Goal: Task Accomplishment & Management: Manage account settings

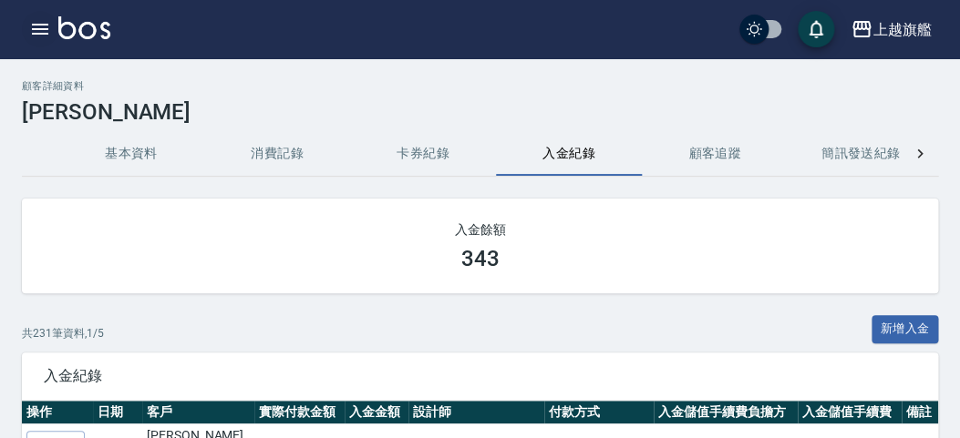
click at [26, 26] on button "button" at bounding box center [40, 29] width 36 height 36
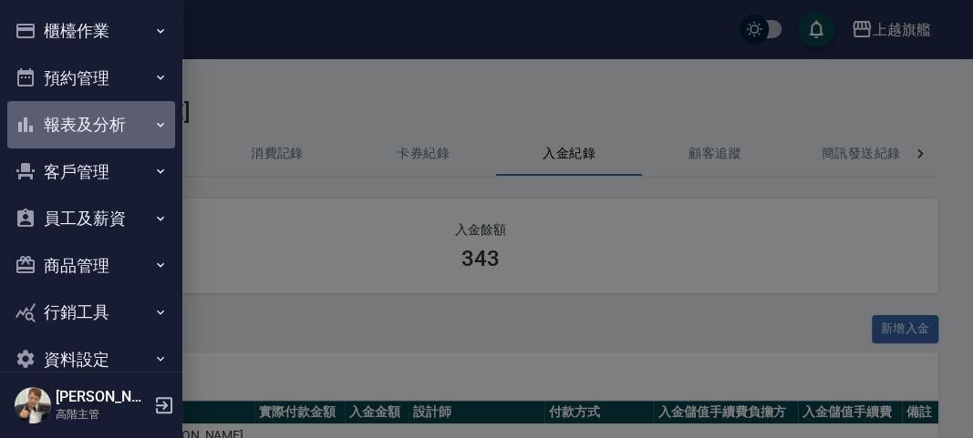
drag, startPoint x: 124, startPoint y: 118, endPoint x: 158, endPoint y: 130, distance: 36.1
click at [127, 118] on button "報表及分析" at bounding box center [91, 124] width 168 height 47
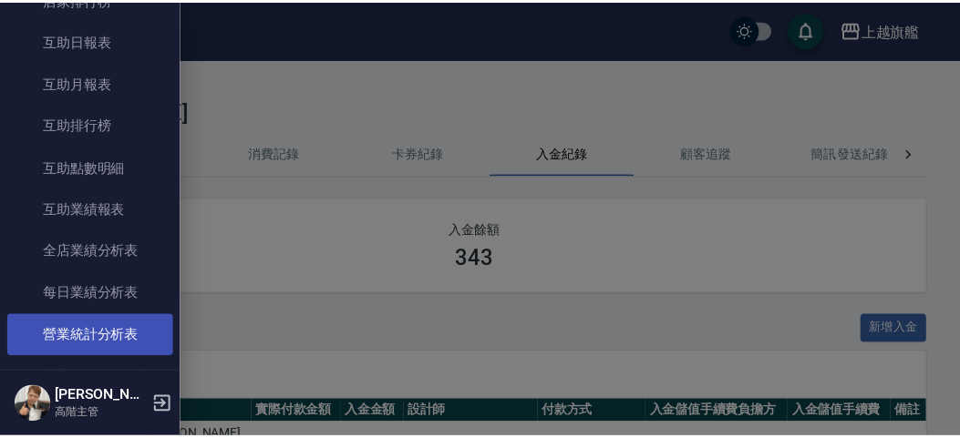
scroll to position [314, 0]
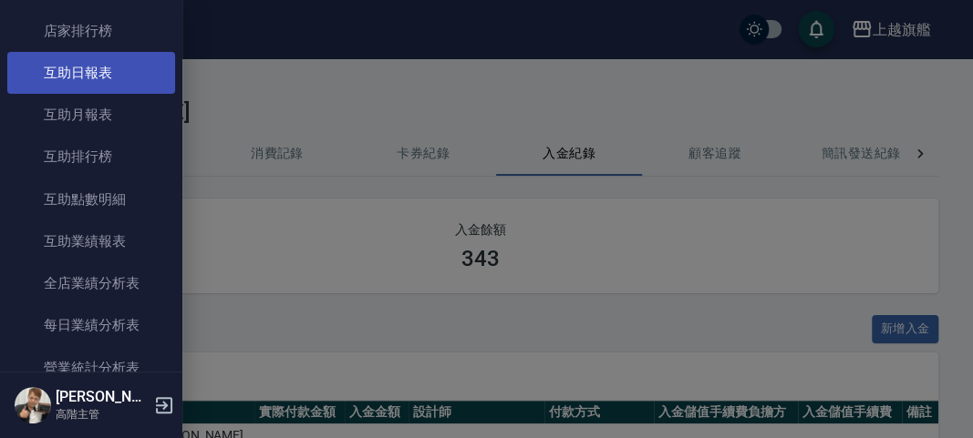
click at [105, 76] on link "互助日報表" at bounding box center [91, 73] width 168 height 42
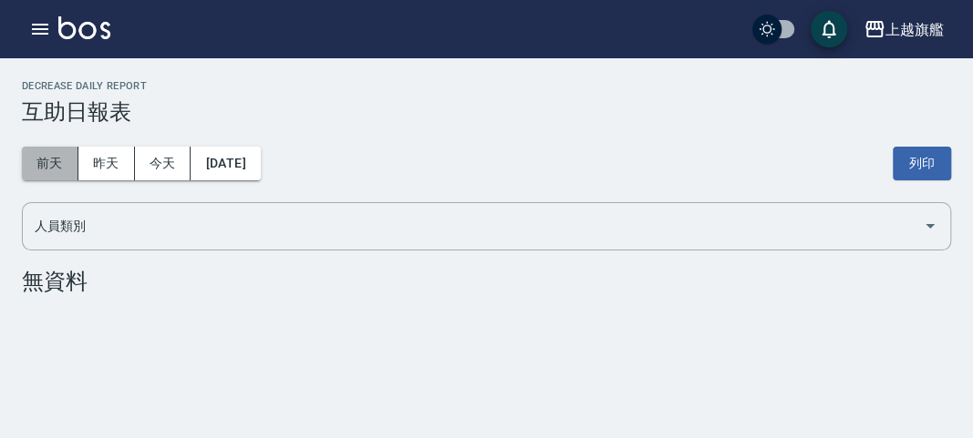
click at [56, 159] on button "前天" at bounding box center [50, 164] width 57 height 34
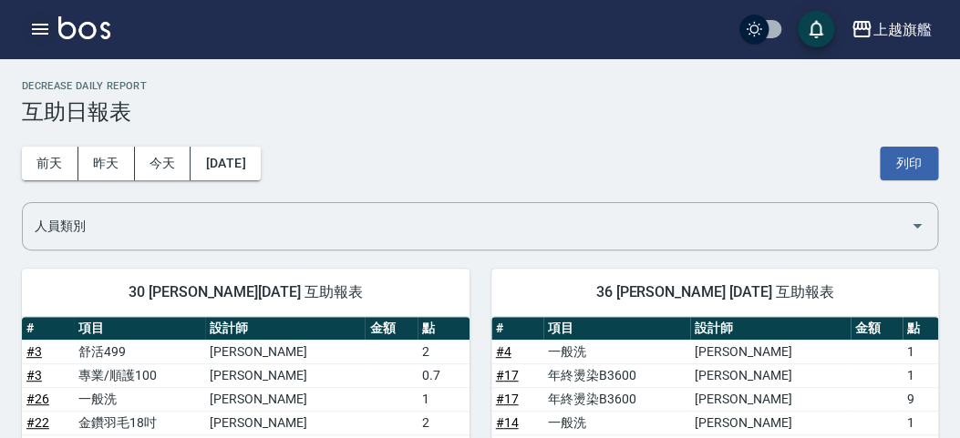
click at [44, 30] on icon "button" at bounding box center [40, 29] width 16 height 11
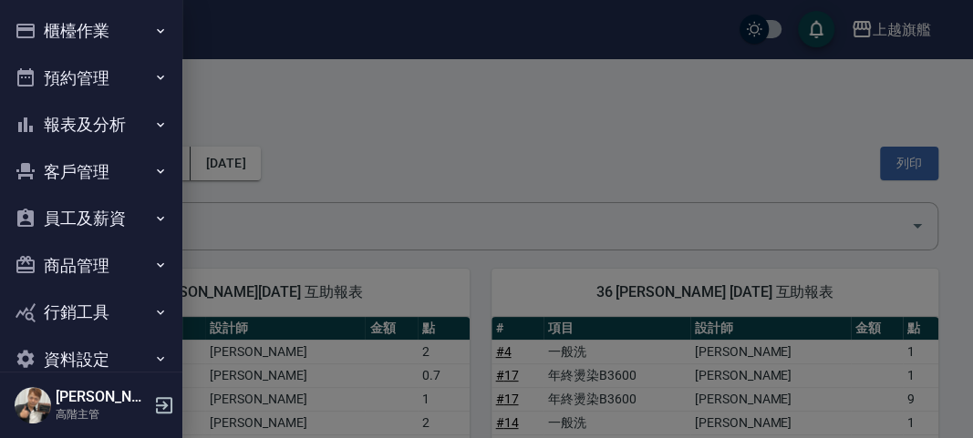
click at [110, 129] on button "報表及分析" at bounding box center [91, 124] width 168 height 47
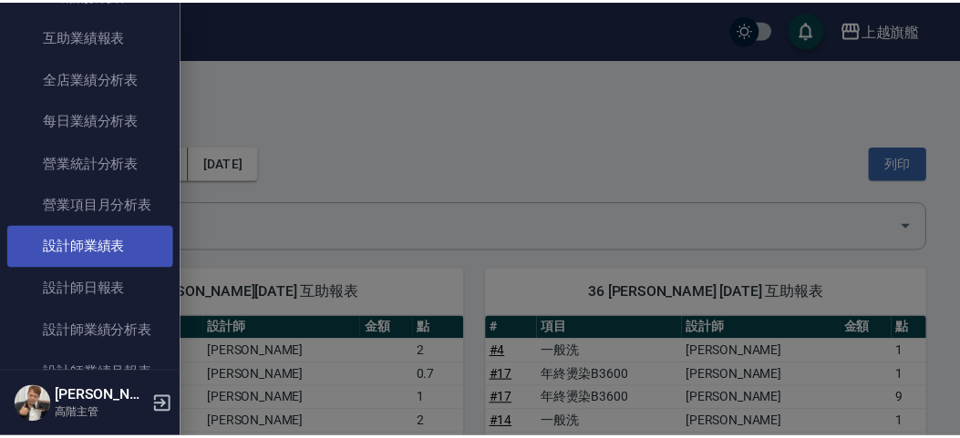
scroll to position [524, 0]
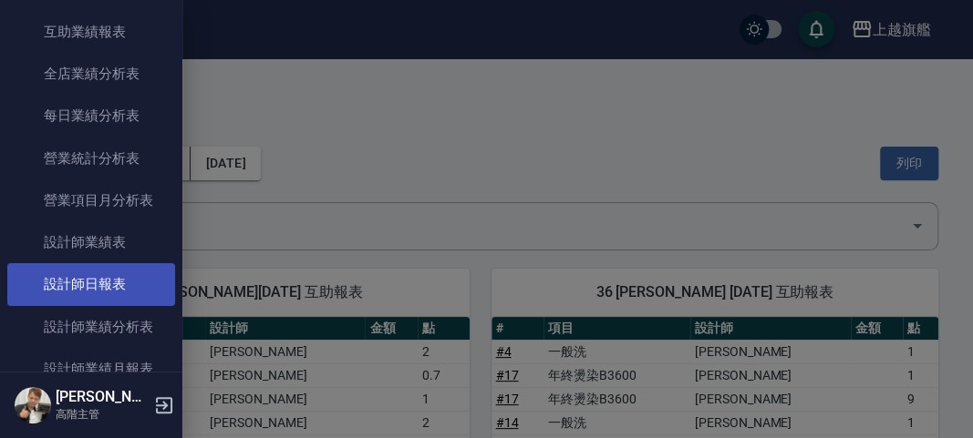
click at [121, 286] on link "設計師日報表" at bounding box center [91, 284] width 168 height 42
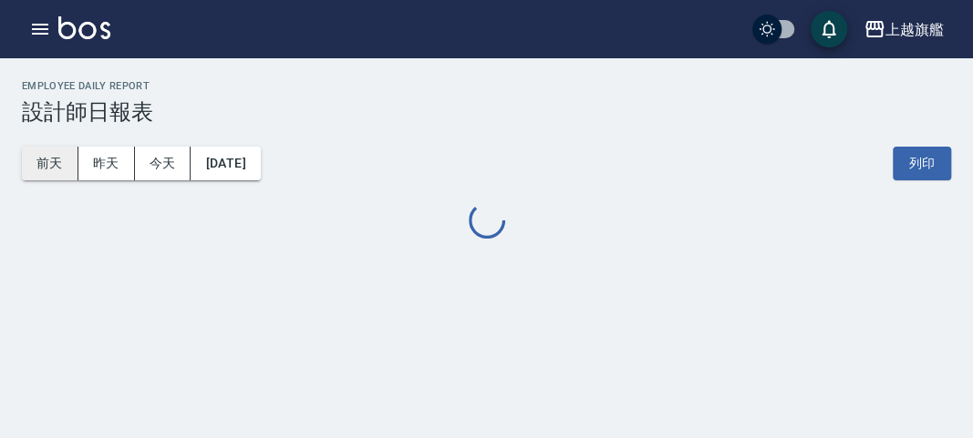
click at [67, 149] on button "前天" at bounding box center [50, 164] width 57 height 34
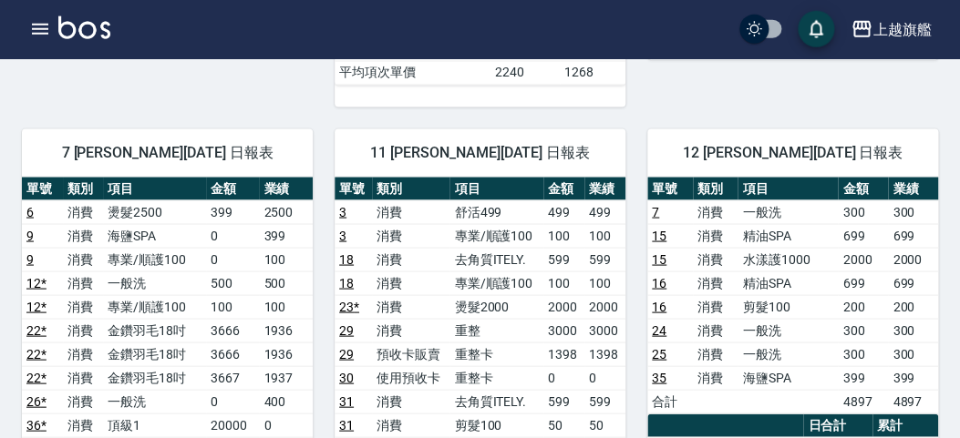
scroll to position [902, 0]
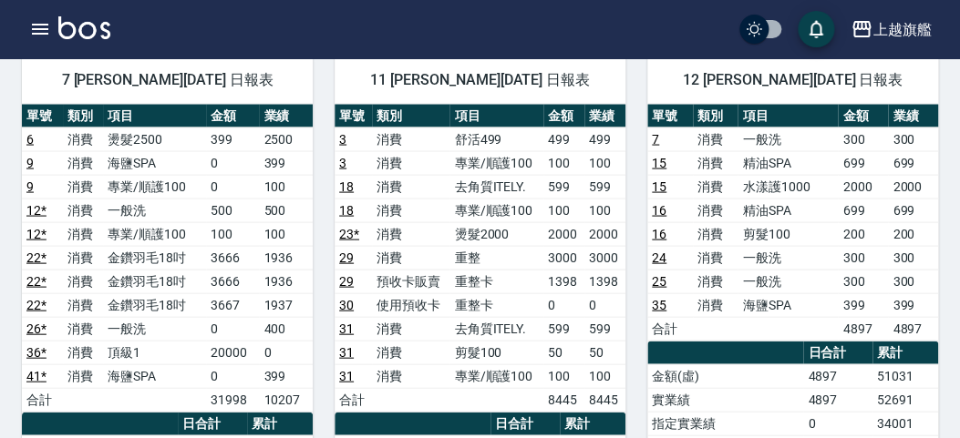
click at [355, 245] on td "29" at bounding box center [353, 257] width 37 height 24
click at [351, 252] on link "29" at bounding box center [346, 257] width 15 height 15
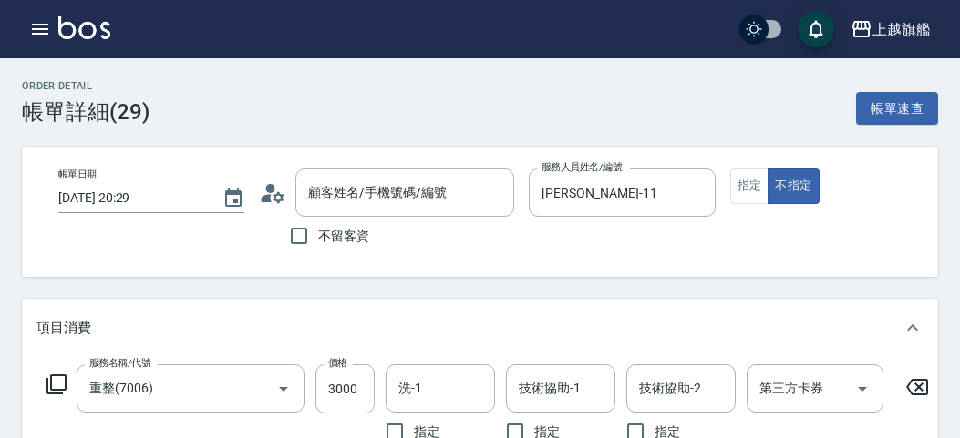
type input "張湲沁/0921506275/"
type input "重整卡(70069)"
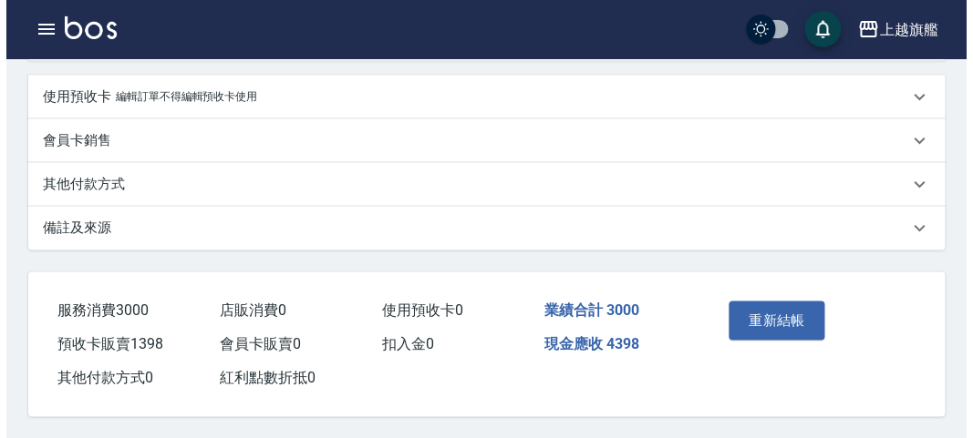
scroll to position [705, 0]
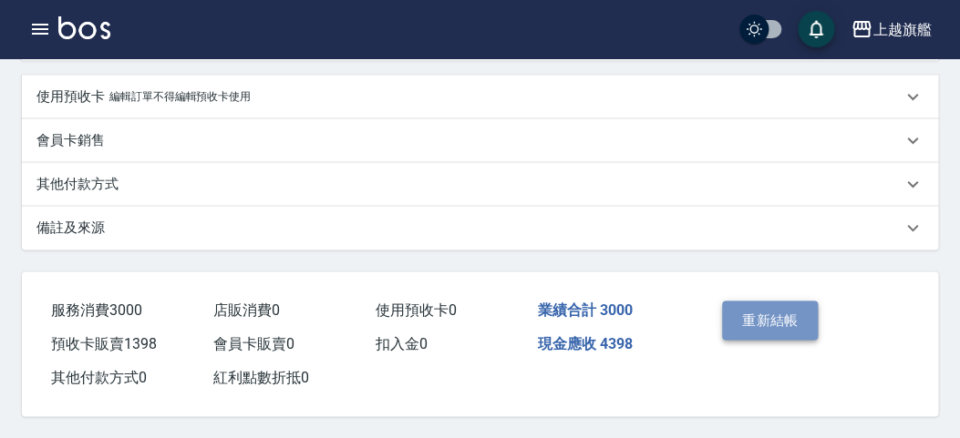
click at [759, 322] on button "重新結帳" at bounding box center [770, 320] width 97 height 38
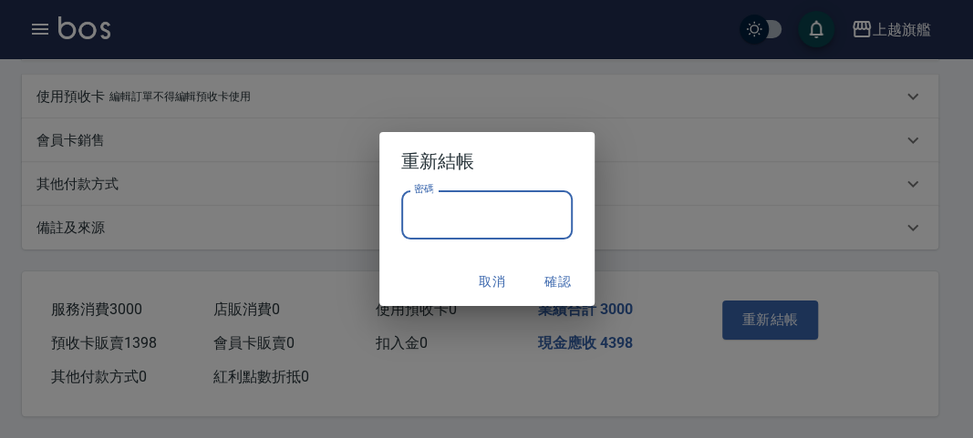
click at [460, 213] on input "密碼" at bounding box center [486, 215] width 171 height 49
type input "*******"
click at [562, 289] on button "確認" at bounding box center [558, 282] width 58 height 34
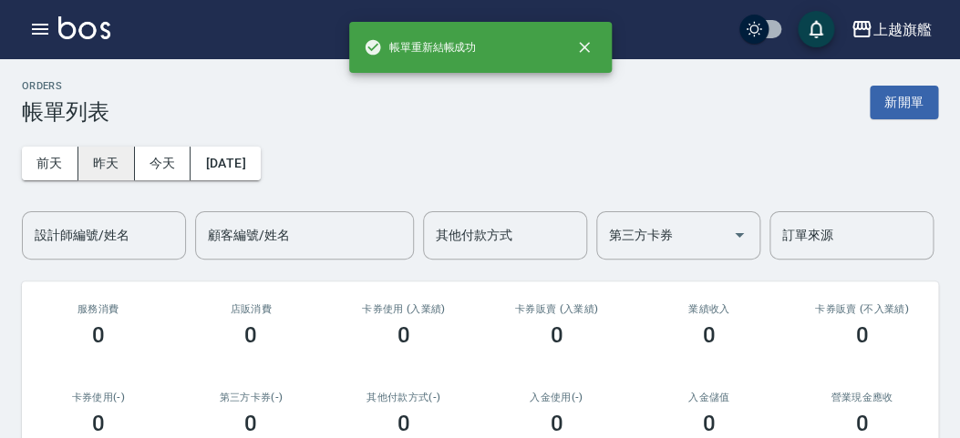
click at [107, 170] on button "昨天" at bounding box center [106, 164] width 57 height 34
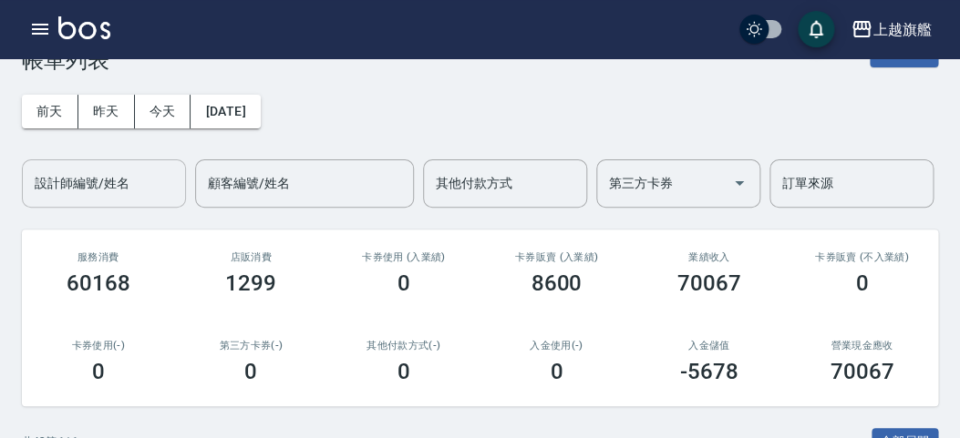
scroll to position [100, 0]
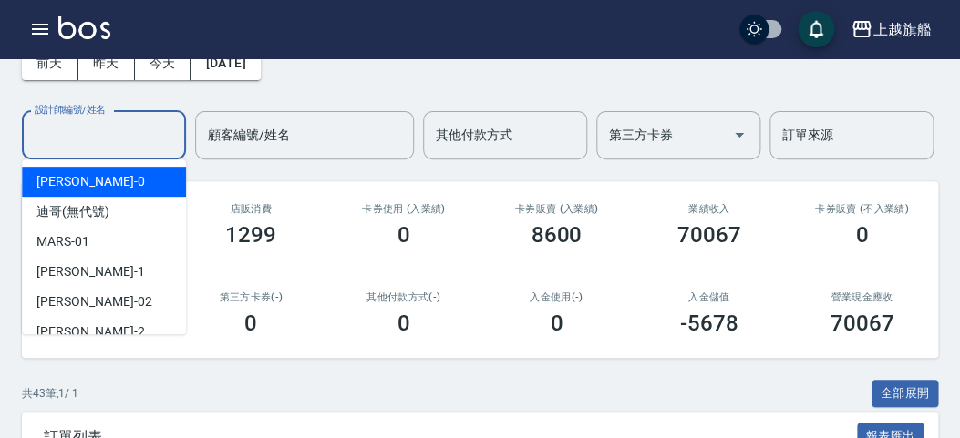
click at [117, 141] on input "設計師編號/姓名" at bounding box center [104, 135] width 148 height 32
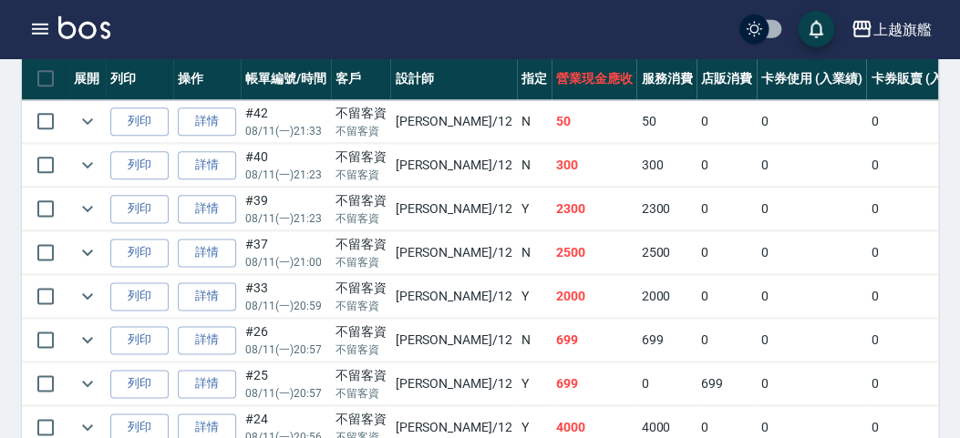
scroll to position [499, 0]
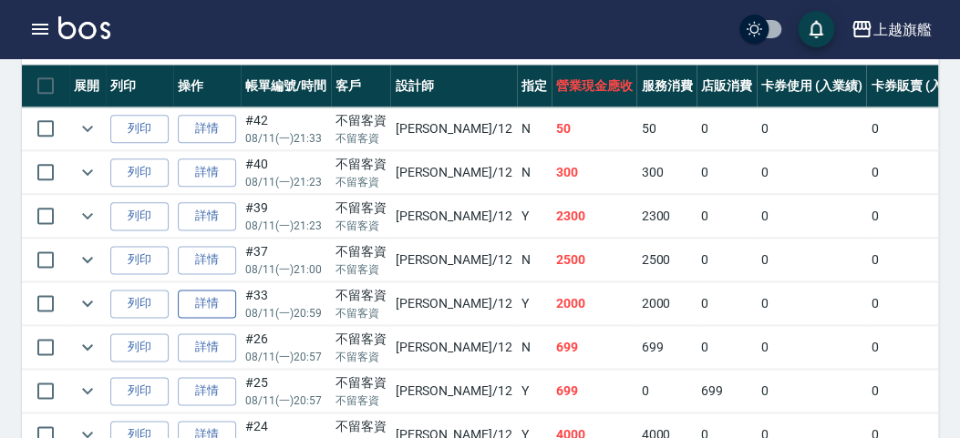
type input "陳佩君-12"
click at [194, 297] on link "詳情" at bounding box center [207, 304] width 58 height 28
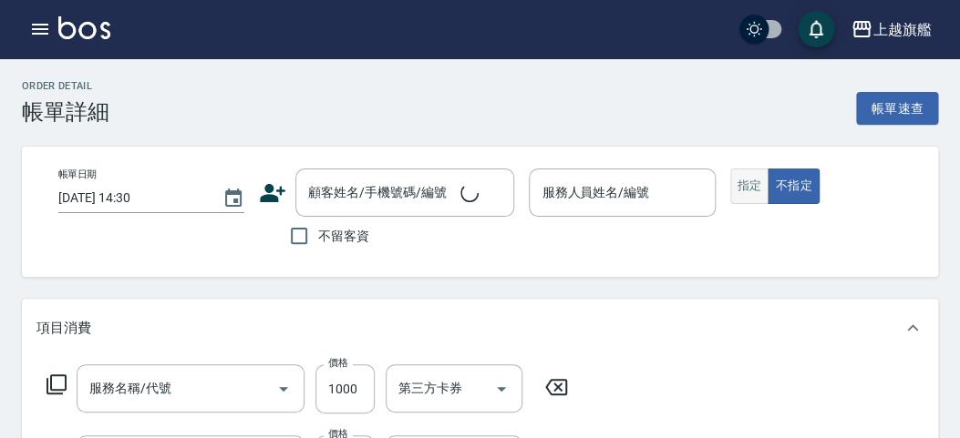
type input "2025/08/11 20:59"
checkbox input "true"
type input "陳佩君-12"
type input "水漾護1000(406)"
type input "染髮1000(517)"
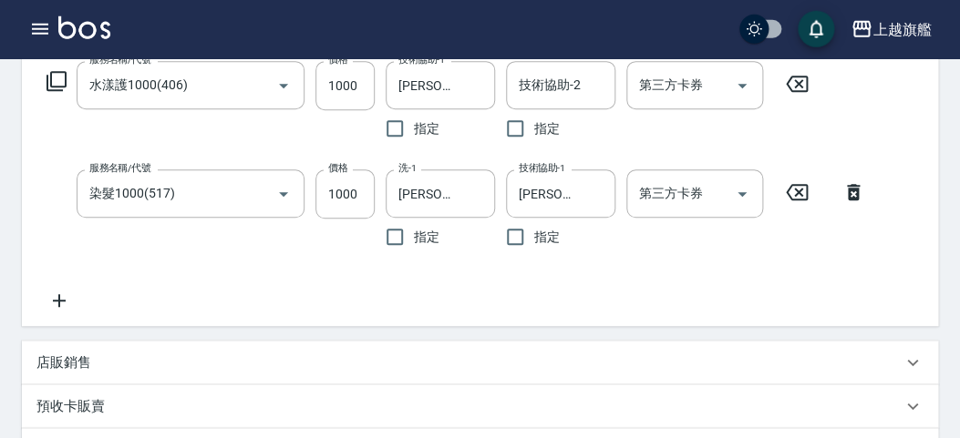
scroll to position [201, 0]
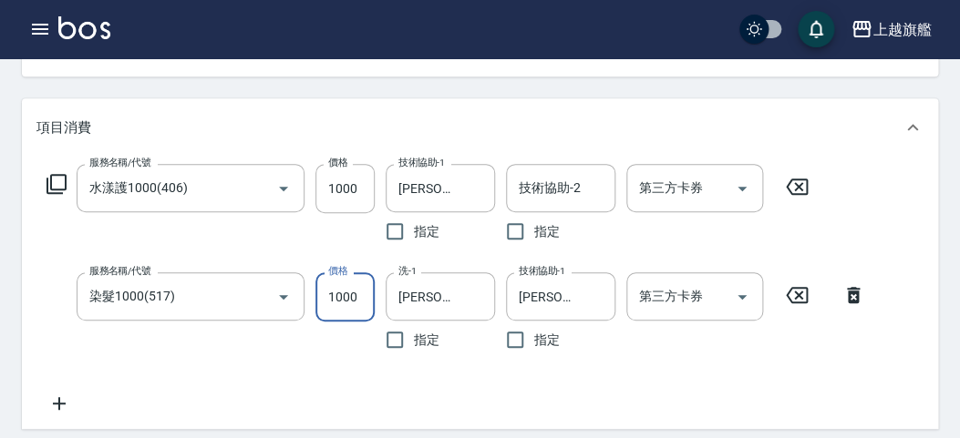
click at [354, 293] on input "1000" at bounding box center [344, 297] width 59 height 49
click at [477, 293] on icon "Clear" at bounding box center [476, 297] width 18 height 18
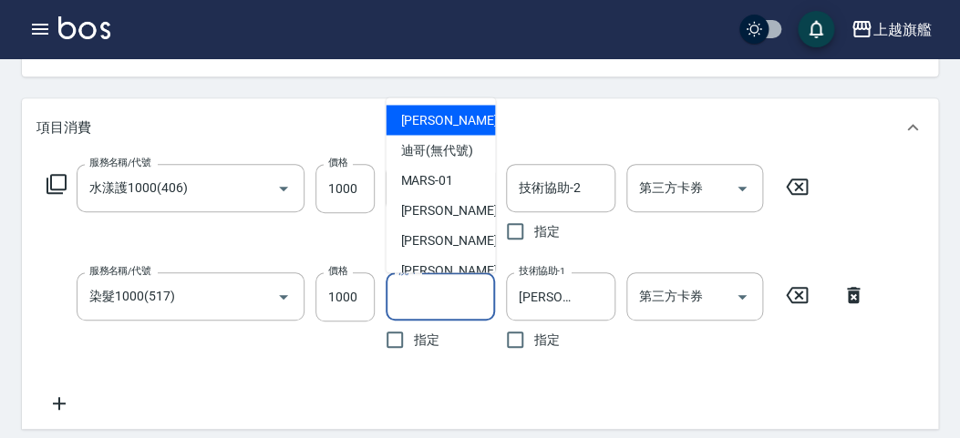
click at [440, 299] on input "洗-1" at bounding box center [440, 297] width 93 height 32
click at [592, 299] on icon "Clear" at bounding box center [596, 297] width 18 height 18
click at [433, 293] on input "洗-1" at bounding box center [440, 297] width 93 height 32
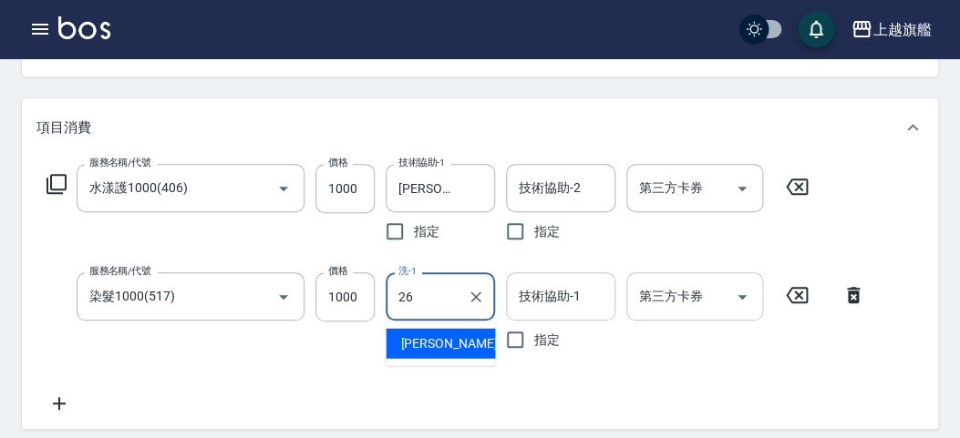
type input "陳祈聿-26"
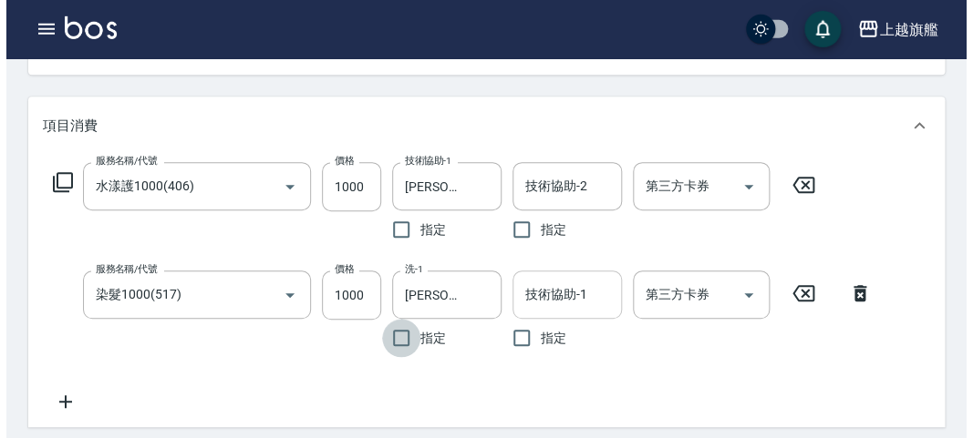
scroll to position [602, 0]
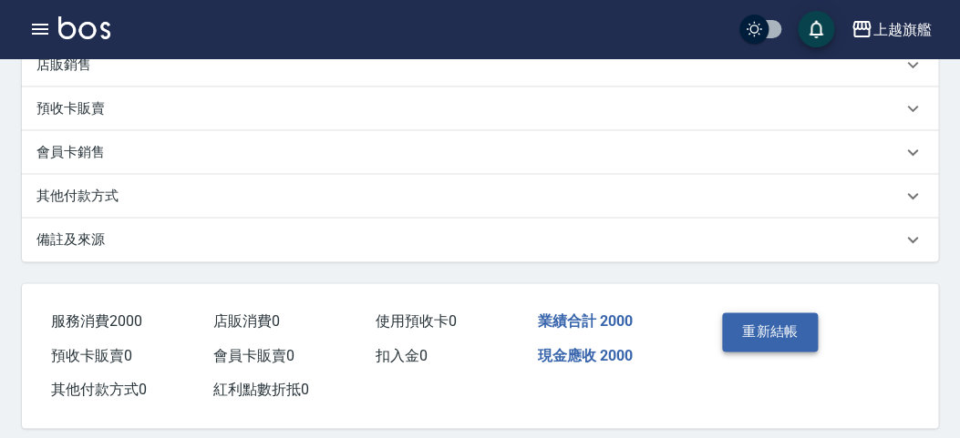
click at [755, 326] on button "重新結帳" at bounding box center [770, 332] width 97 height 38
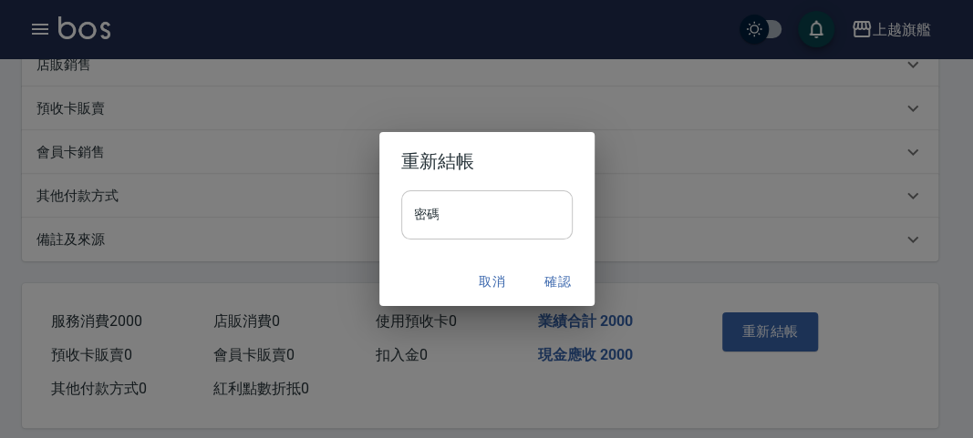
click at [479, 218] on input "密碼" at bounding box center [486, 215] width 171 height 49
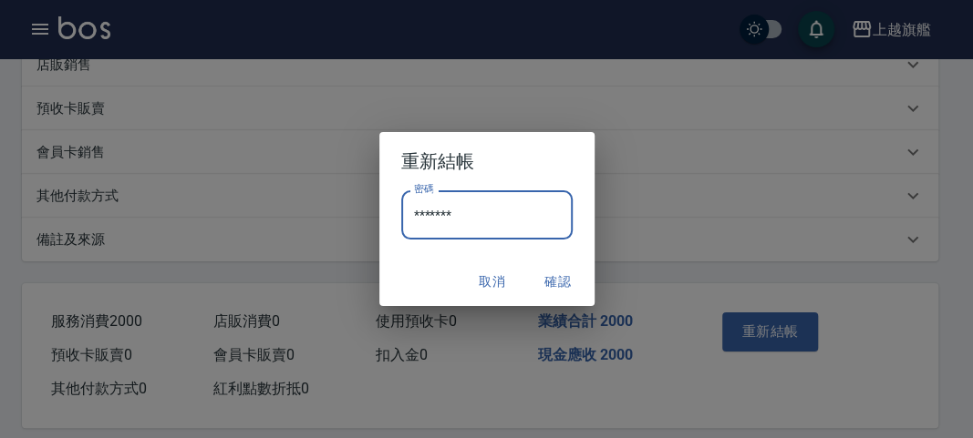
type input "*******"
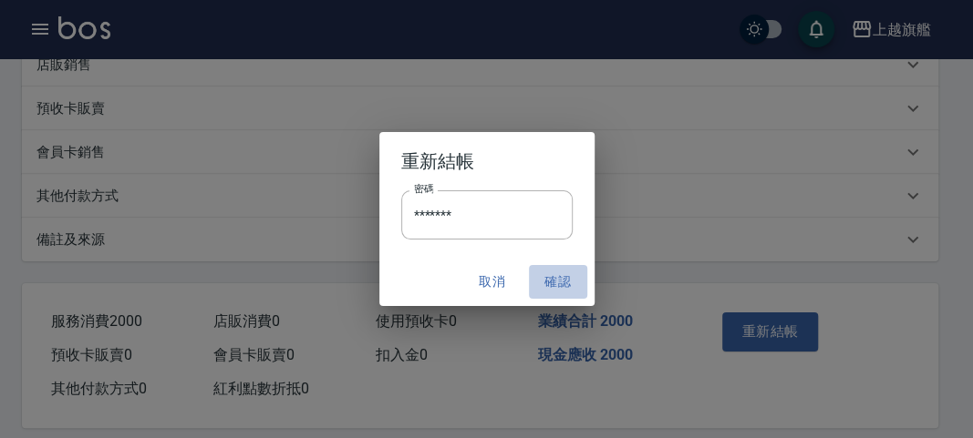
click at [560, 282] on button "確認" at bounding box center [558, 282] width 58 height 34
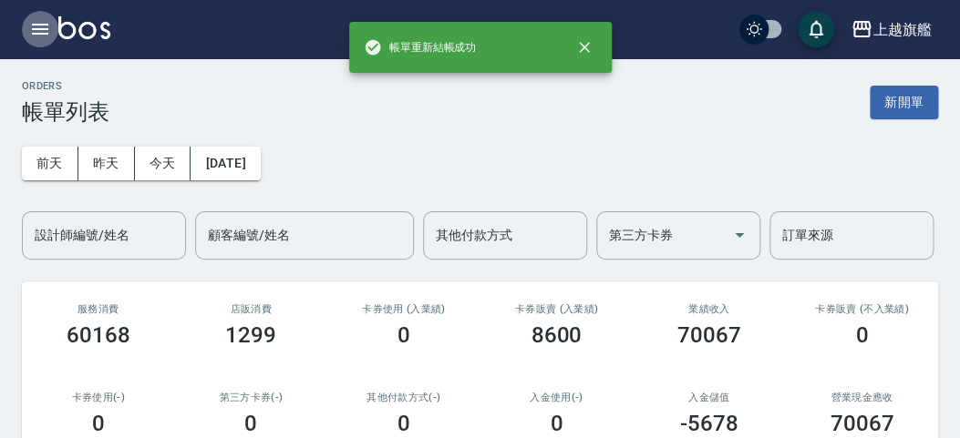
click at [27, 28] on button "button" at bounding box center [40, 29] width 36 height 36
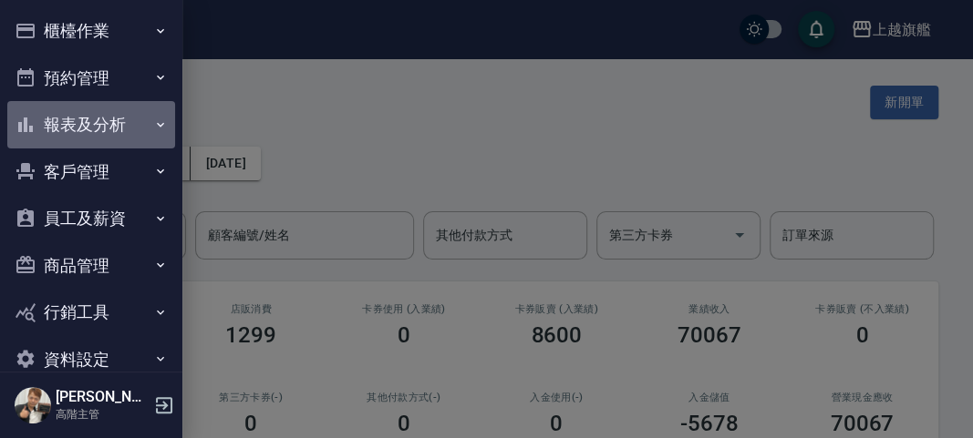
click at [122, 129] on button "報表及分析" at bounding box center [91, 124] width 168 height 47
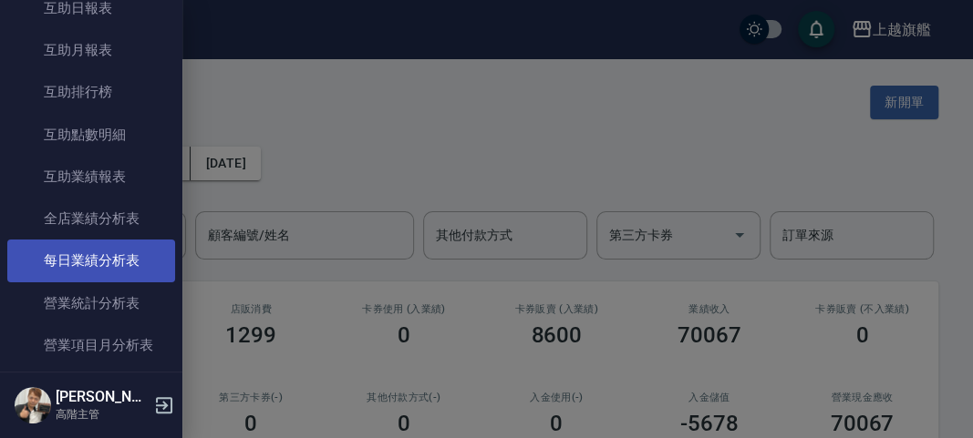
scroll to position [524, 0]
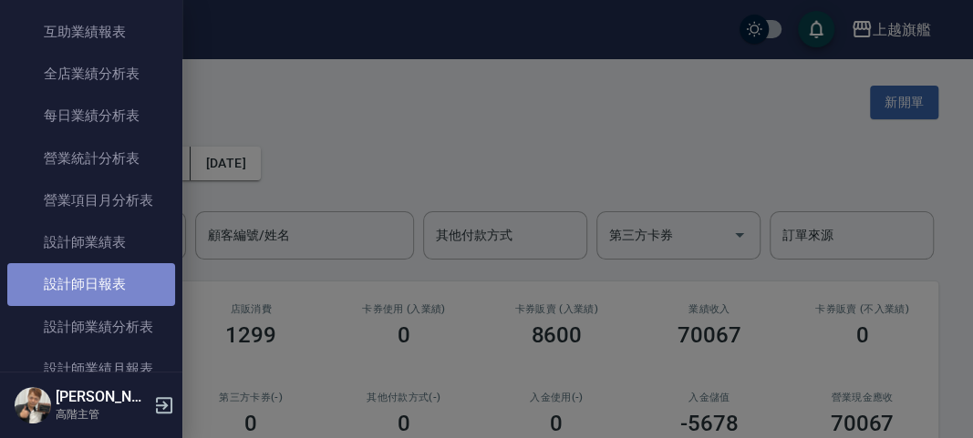
click at [139, 273] on link "設計師日報表" at bounding box center [91, 284] width 168 height 42
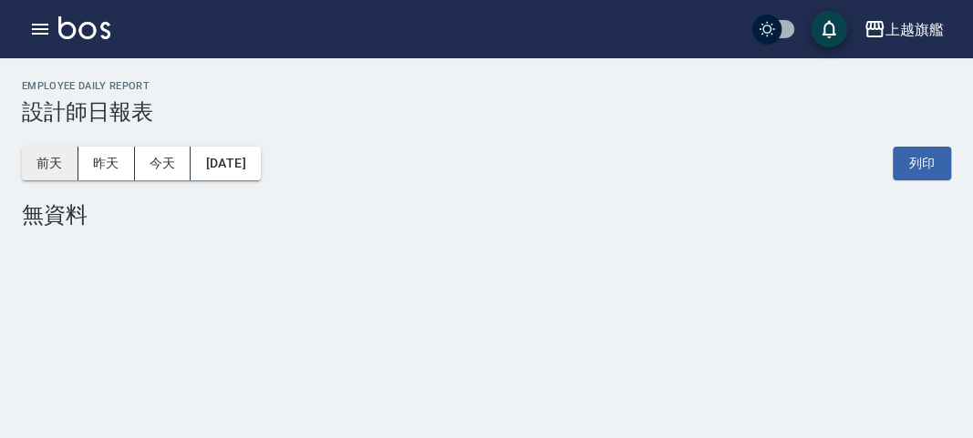
click at [44, 156] on button "前天" at bounding box center [50, 164] width 57 height 34
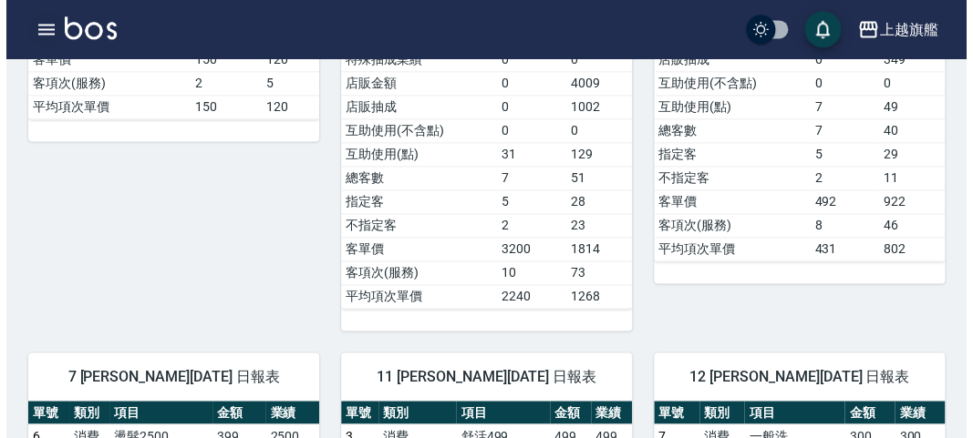
scroll to position [602, 0]
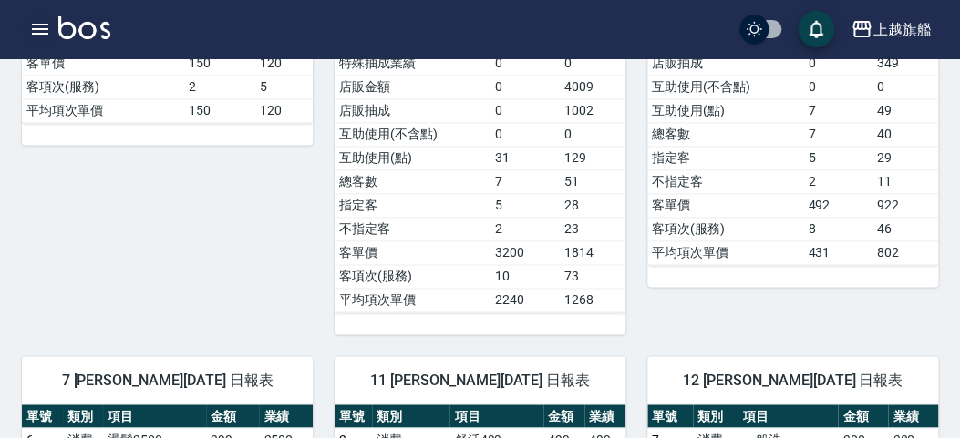
click at [48, 27] on icon "button" at bounding box center [40, 29] width 22 height 22
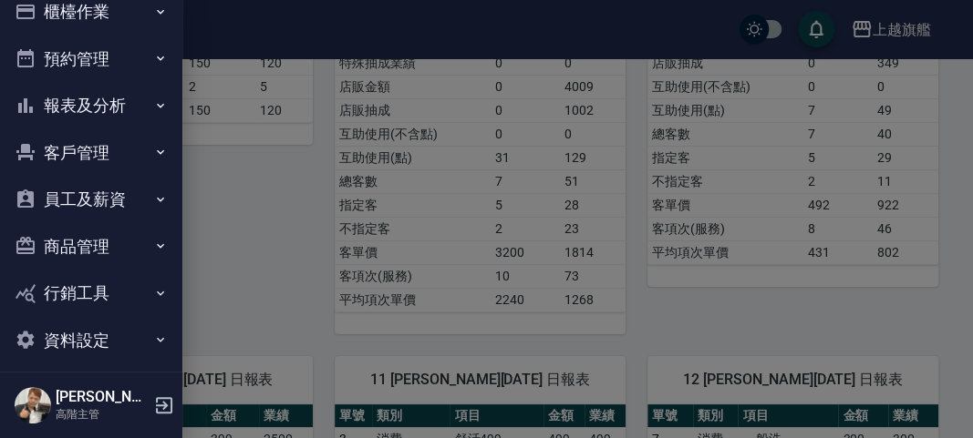
scroll to position [32, 0]
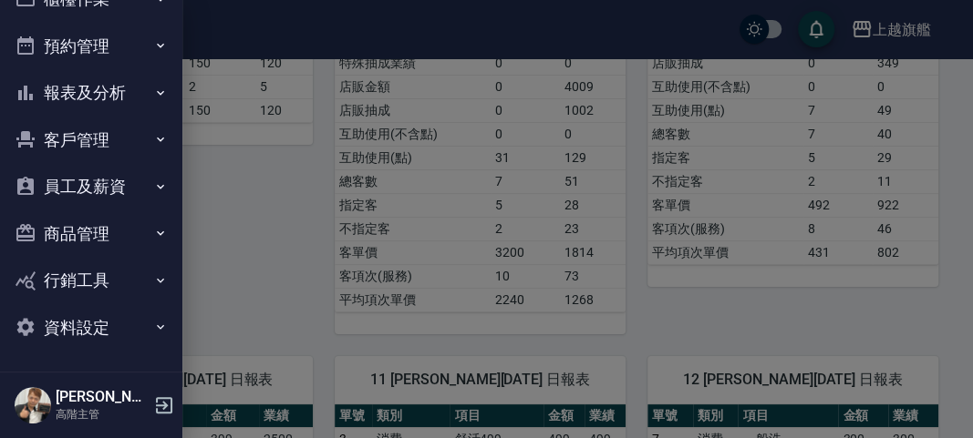
click at [112, 73] on button "報表及分析" at bounding box center [91, 92] width 168 height 47
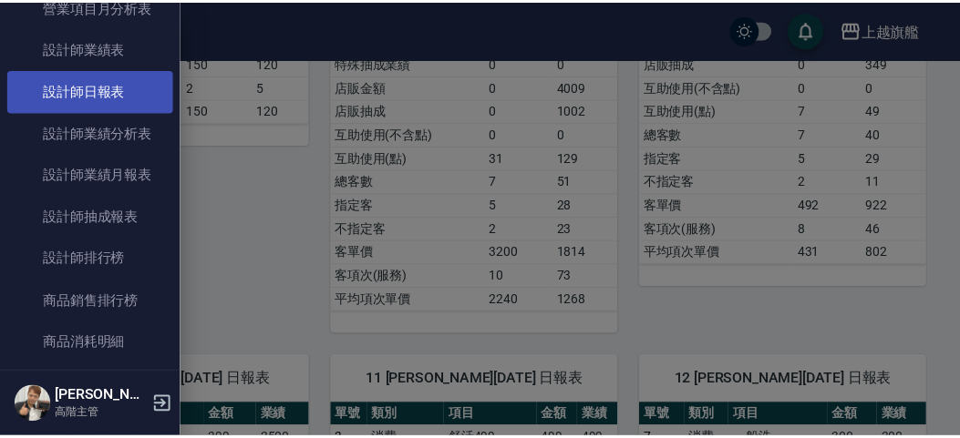
scroll to position [661, 0]
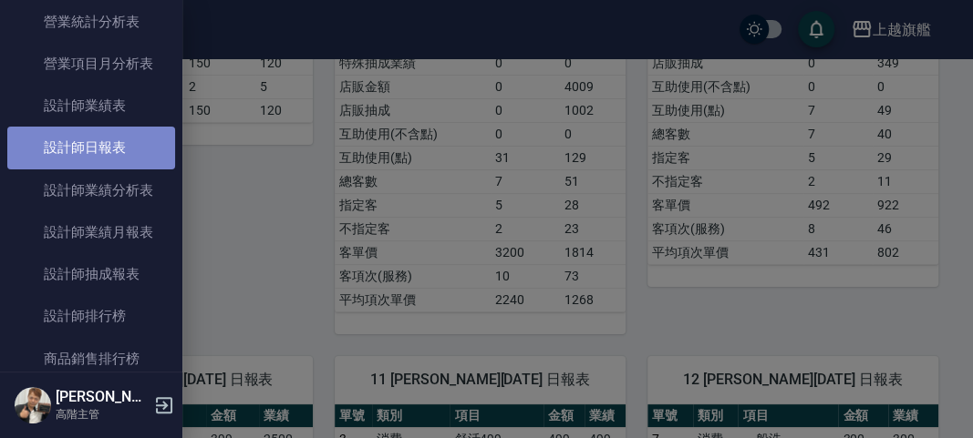
click at [110, 139] on link "設計師日報表" at bounding box center [91, 148] width 168 height 42
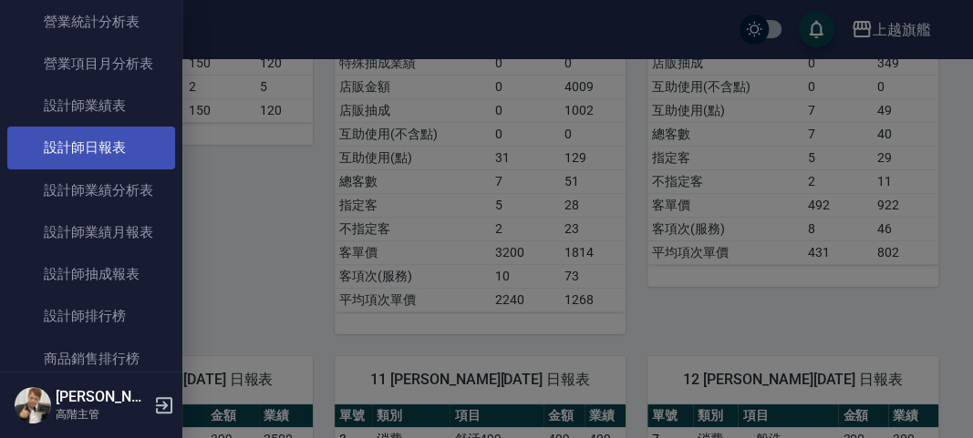
click at [117, 139] on link "設計師日報表" at bounding box center [91, 148] width 168 height 42
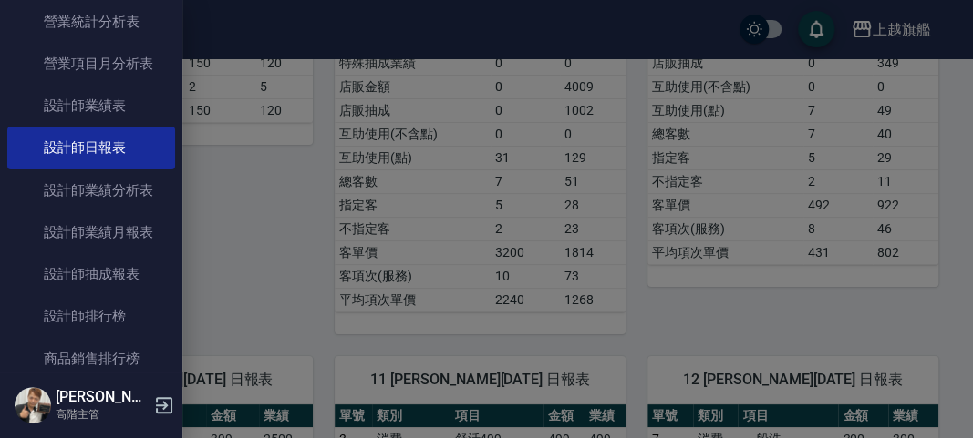
click at [289, 175] on div at bounding box center [486, 219] width 973 height 438
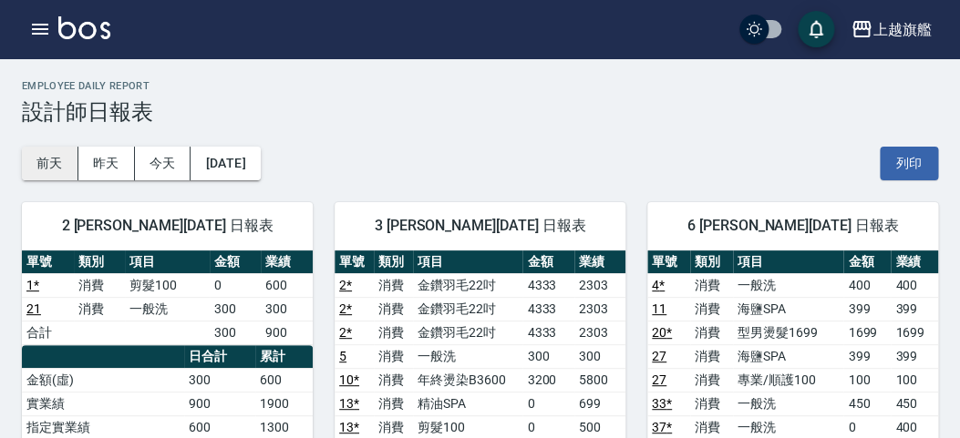
click at [56, 166] on button "前天" at bounding box center [50, 164] width 57 height 34
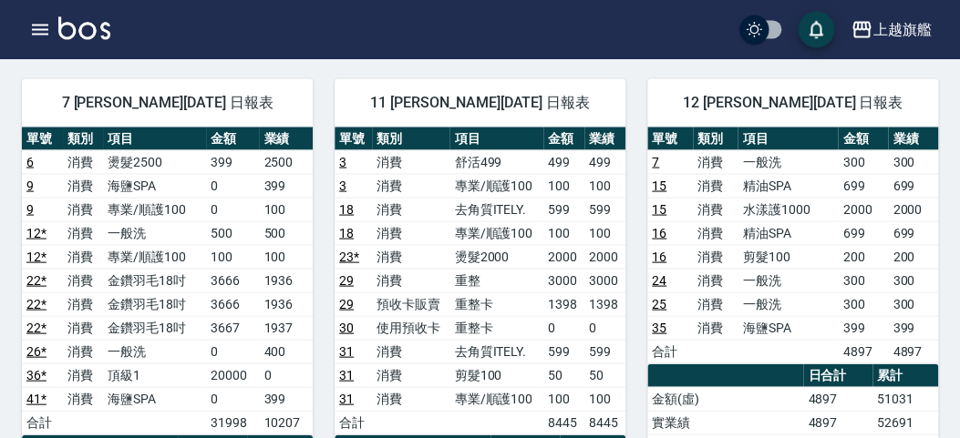
scroll to position [902, 0]
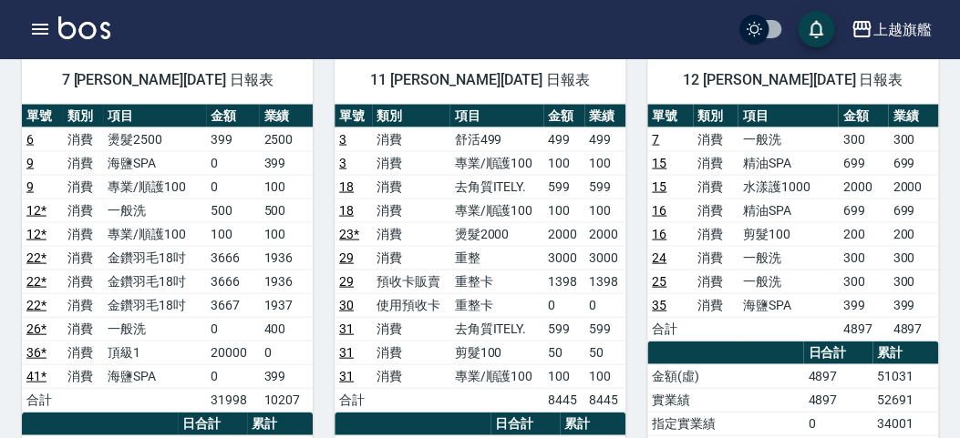
click at [30, 131] on link "6" at bounding box center [29, 138] width 7 height 15
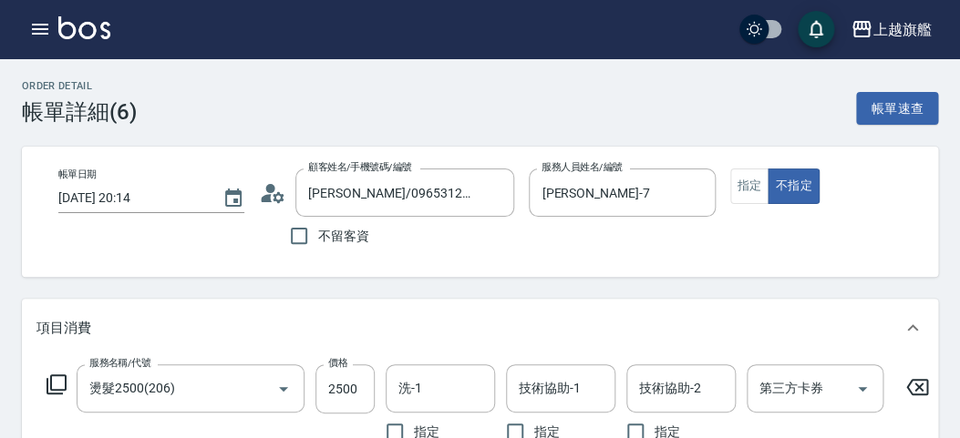
click at [630, 185] on input "[PERSON_NAME]-7" at bounding box center [608, 193] width 142 height 32
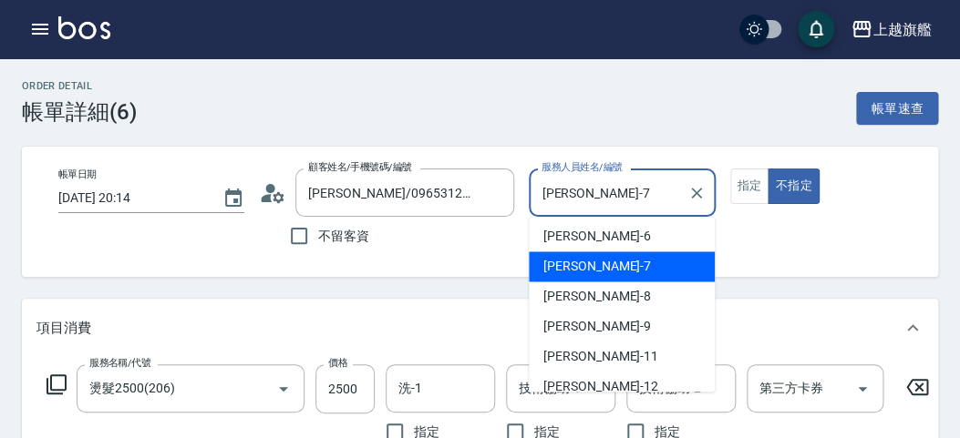
scroll to position [345, 0]
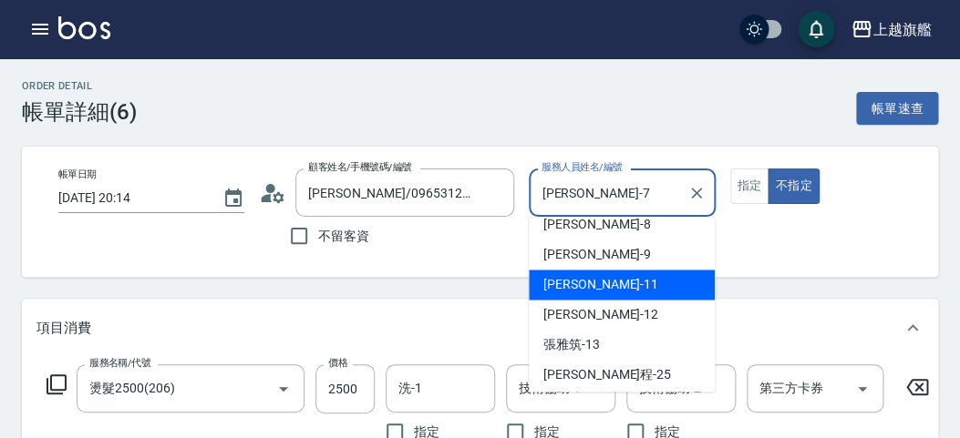
drag, startPoint x: 594, startPoint y: 290, endPoint x: 612, endPoint y: 276, distance: 22.1
click at [594, 288] on span "蔡美秀 -11" at bounding box center [600, 284] width 115 height 19
type input "[PERSON_NAME]-11"
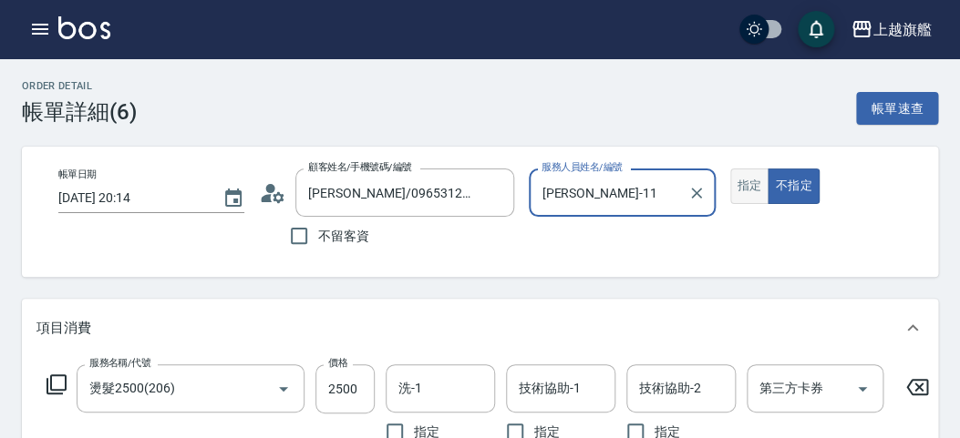
click at [749, 189] on button "指定" at bounding box center [749, 187] width 39 height 36
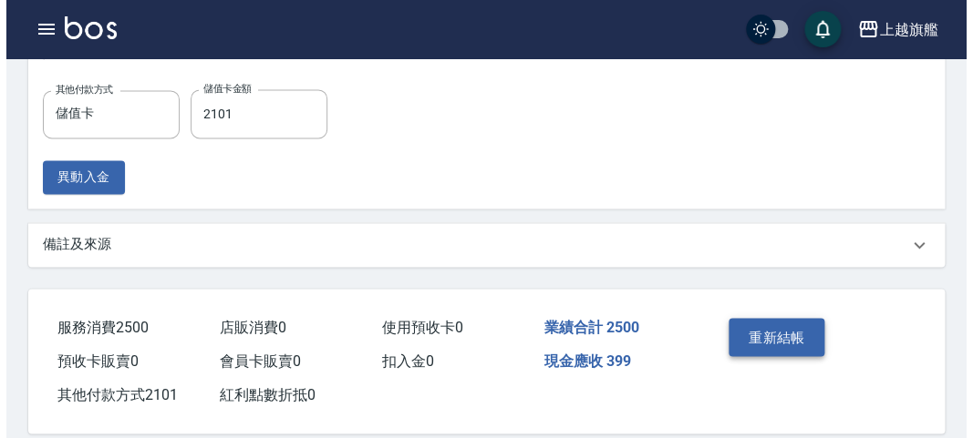
scroll to position [738, 0]
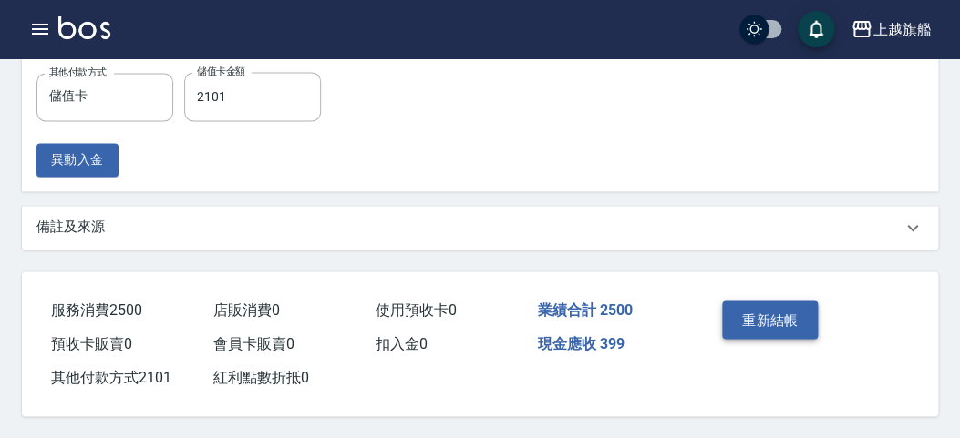
click at [769, 317] on button "重新結帳" at bounding box center [770, 320] width 97 height 38
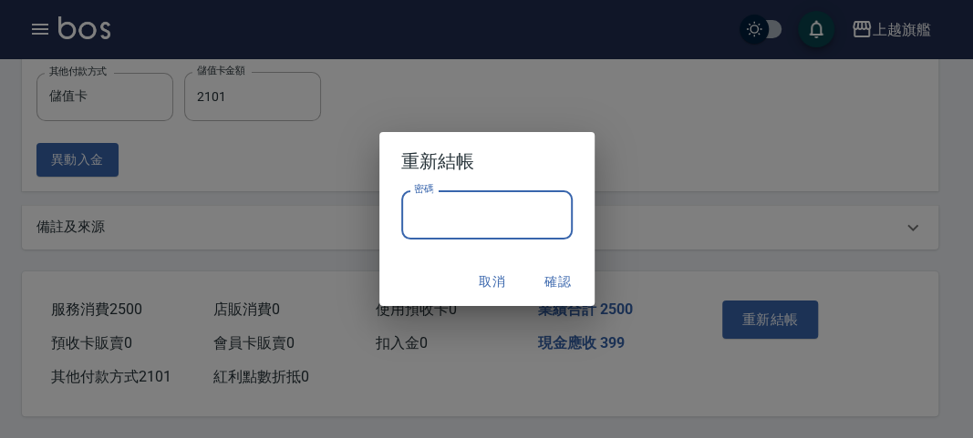
click at [519, 221] on input "密碼" at bounding box center [486, 215] width 171 height 49
type input "*******"
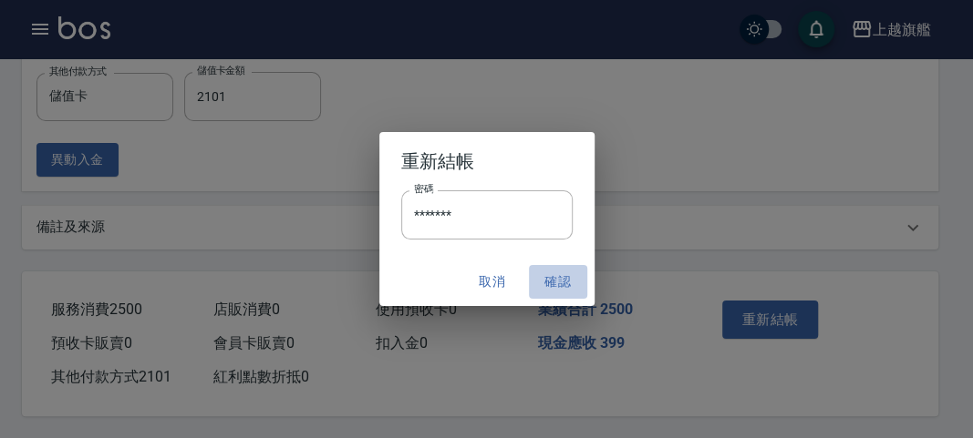
click at [573, 285] on button "確認" at bounding box center [558, 282] width 58 height 34
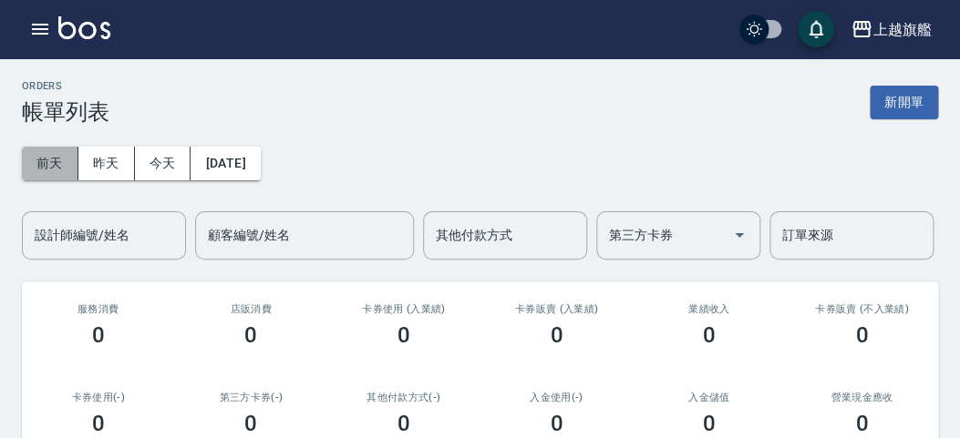
click at [64, 162] on button "前天" at bounding box center [50, 164] width 57 height 34
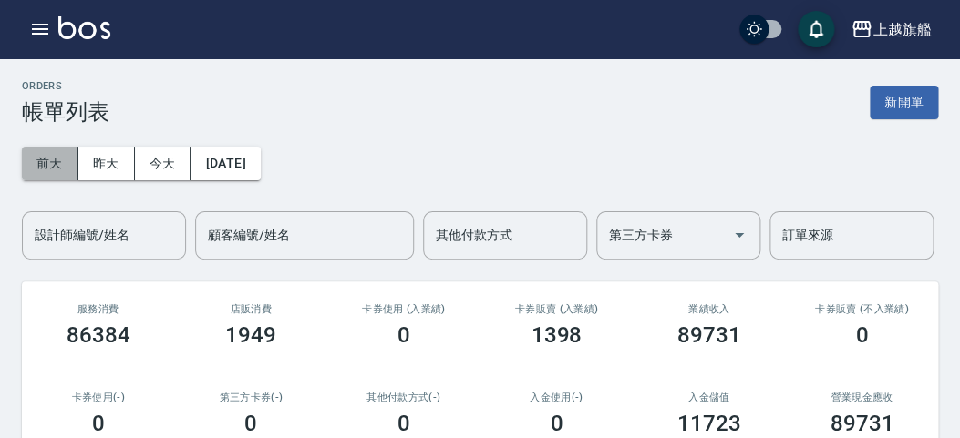
click at [44, 149] on button "前天" at bounding box center [50, 164] width 57 height 34
click at [67, 216] on div "設計師編號/姓名" at bounding box center [104, 235] width 164 height 48
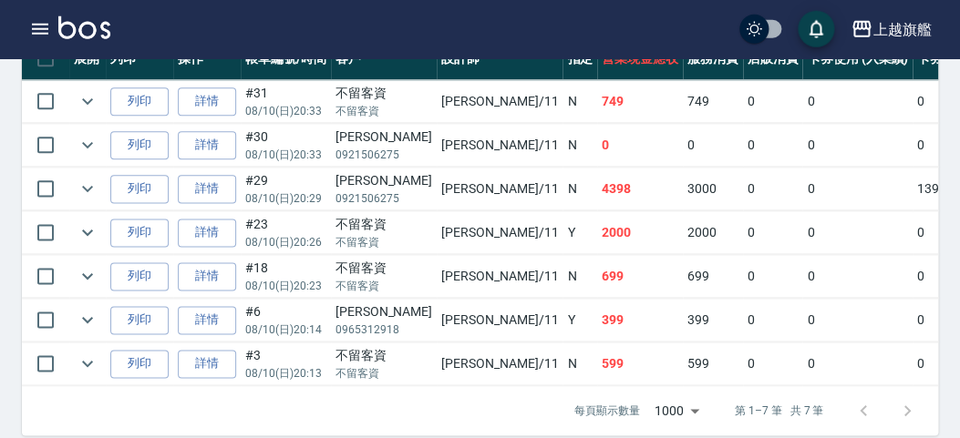
scroll to position [556, 0]
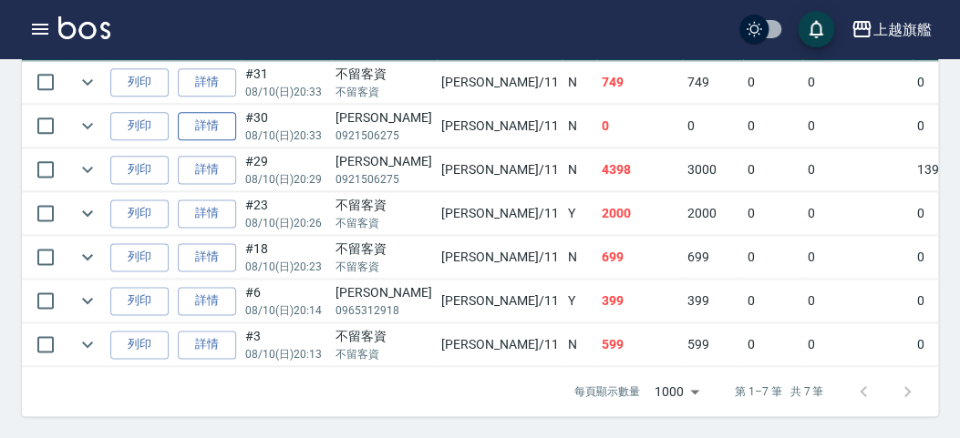
type input "[PERSON_NAME]-11"
click at [212, 112] on link "詳情" at bounding box center [207, 126] width 58 height 28
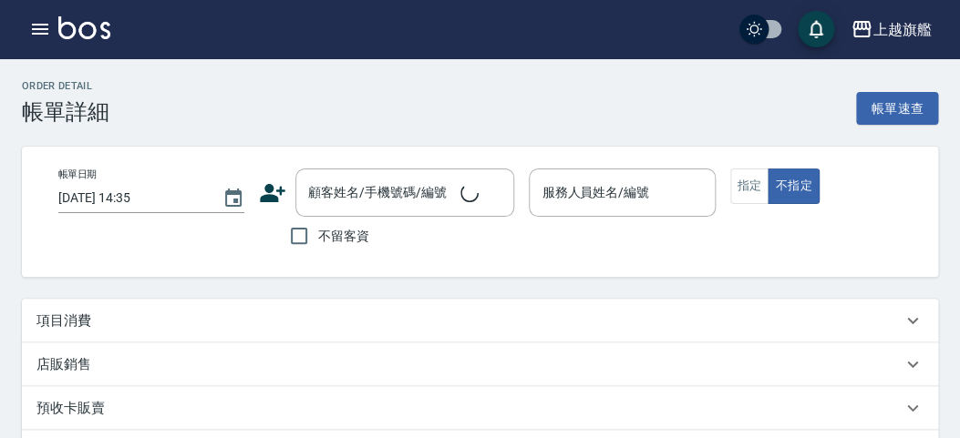
type input "2025/08/10 20:33"
type input "[PERSON_NAME]-11"
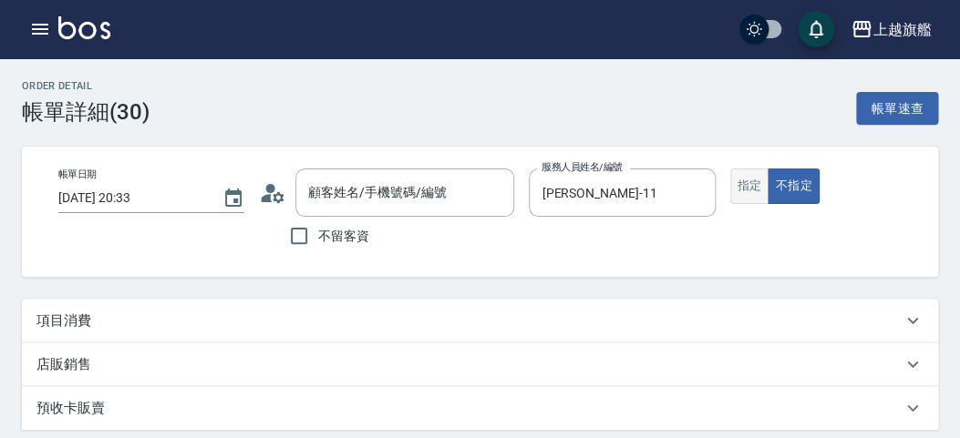
type input "[PERSON_NAME]/0921506275/"
type input "重整卡(1/1)"
click at [737, 192] on button "指定" at bounding box center [749, 187] width 39 height 36
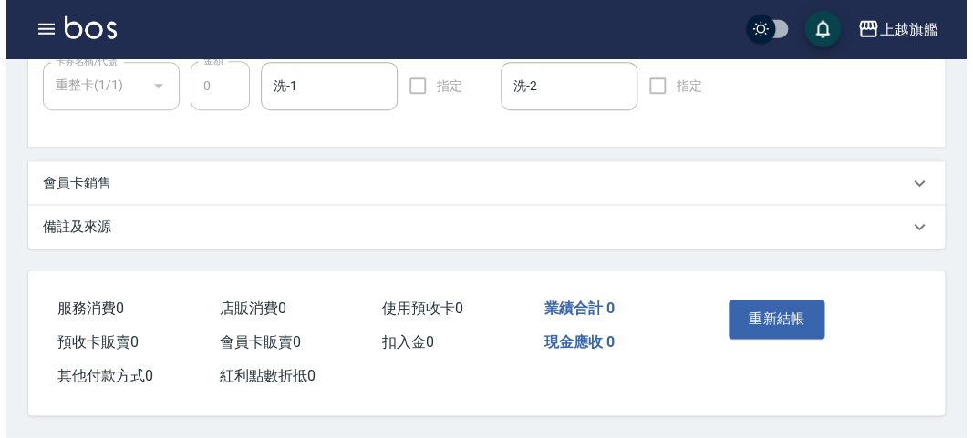
scroll to position [455, 0]
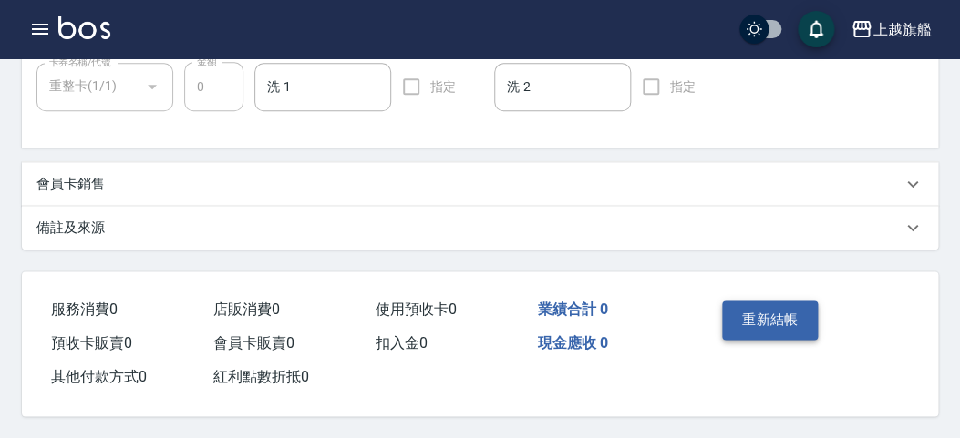
click at [763, 313] on button "重新結帳" at bounding box center [770, 320] width 97 height 38
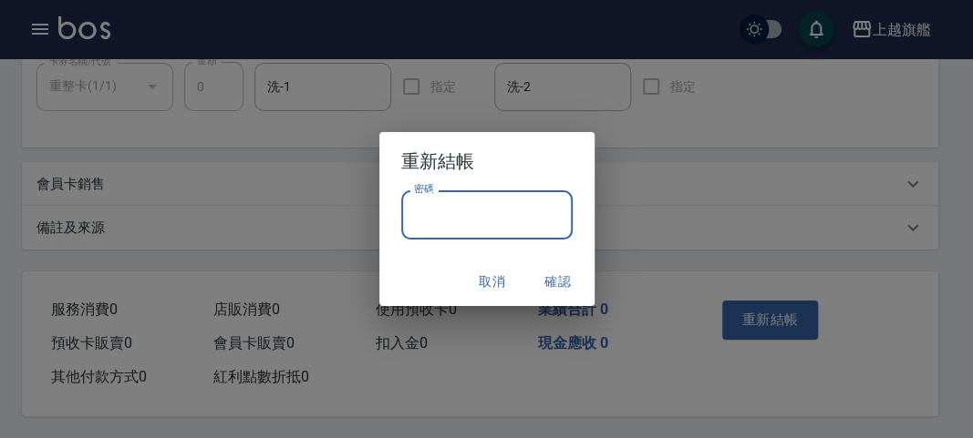
click at [518, 235] on input "密碼" at bounding box center [486, 215] width 171 height 49
type input "*******"
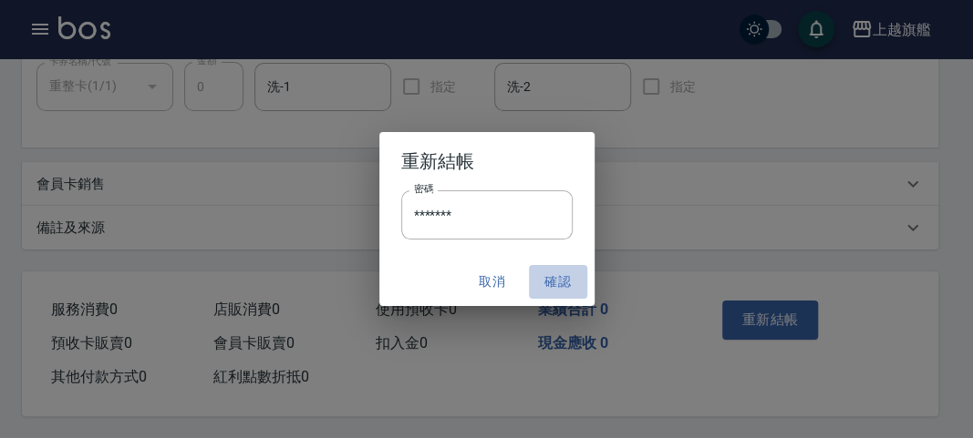
click at [567, 276] on button "確認" at bounding box center [558, 282] width 58 height 34
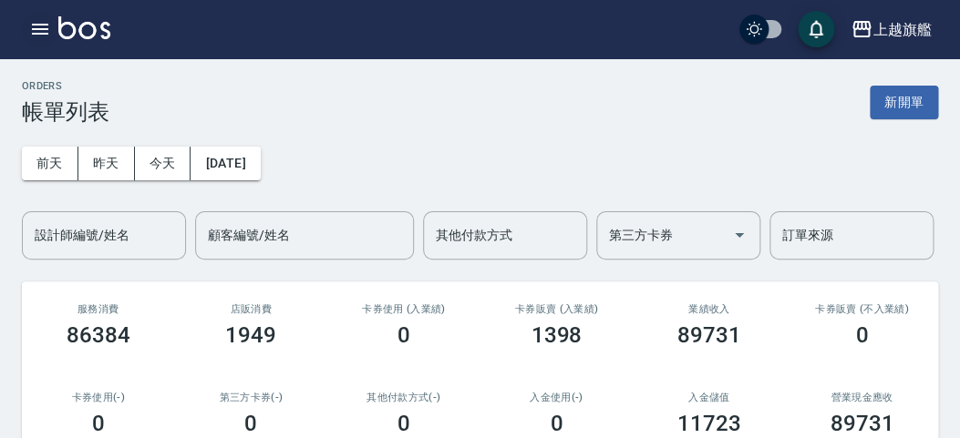
click at [41, 15] on button "button" at bounding box center [40, 29] width 36 height 36
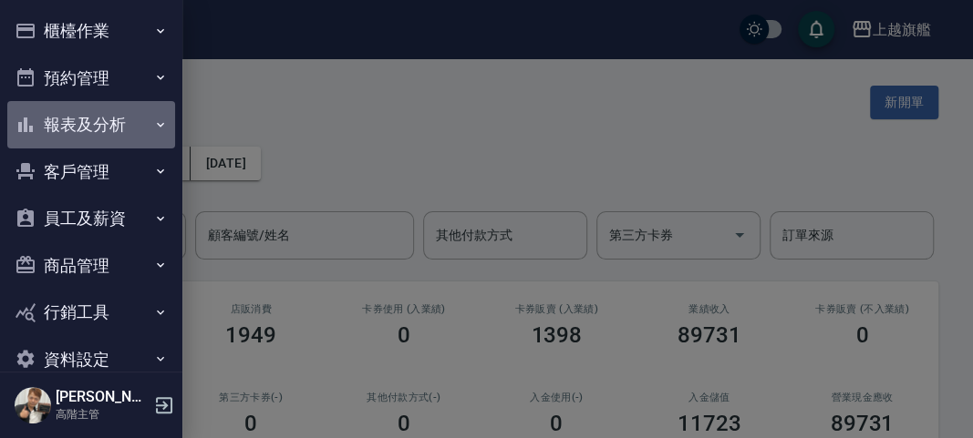
click at [101, 128] on button "報表及分析" at bounding box center [91, 124] width 168 height 47
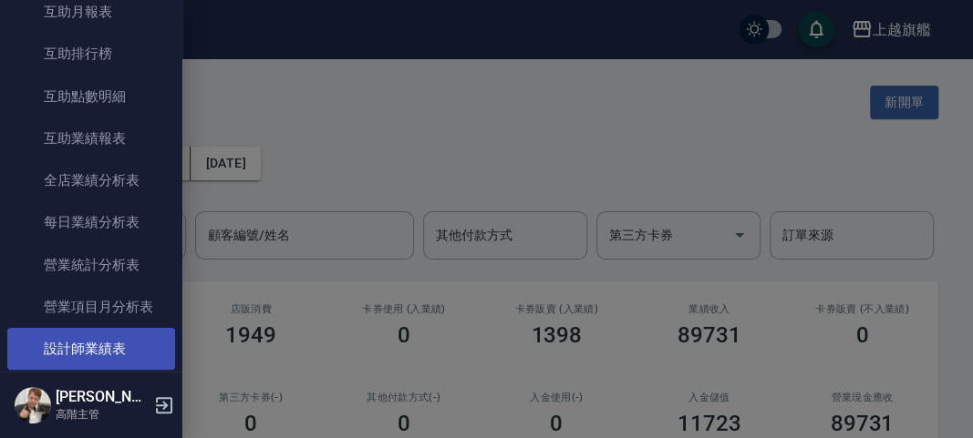
scroll to position [524, 0]
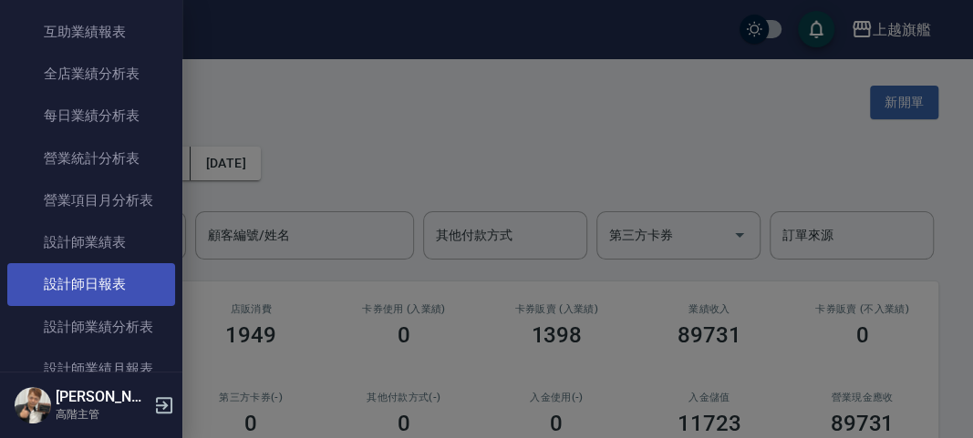
click at [114, 275] on link "設計師日報表" at bounding box center [91, 284] width 168 height 42
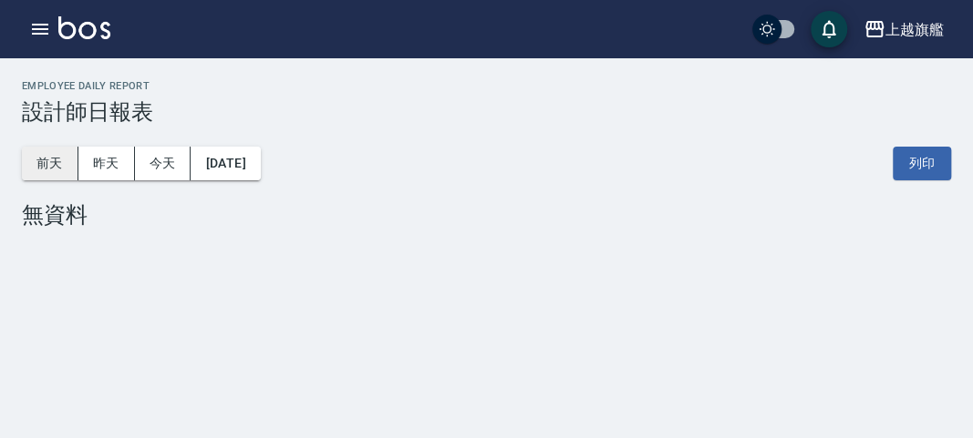
click at [55, 163] on button "前天" at bounding box center [50, 164] width 57 height 34
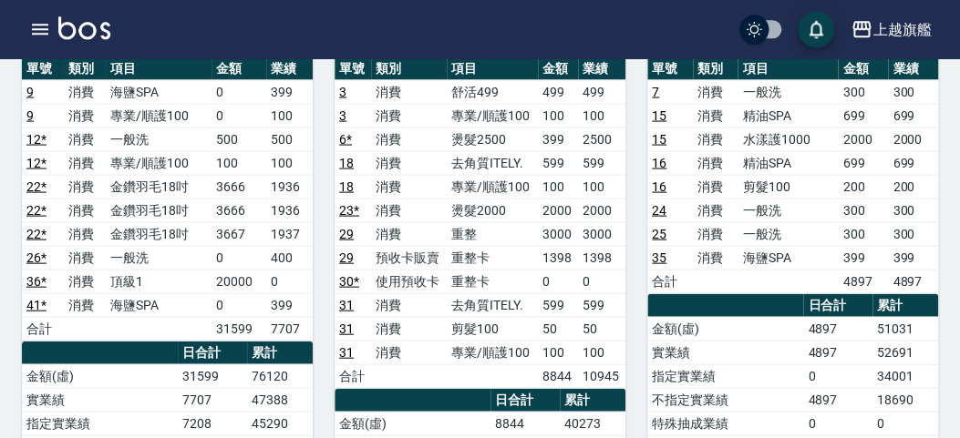
scroll to position [902, 0]
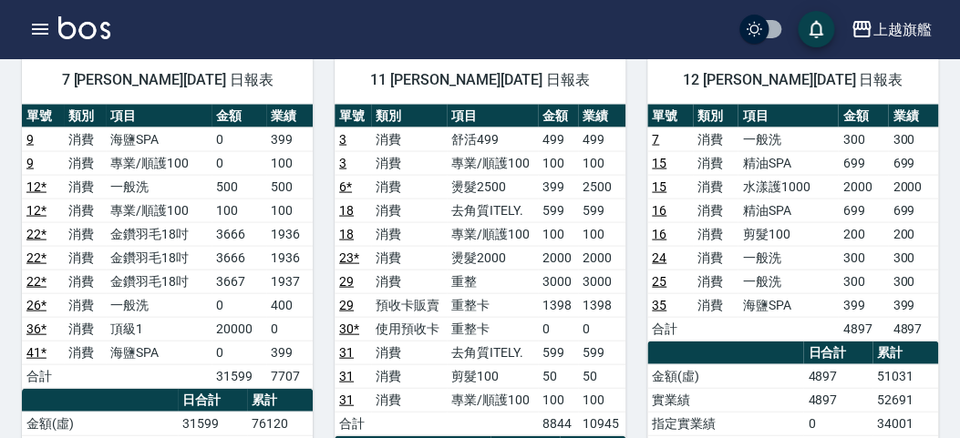
click at [343, 276] on link "29" at bounding box center [346, 280] width 15 height 15
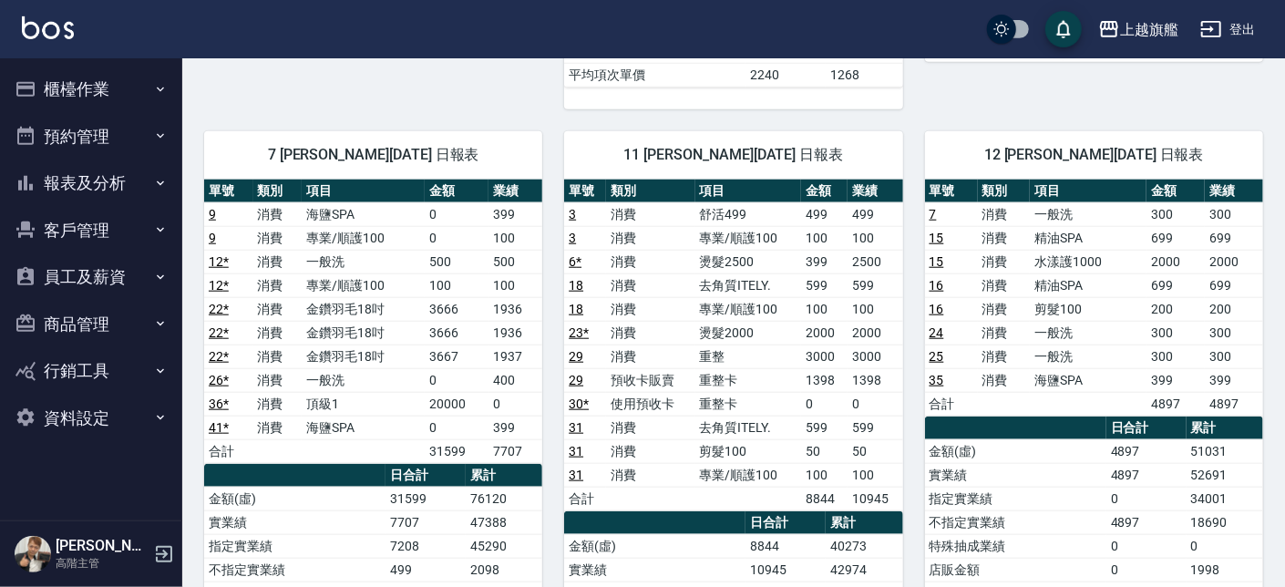
scroll to position [799, 0]
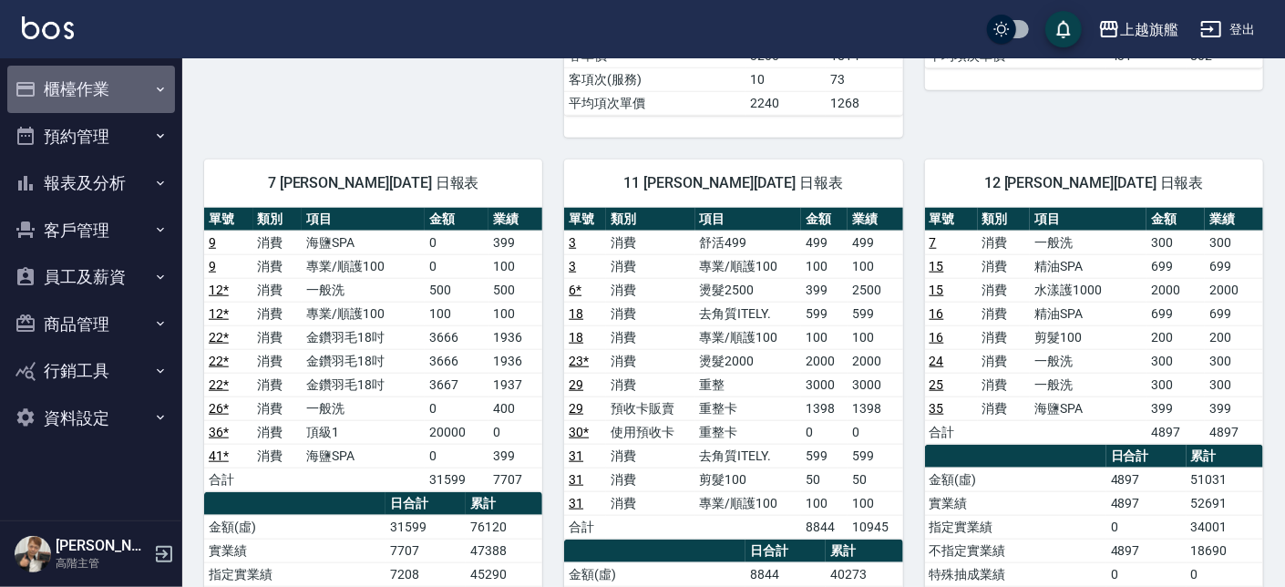
click at [108, 78] on button "櫃檯作業" at bounding box center [91, 89] width 168 height 47
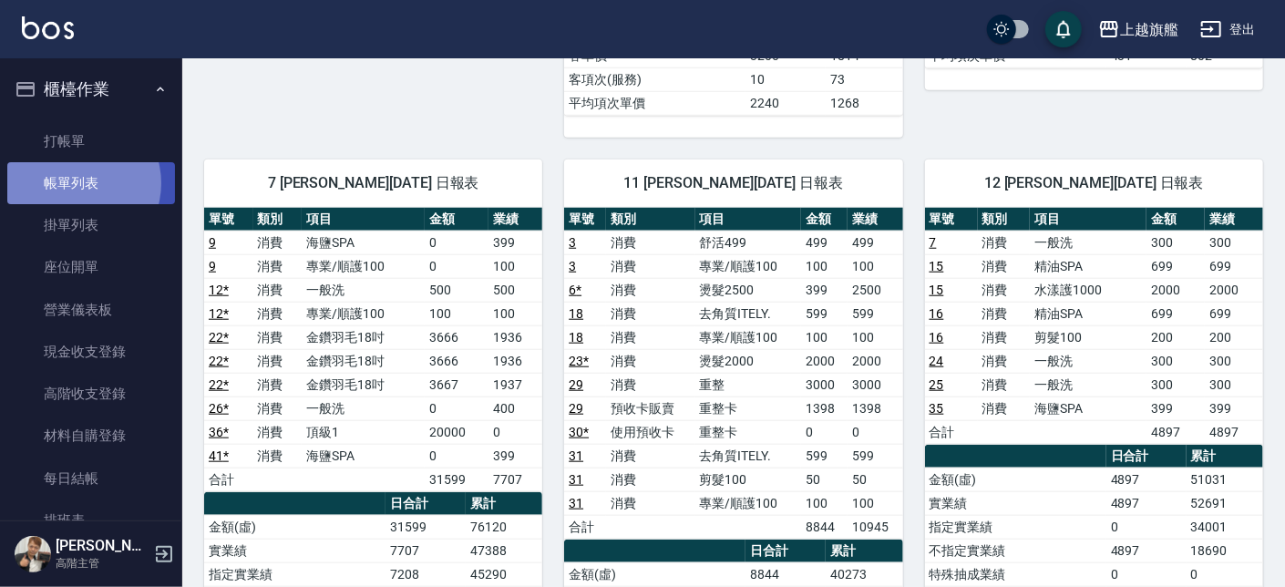
click at [75, 183] on link "帳單列表" at bounding box center [91, 183] width 168 height 42
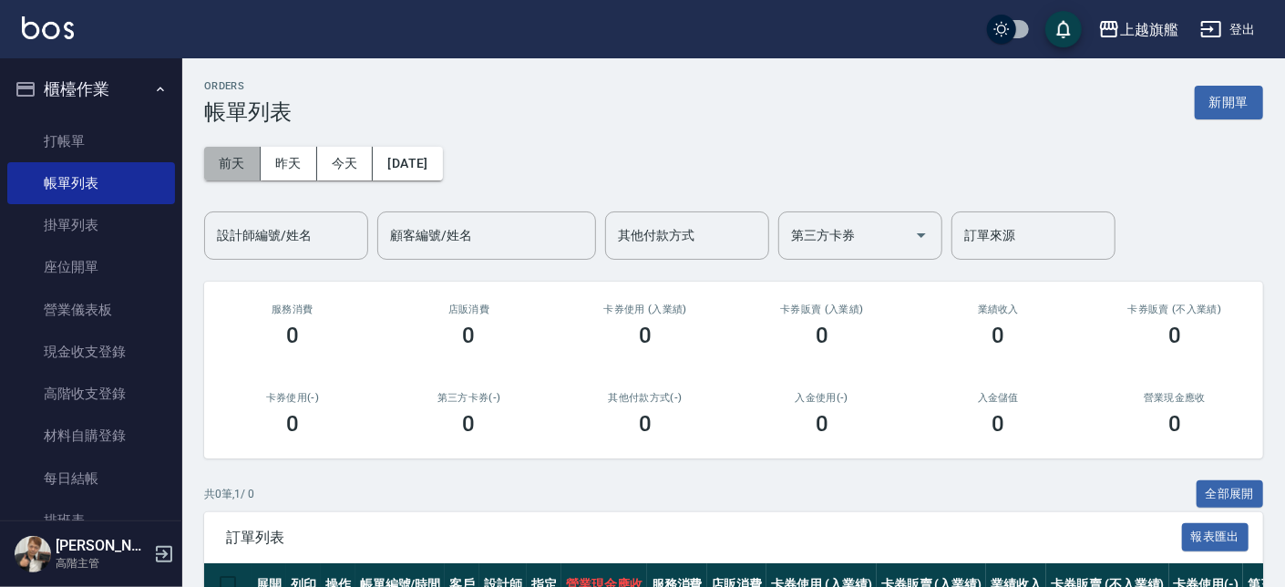
click at [237, 148] on button "前天" at bounding box center [232, 164] width 57 height 34
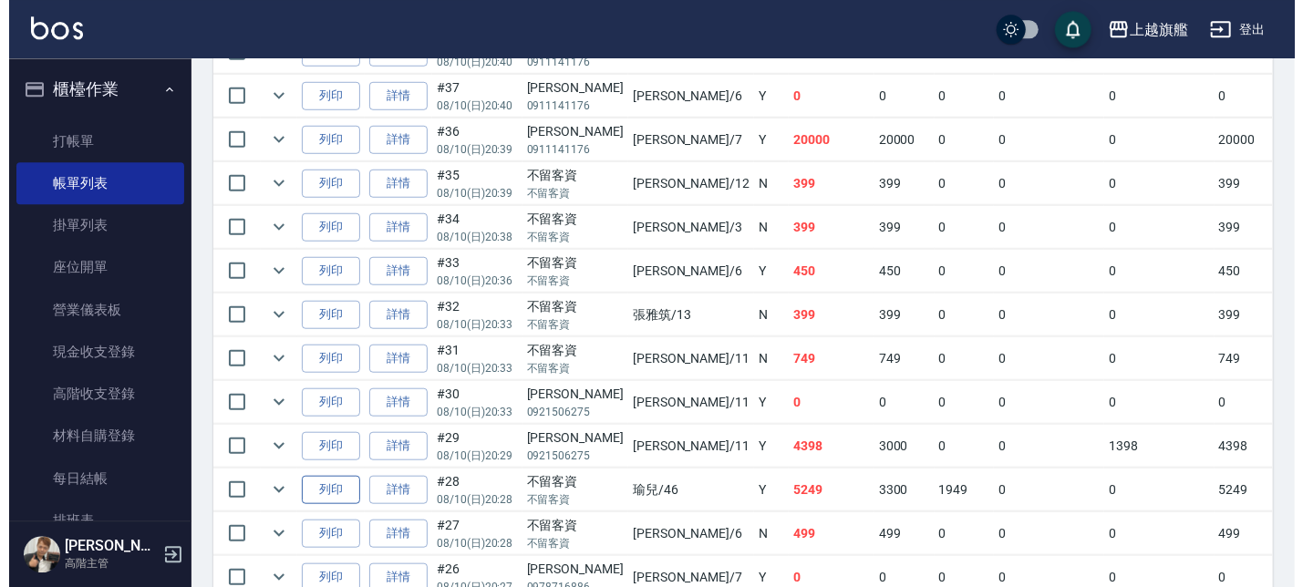
scroll to position [830, 0]
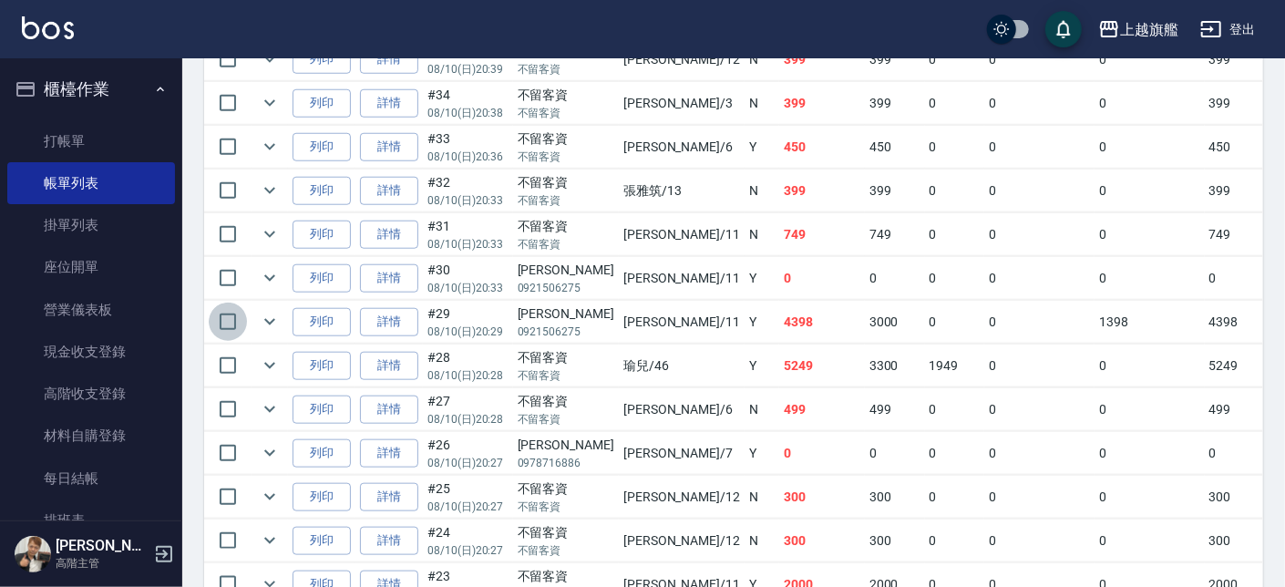
click at [233, 325] on input "checkbox" at bounding box center [228, 322] width 38 height 38
checkbox input "true"
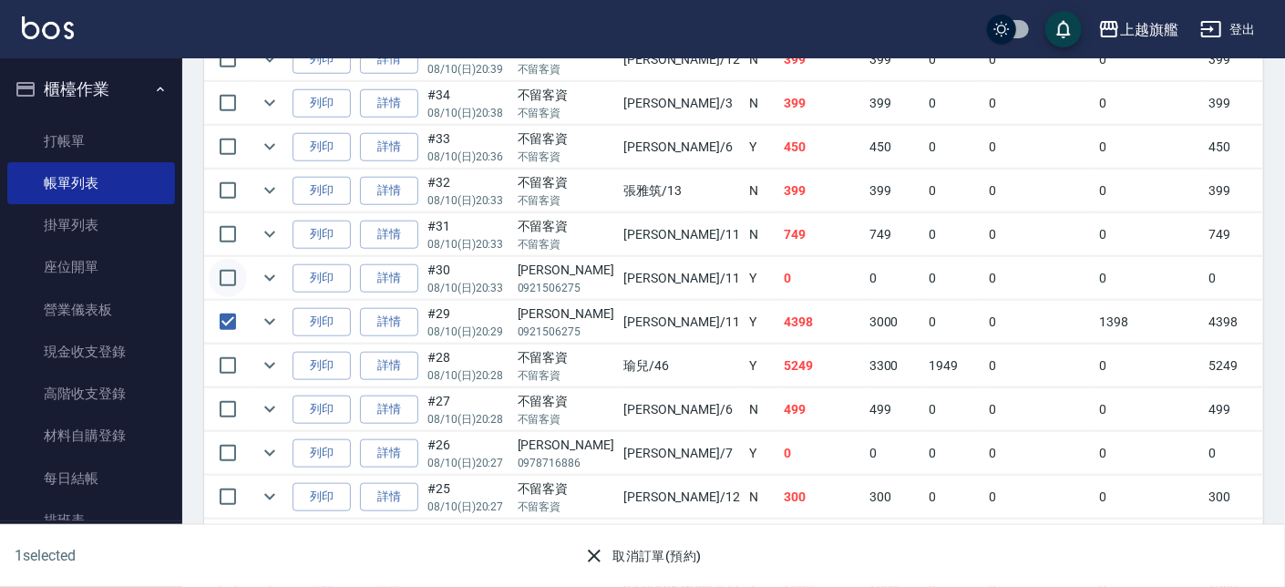
click at [230, 277] on input "checkbox" at bounding box center [228, 278] width 38 height 38
click at [619, 438] on button "取消訂單(預約)" at bounding box center [642, 557] width 132 height 34
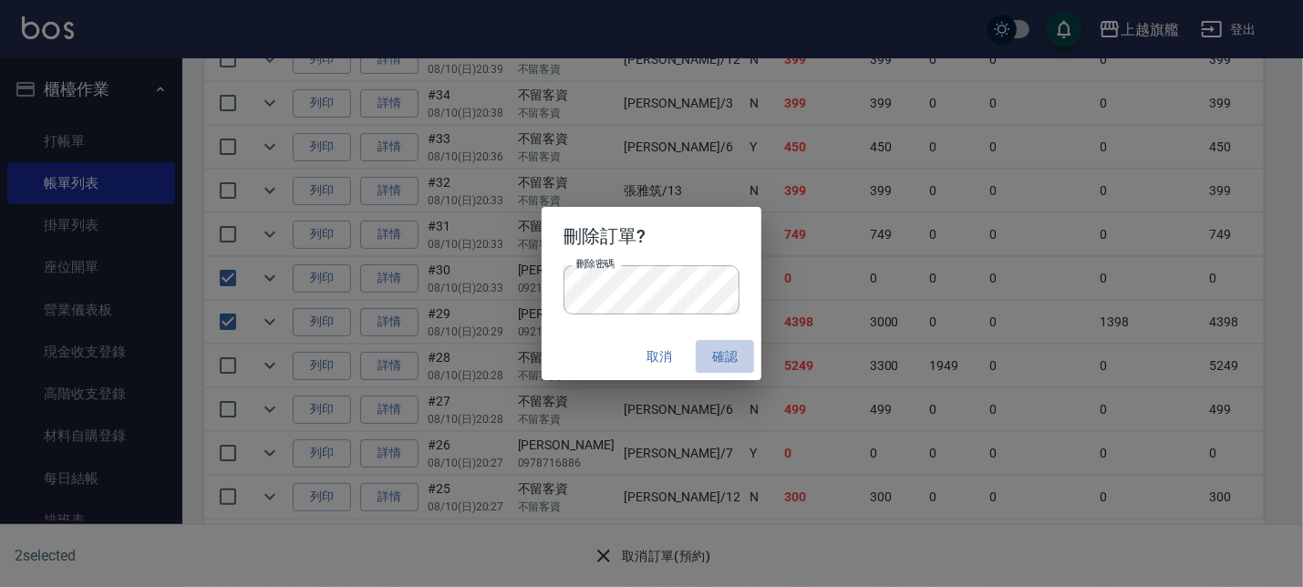
click at [709, 351] on button "確認" at bounding box center [725, 357] width 58 height 34
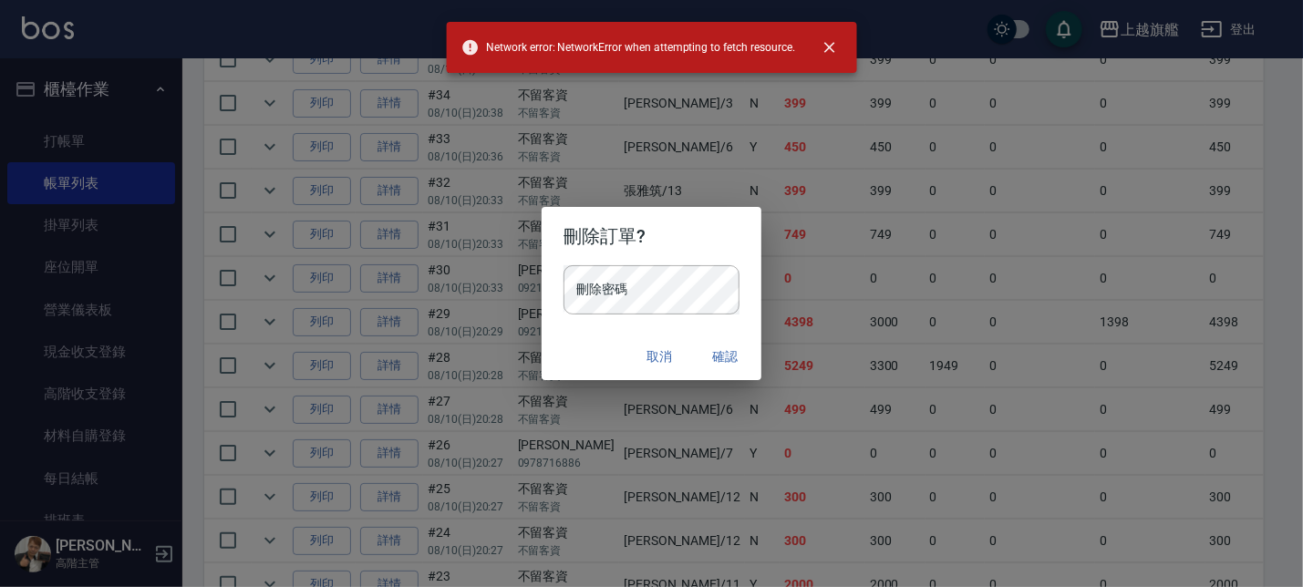
checkbox input "false"
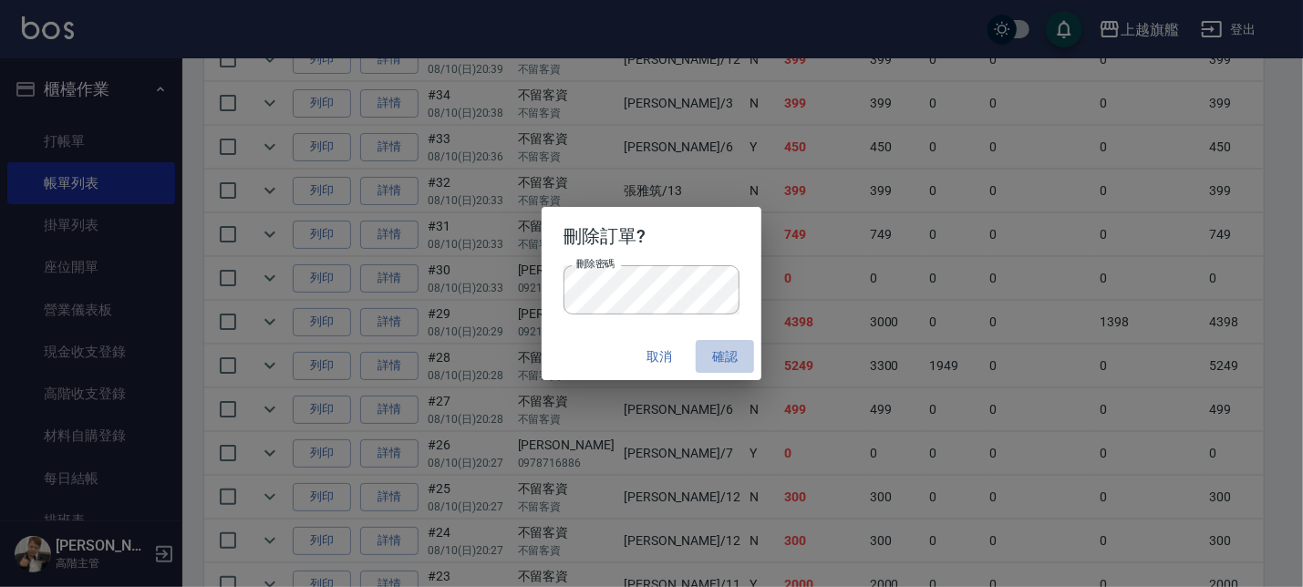
click at [724, 358] on button "確認" at bounding box center [725, 357] width 58 height 34
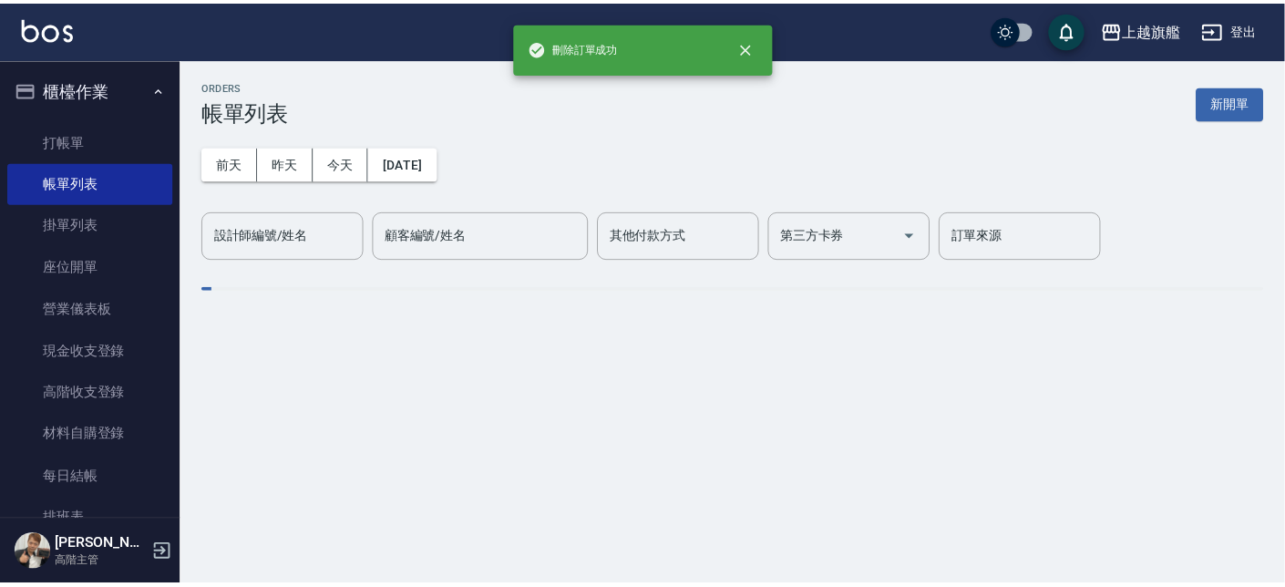
scroll to position [0, 0]
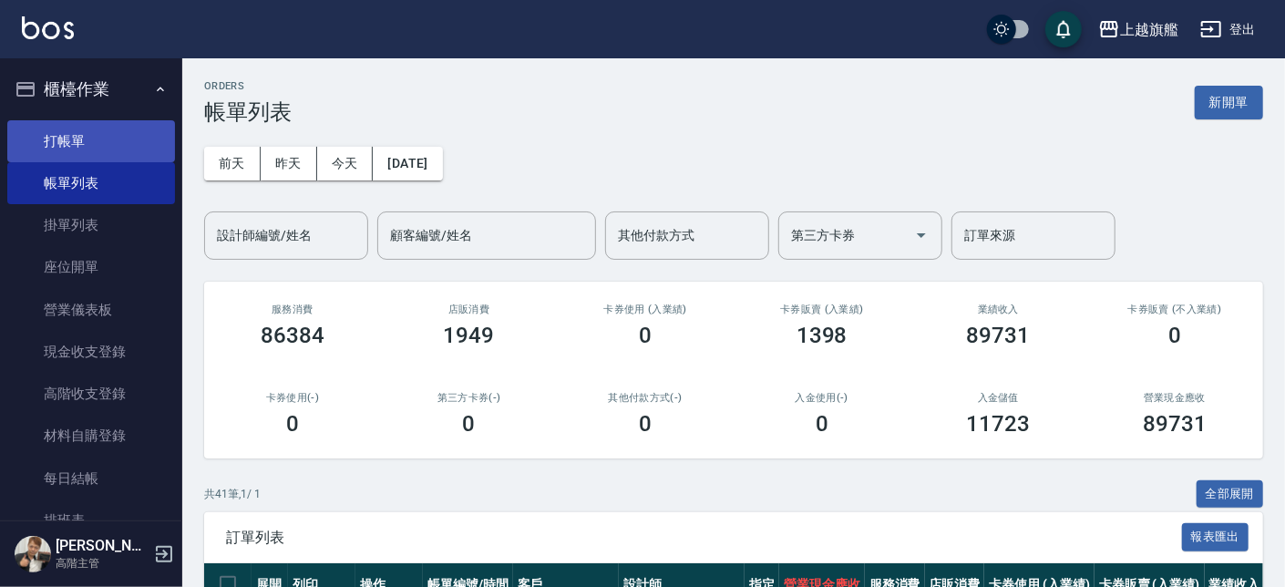
click at [62, 139] on link "打帳單" at bounding box center [91, 141] width 168 height 42
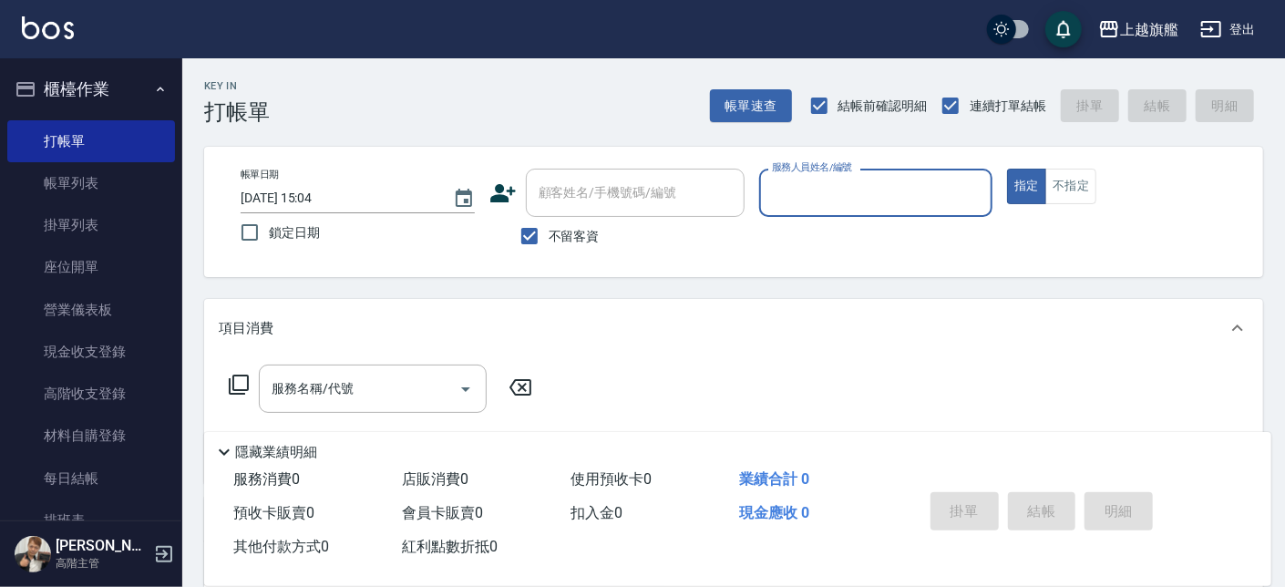
click at [351, 195] on input "2025/08/12 15:04" at bounding box center [338, 198] width 194 height 30
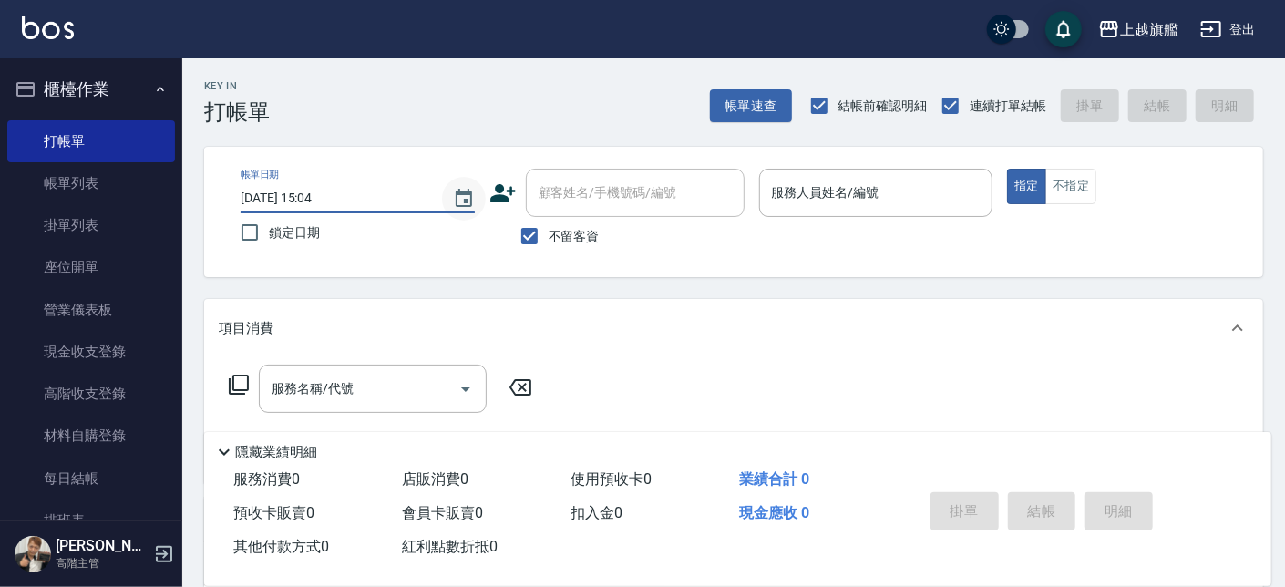
click at [452, 193] on button "Choose date, selected date is 2025-08-12" at bounding box center [464, 199] width 44 height 44
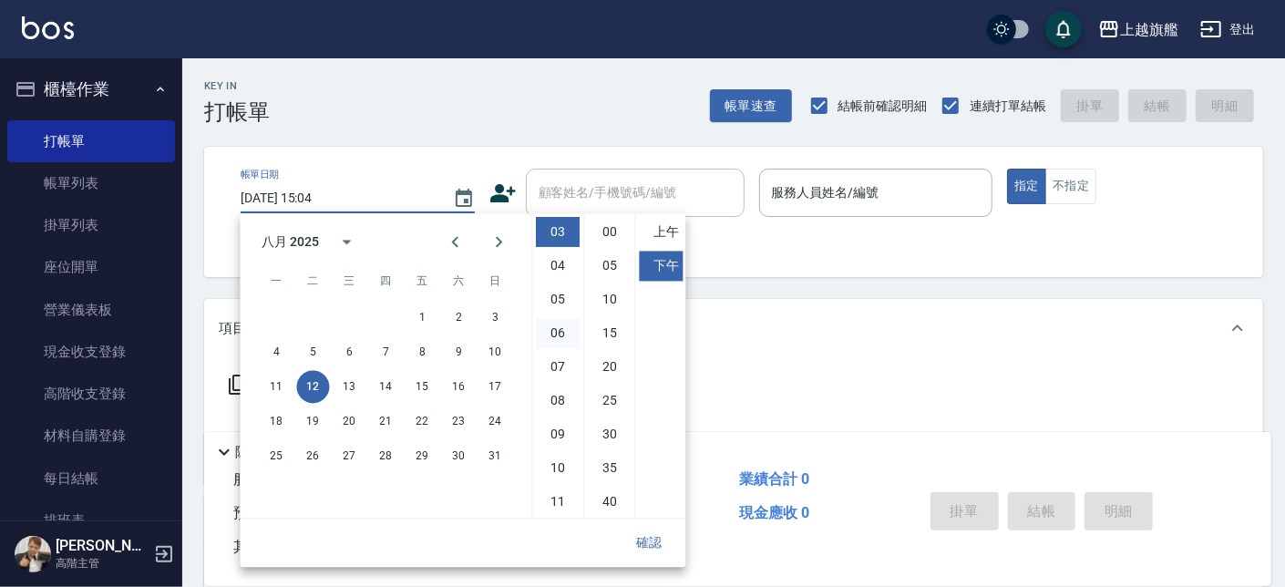
scroll to position [101, 0]
click at [500, 350] on button "10" at bounding box center [495, 352] width 33 height 33
type input "2025/08/10 15:04"
click at [542, 120] on div "Key In 打帳單 上一筆訂單:#41 帳單速查 結帳前確認明細 連續打單結帳 掛單 結帳 明細" at bounding box center [722, 91] width 1081 height 67
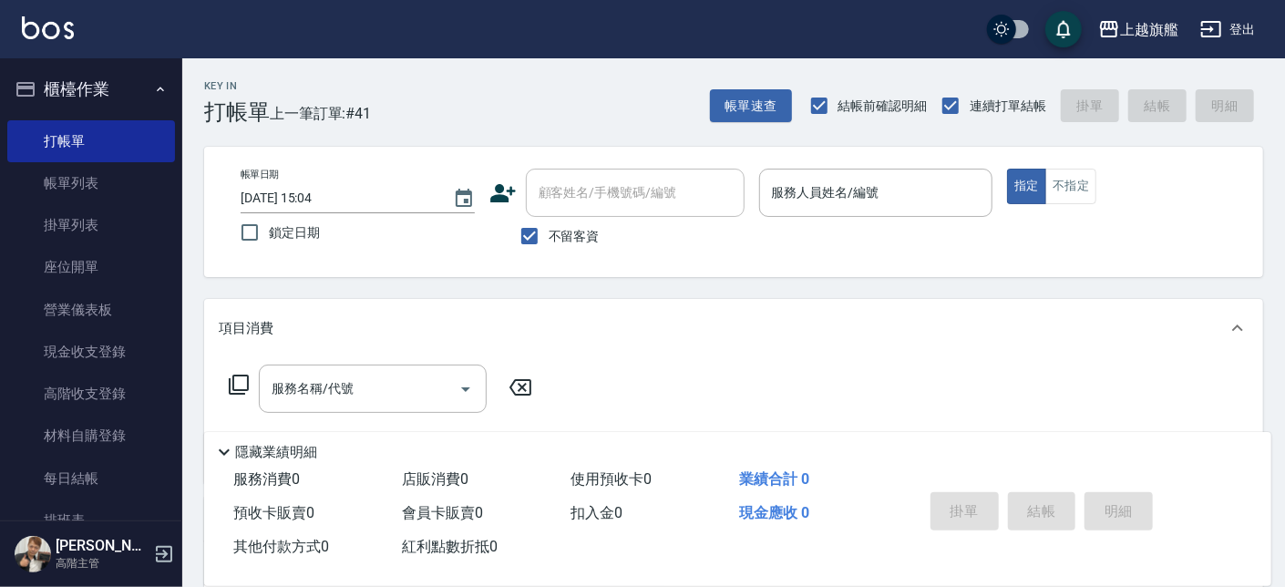
click at [553, 244] on span "不留客資" at bounding box center [574, 236] width 51 height 19
click at [549, 244] on input "不留客資" at bounding box center [529, 236] width 38 height 38
checkbox input "false"
click at [562, 193] on input "顧客姓名/手機號碼/編號" at bounding box center [621, 193] width 175 height 32
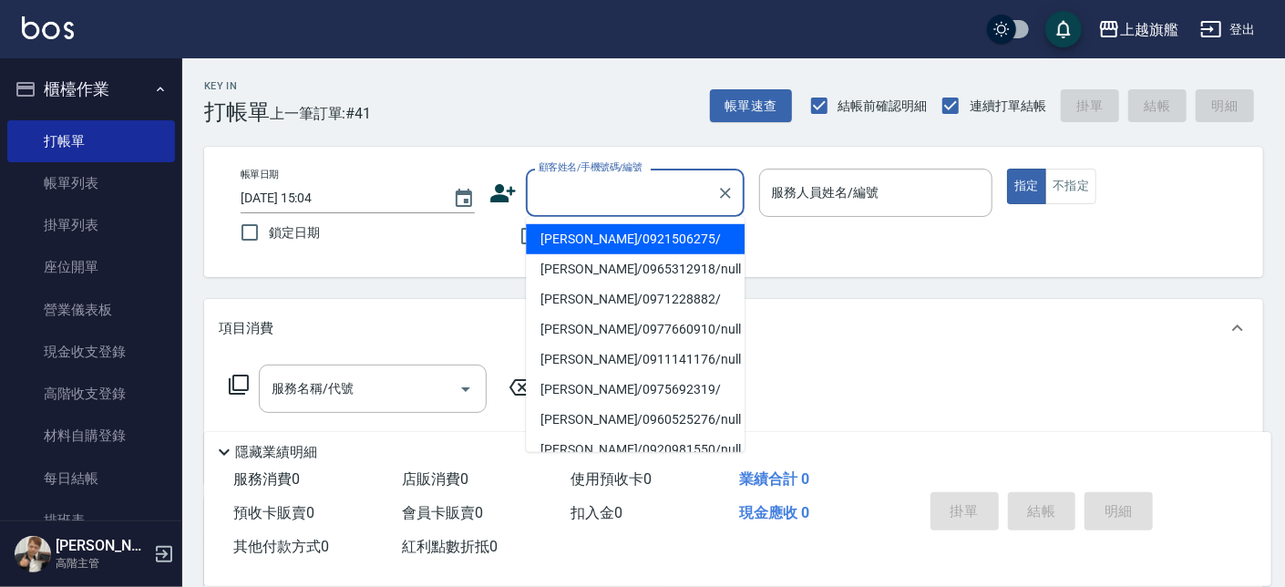
click at [627, 236] on li "[PERSON_NAME]/0921506275/" at bounding box center [635, 239] width 219 height 30
type input "[PERSON_NAME]/0921506275/"
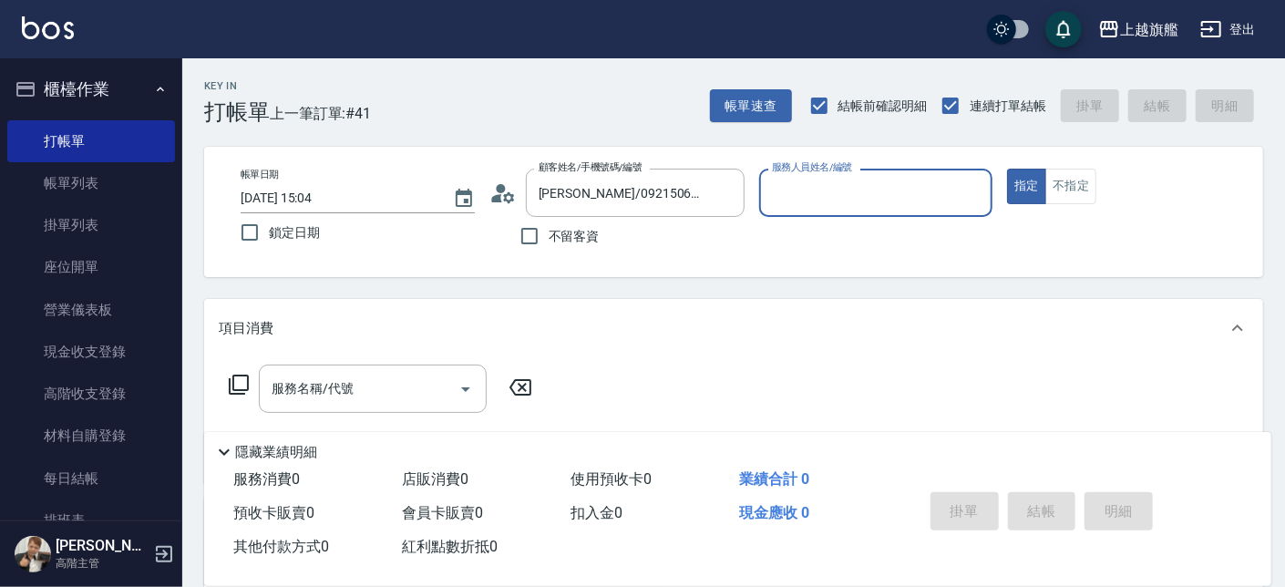
type input "[PERSON_NAME]-11"
click at [323, 386] on input "服務名稱/代號" at bounding box center [359, 389] width 184 height 32
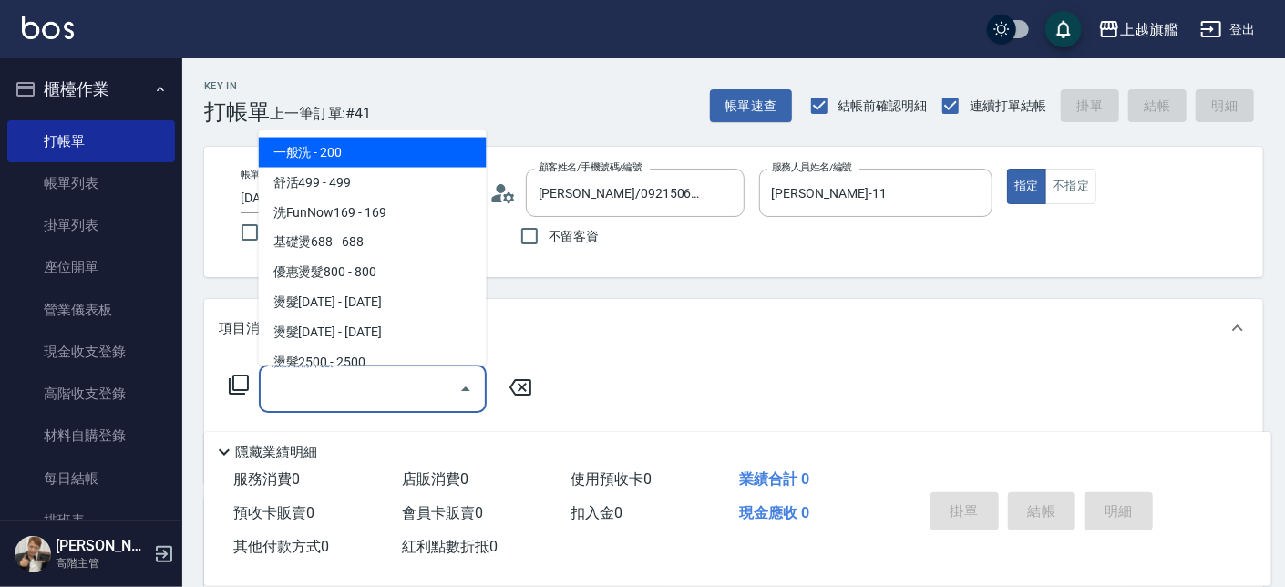
scroll to position [103, 0]
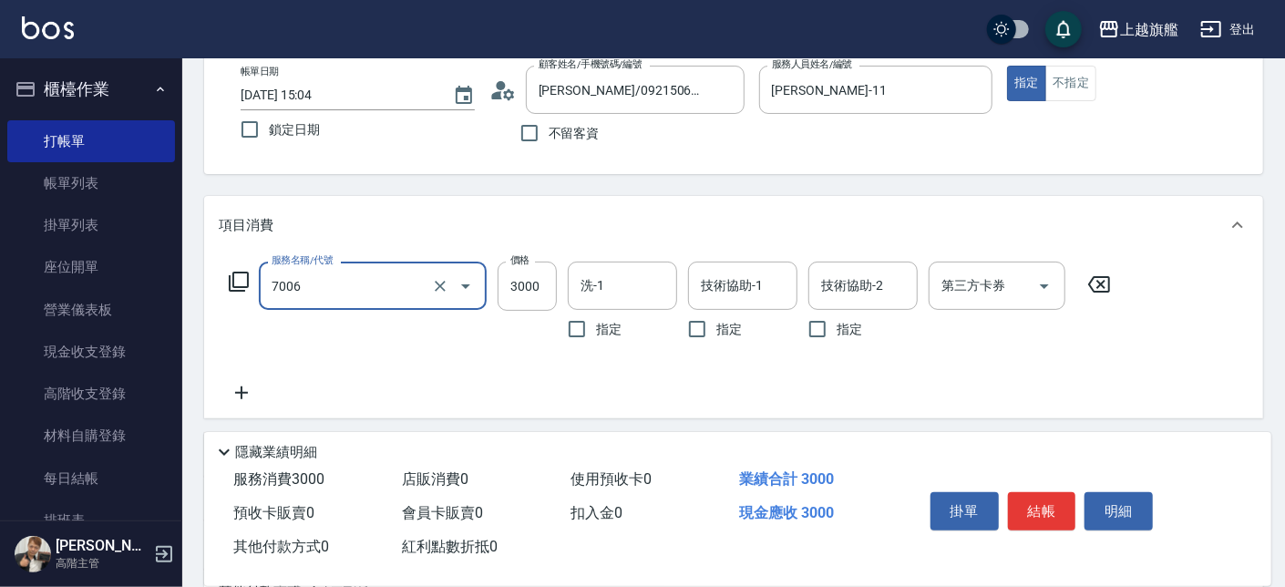
type input "重整(7006)"
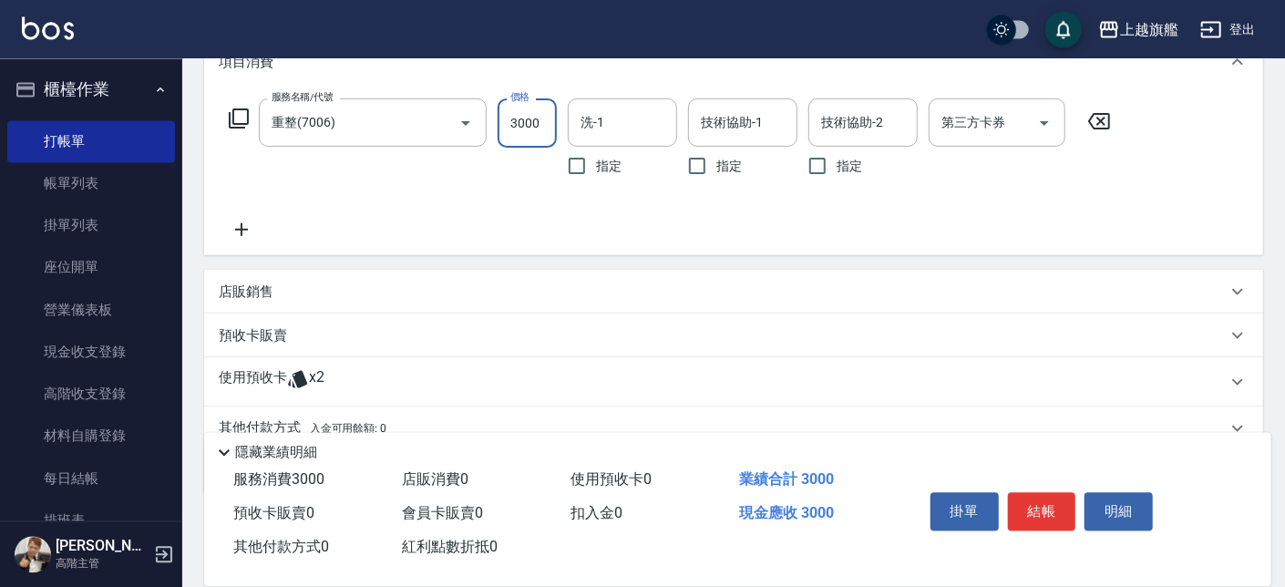
scroll to position [311, 0]
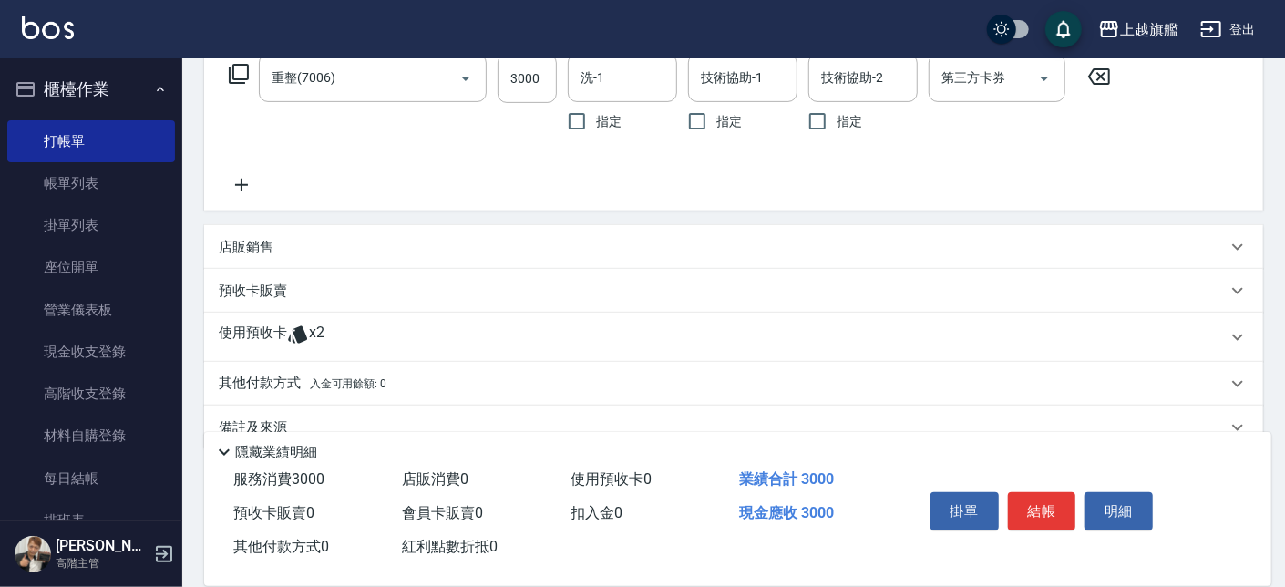
click at [312, 333] on span "x2" at bounding box center [316, 337] width 15 height 27
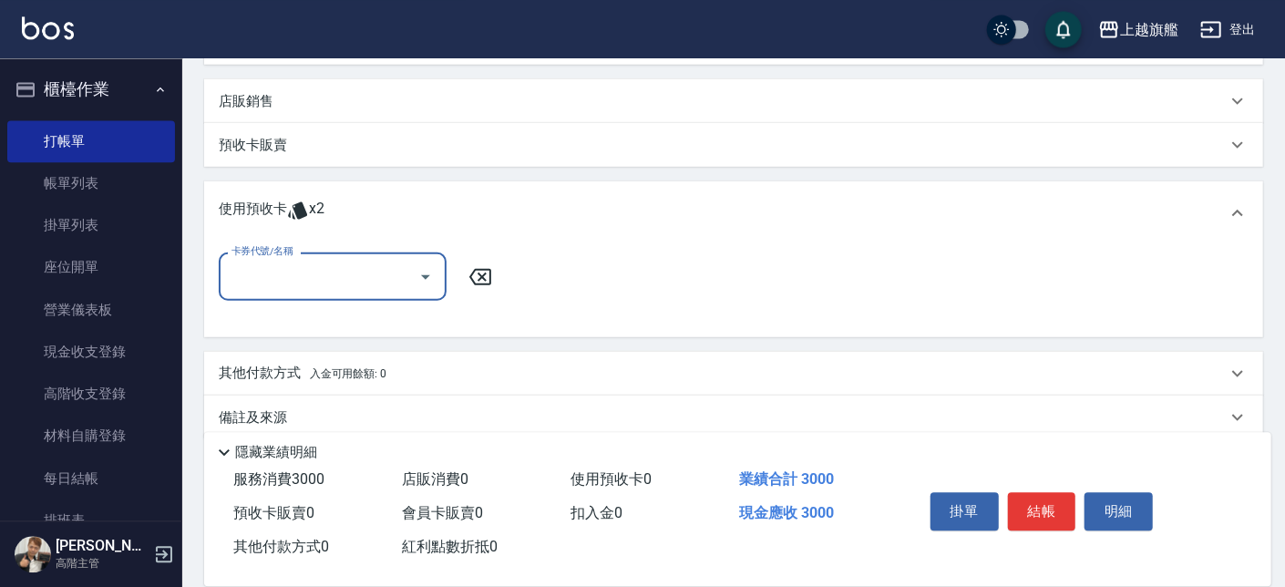
scroll to position [481, 0]
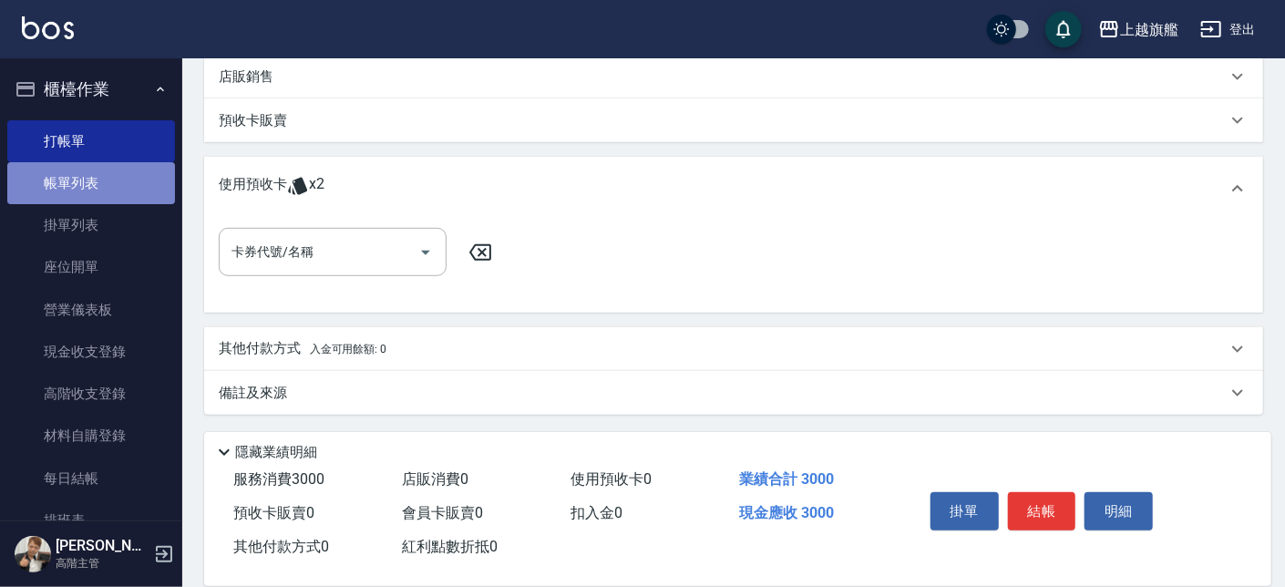
click at [93, 182] on link "帳單列表" at bounding box center [91, 183] width 168 height 42
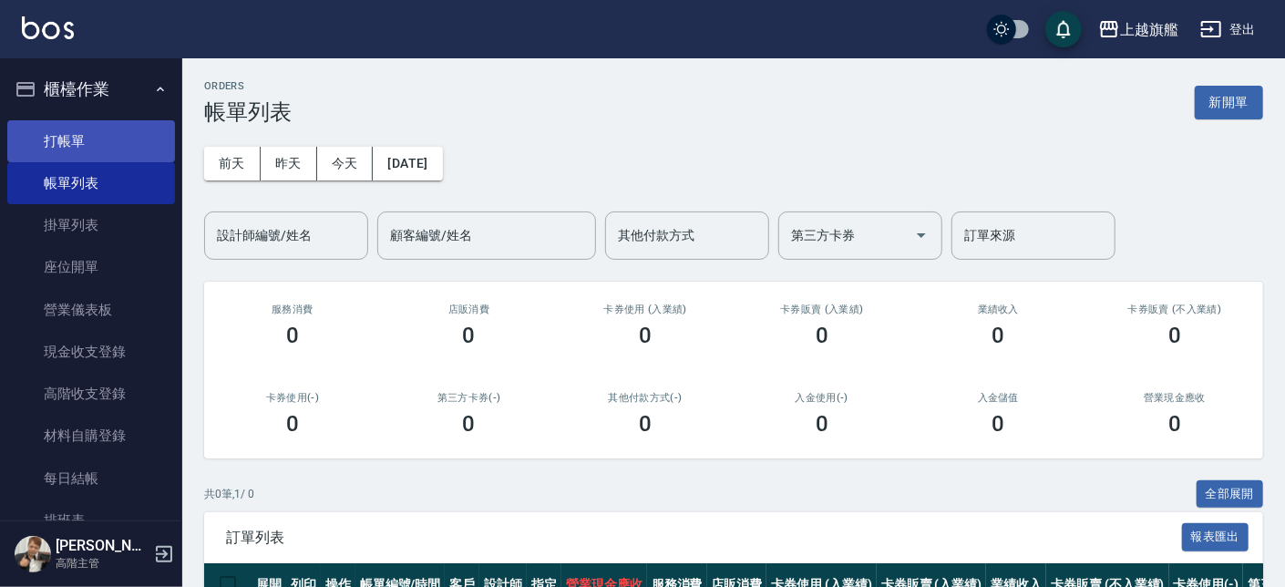
click at [76, 150] on link "打帳單" at bounding box center [91, 141] width 168 height 42
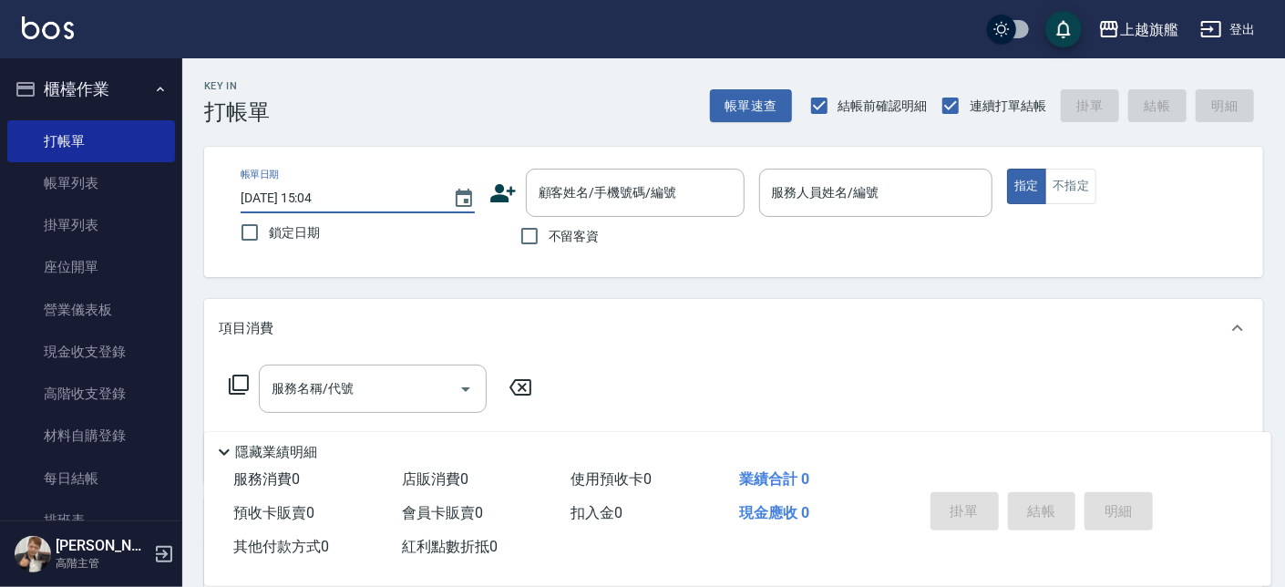
click at [328, 191] on input "2025/08/12 15:04" at bounding box center [338, 198] width 194 height 30
click at [469, 183] on button "Choose date, selected date is 2025-08-12" at bounding box center [464, 199] width 44 height 44
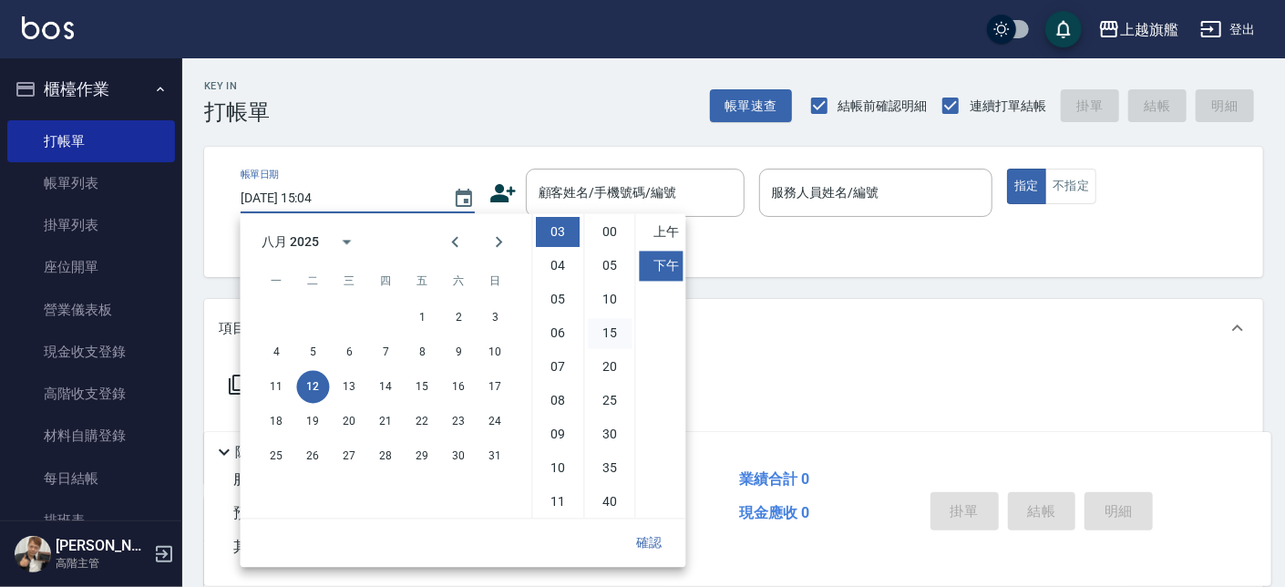
scroll to position [101, 0]
click at [502, 344] on button "10" at bounding box center [495, 352] width 33 height 33
type input "2025/08/10 15:04"
click at [522, 79] on div "Key In 打帳單 上一筆訂單:#41 帳單速查 結帳前確認明細 連續打單結帳 掛單 結帳 明細" at bounding box center [722, 91] width 1081 height 67
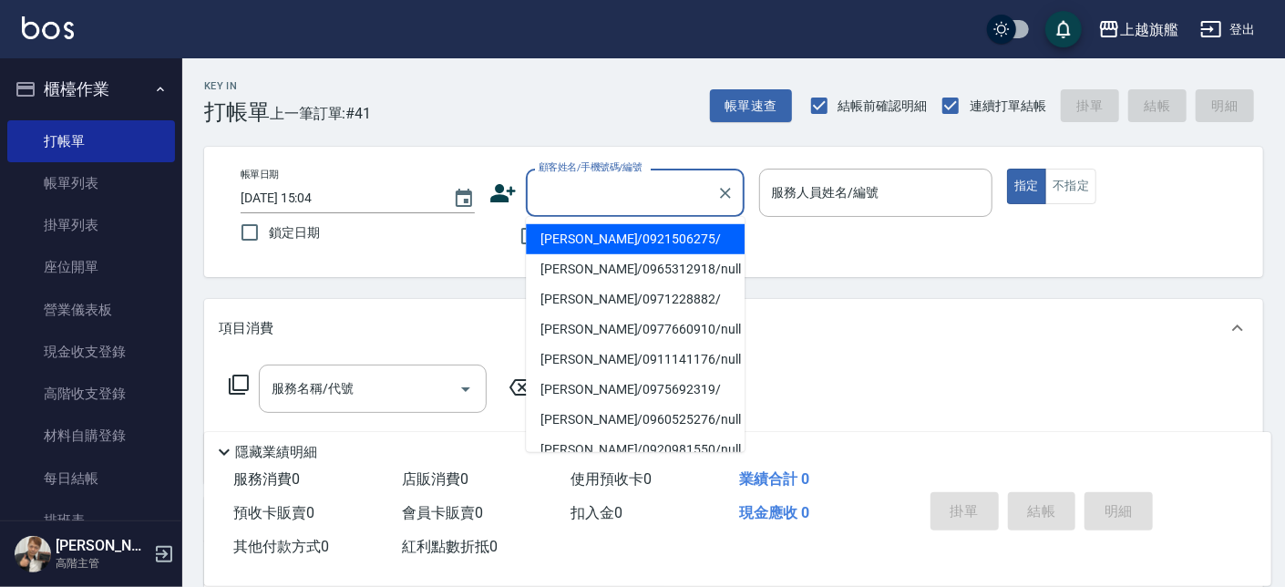
click at [578, 190] on input "顧客姓名/手機號碼/編號" at bounding box center [621, 193] width 175 height 32
click at [576, 235] on li "[PERSON_NAME]/0921506275/" at bounding box center [635, 239] width 219 height 30
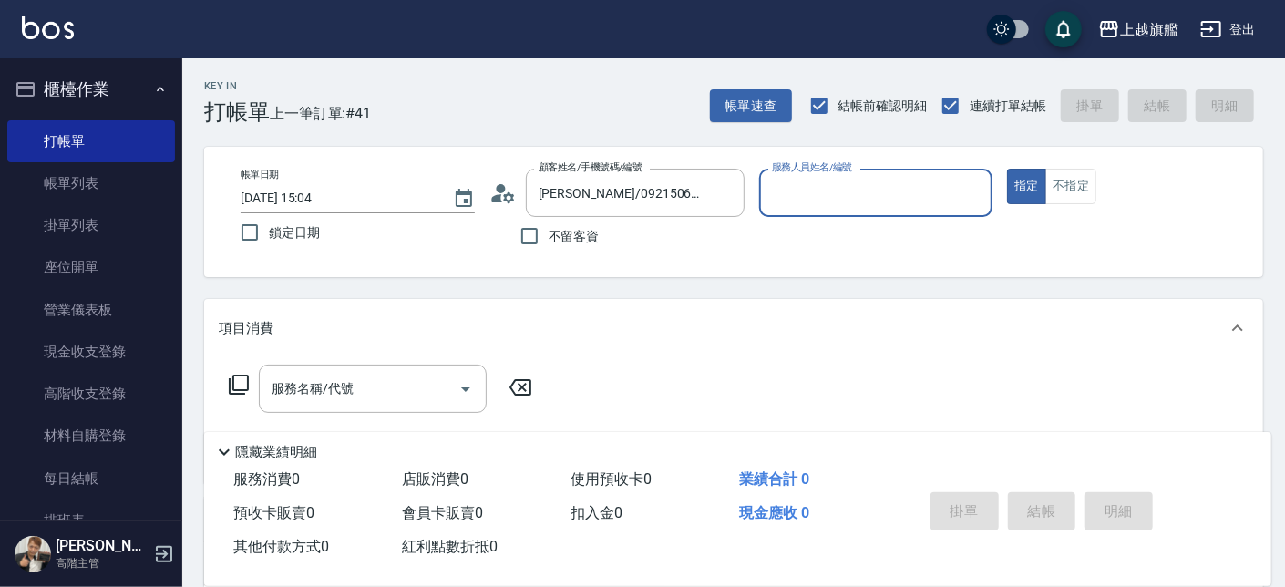
type input "[PERSON_NAME]/0921506275/"
type input "[PERSON_NAME]-11"
click at [377, 389] on input "服務名稱/代號" at bounding box center [359, 389] width 184 height 32
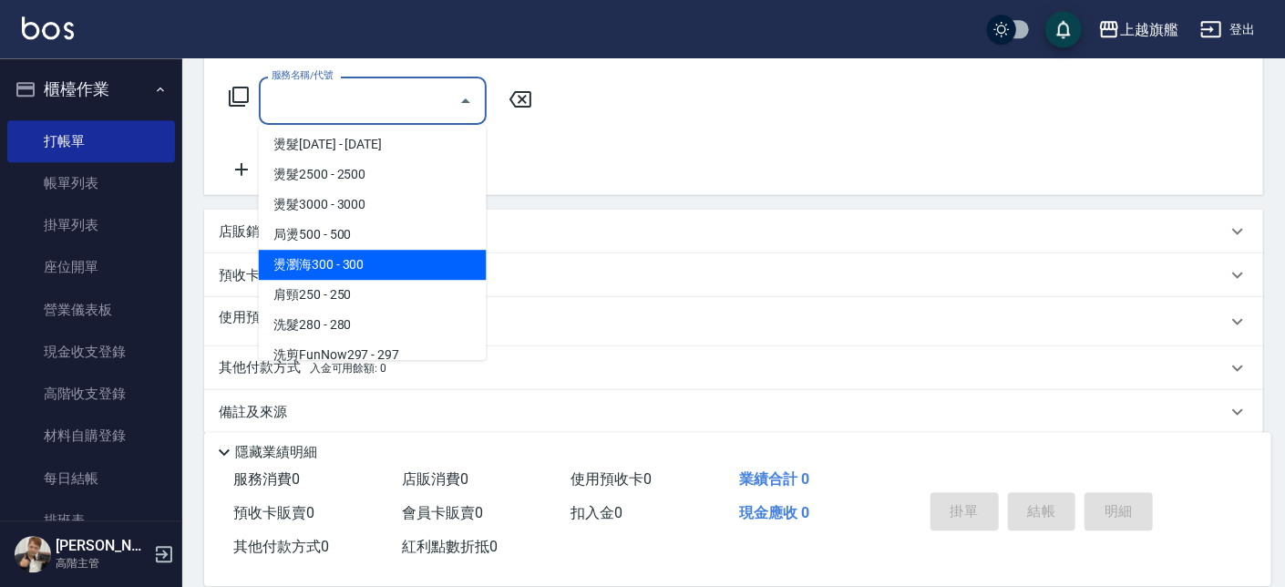
scroll to position [307, 0]
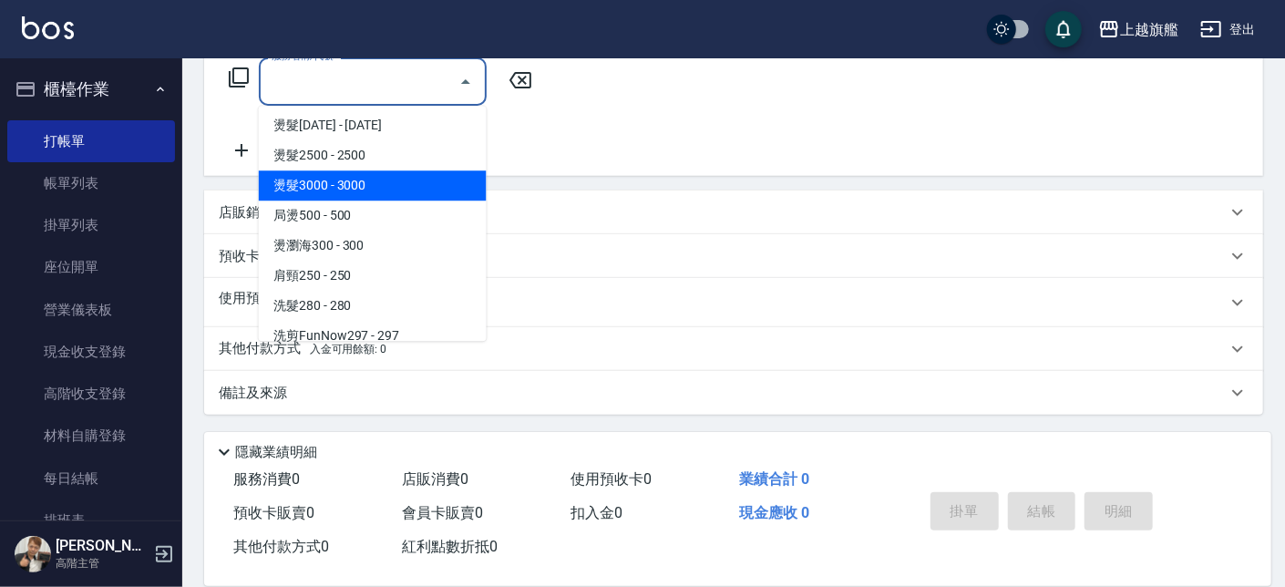
click at [198, 175] on div "Key In 打帳單 上一筆訂單:#41 帳單速查 結帳前確認明細 連續打單結帳 掛單 結帳 明細 帳單日期 2025/08/10 15:04 鎖定日期 顧客…" at bounding box center [733, 169] width 1103 height 837
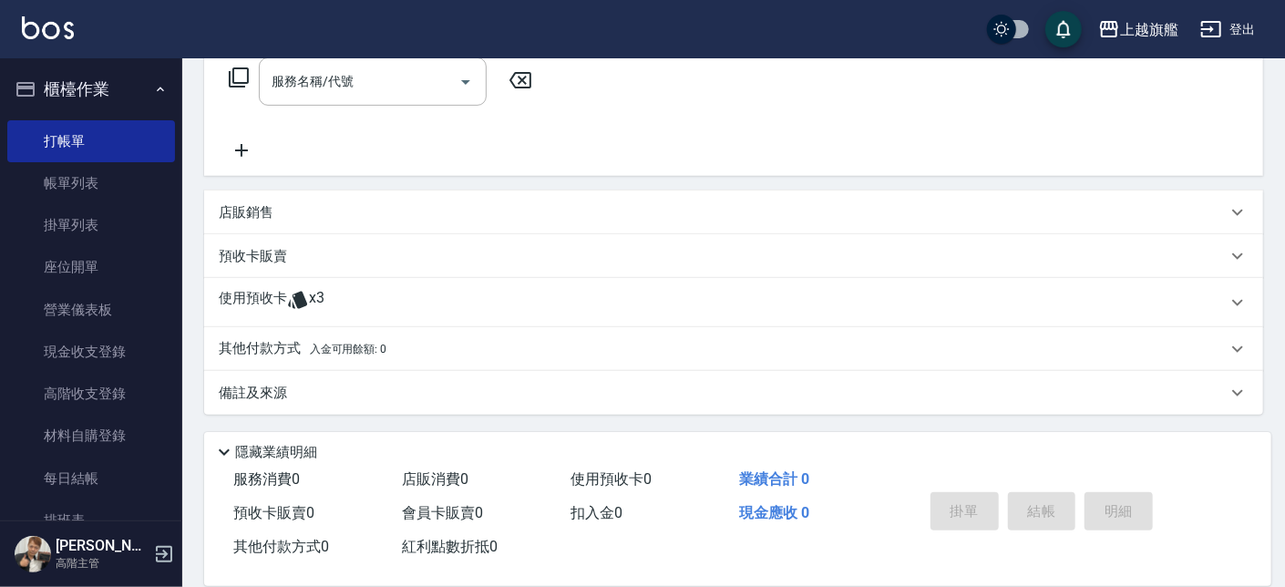
click at [294, 278] on div "使用預收卡 x3 卡券代號/名稱 卡券代號/名稱" at bounding box center [733, 302] width 1059 height 49
click at [294, 296] on icon at bounding box center [297, 300] width 19 height 17
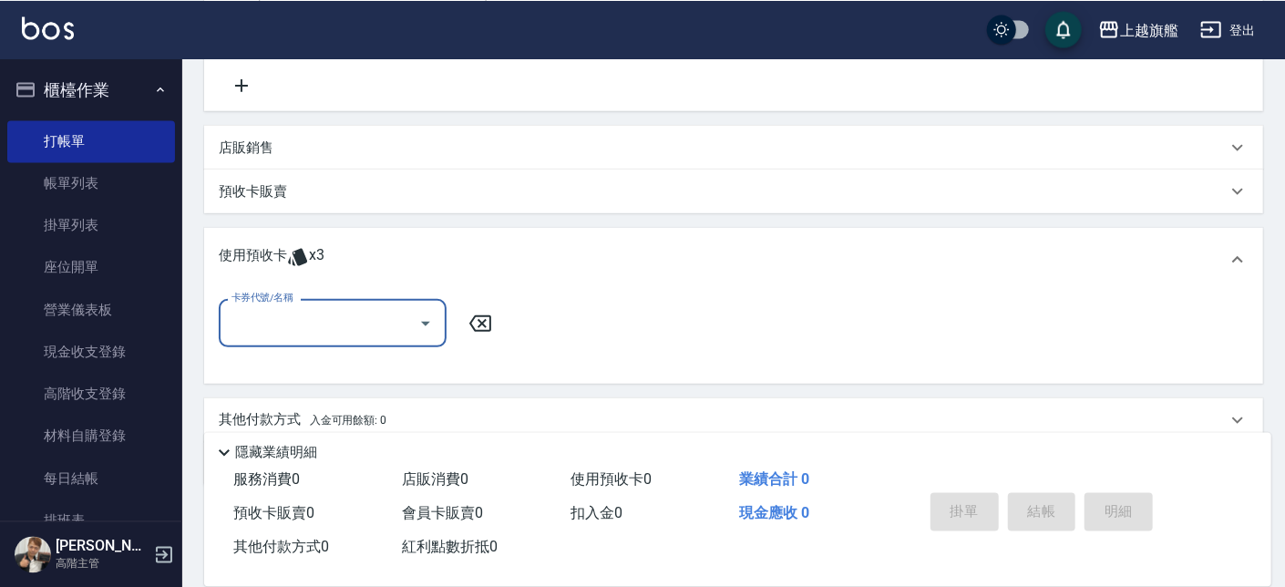
scroll to position [411, 0]
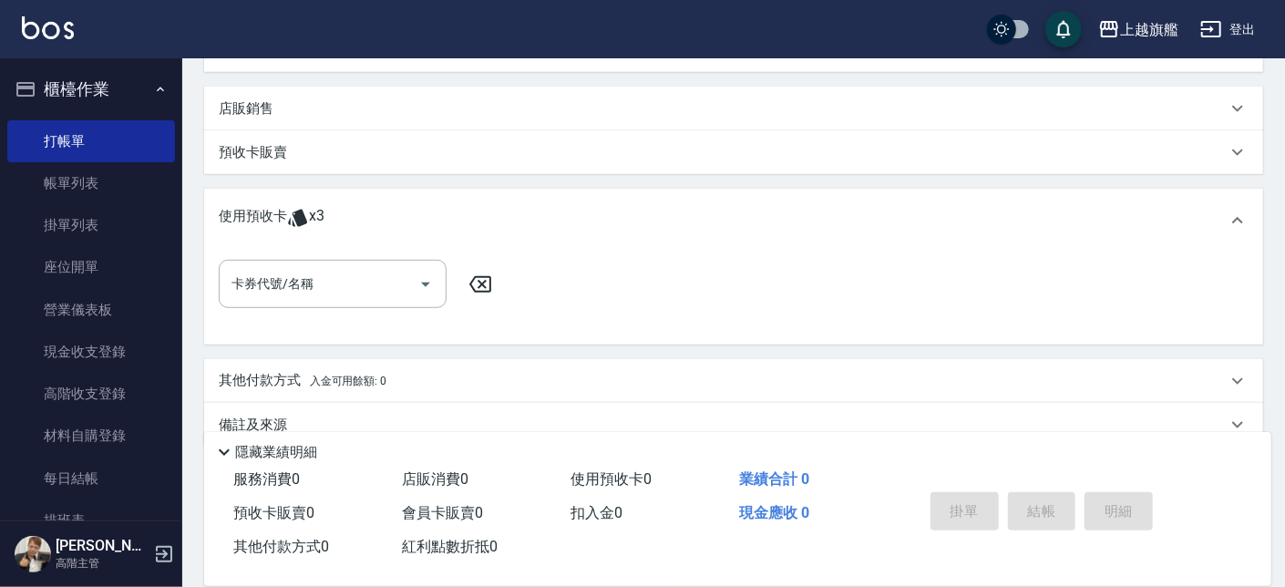
click at [263, 207] on p "使用預收卡" at bounding box center [253, 220] width 68 height 27
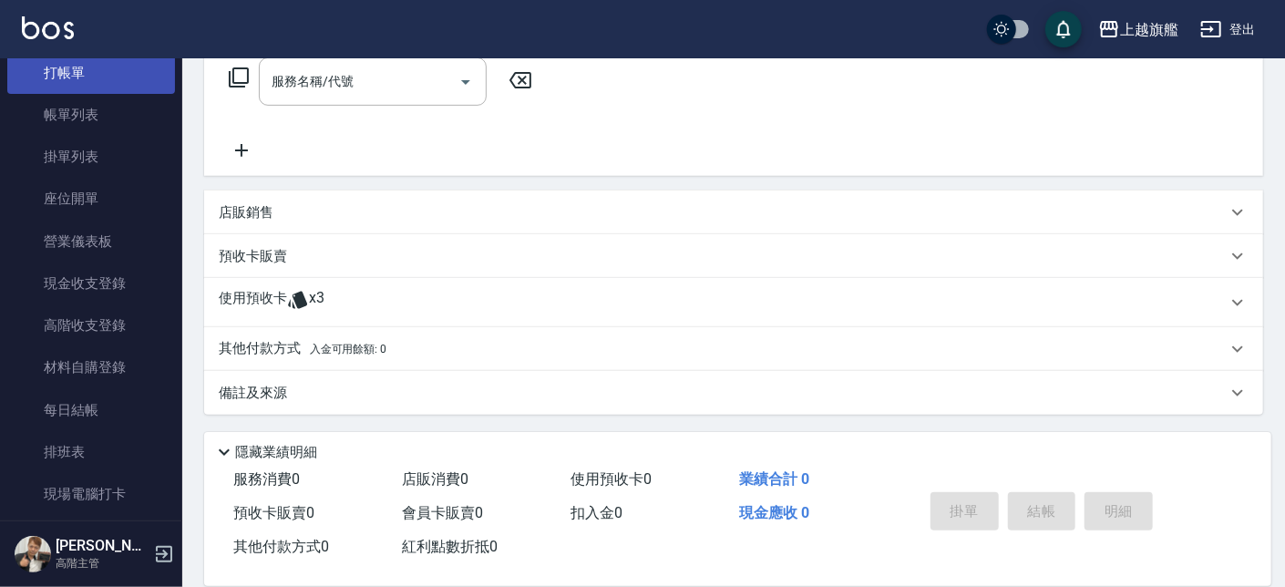
scroll to position [0, 0]
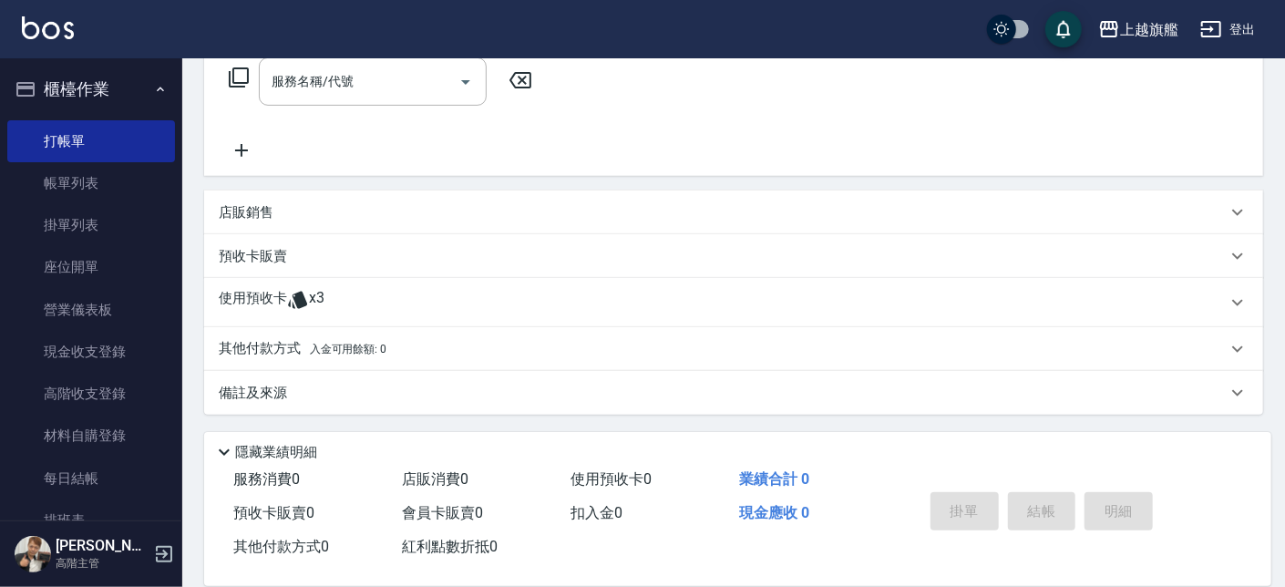
drag, startPoint x: 59, startPoint y: 186, endPoint x: 280, endPoint y: 1, distance: 287.9
click at [59, 187] on link "帳單列表" at bounding box center [91, 183] width 168 height 42
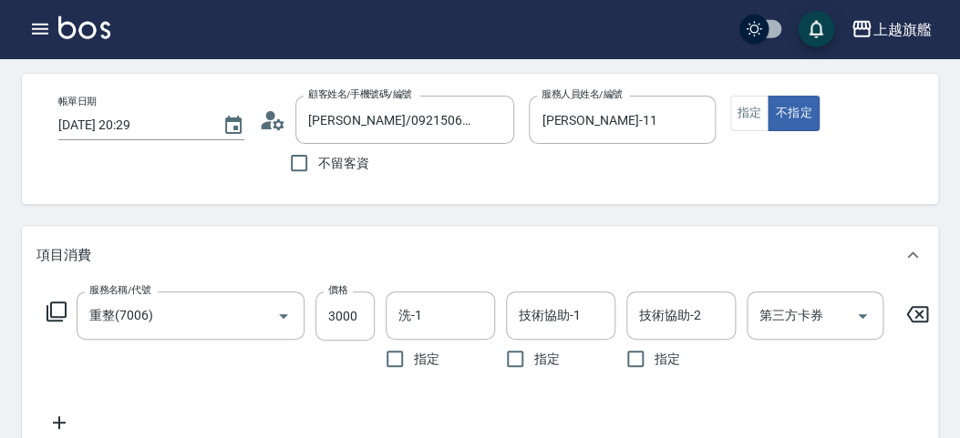
scroll to position [66, 0]
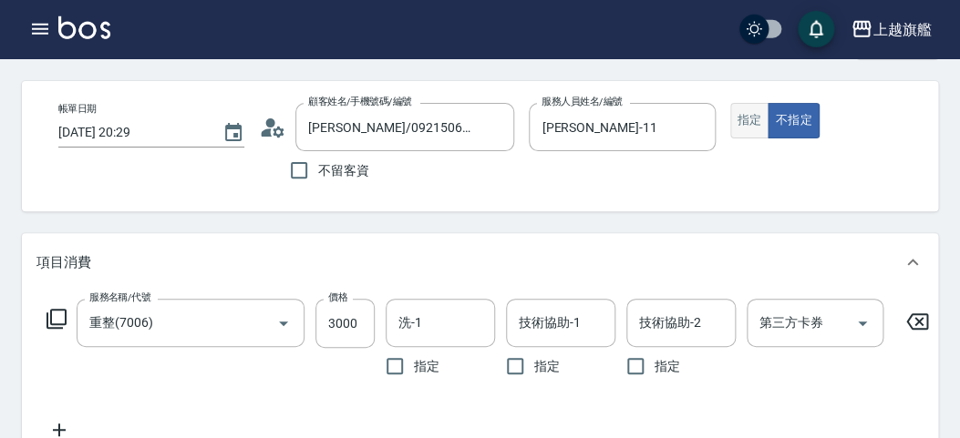
click at [746, 123] on button "指定" at bounding box center [749, 121] width 39 height 36
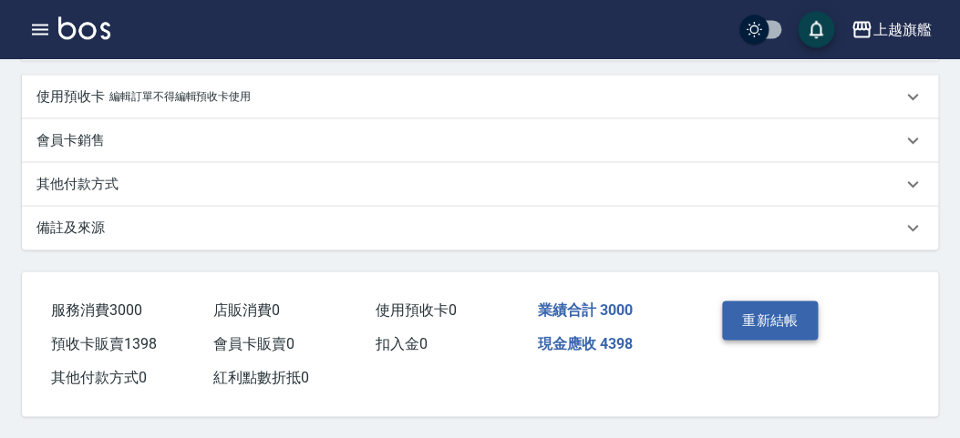
scroll to position [705, 0]
click at [775, 325] on button "重新結帳" at bounding box center [770, 320] width 97 height 38
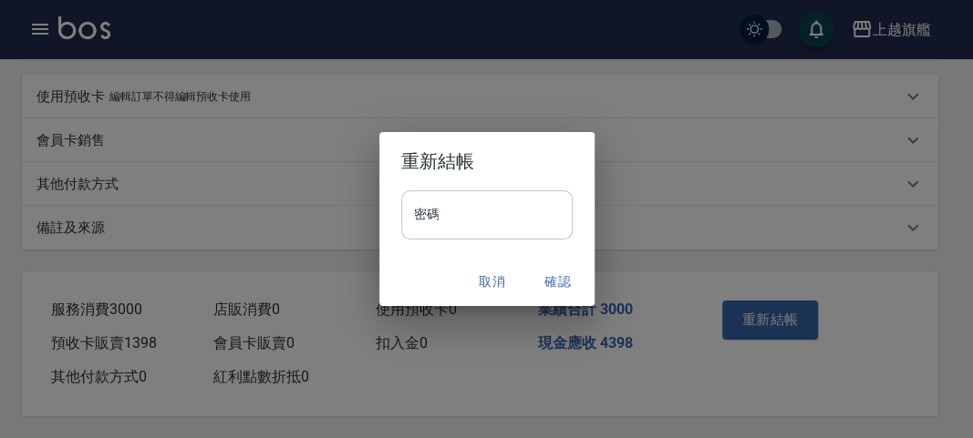
click at [427, 204] on input "密碼" at bounding box center [486, 215] width 171 height 49
type input "******"
click at [562, 280] on button "確認" at bounding box center [558, 282] width 58 height 34
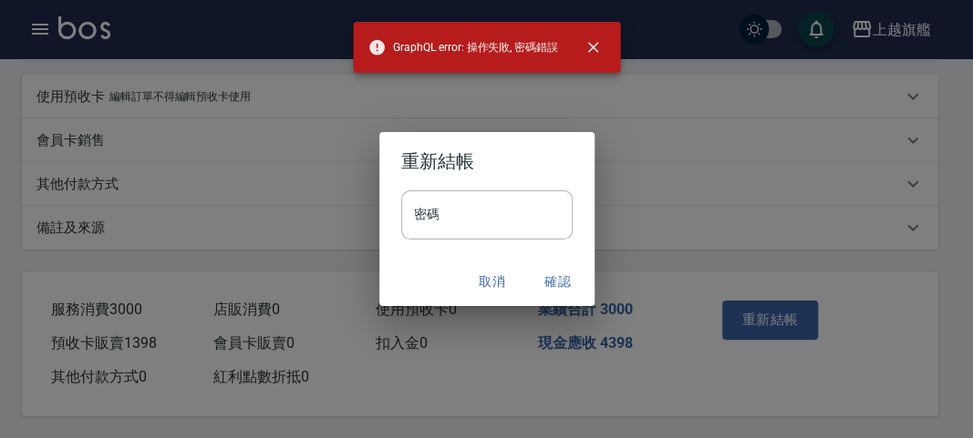
drag, startPoint x: 659, startPoint y: 183, endPoint x: 557, endPoint y: 255, distance: 124.9
click at [660, 185] on div "重新結帳 密碼 密碼 取消 確認" at bounding box center [486, 219] width 973 height 438
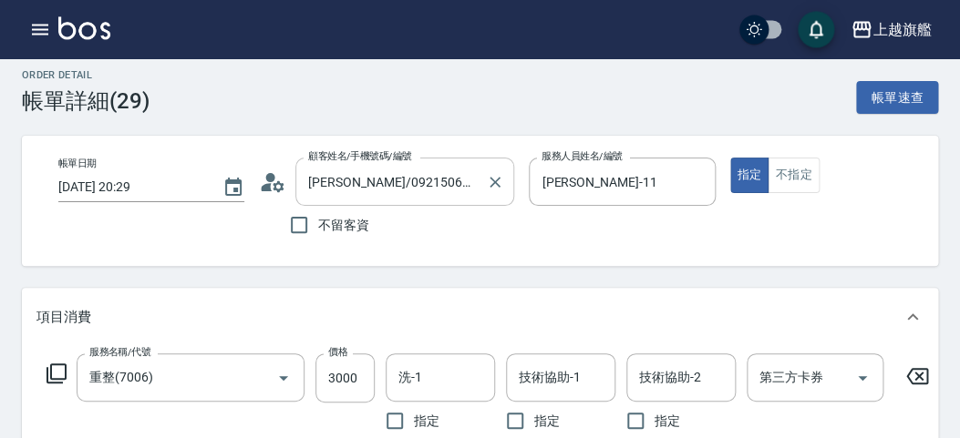
scroll to position [0, 0]
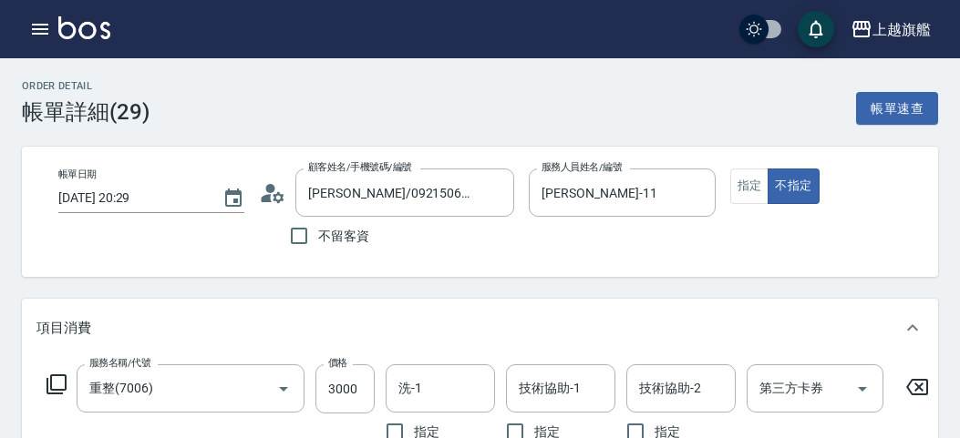
type input "重整卡(70069)"
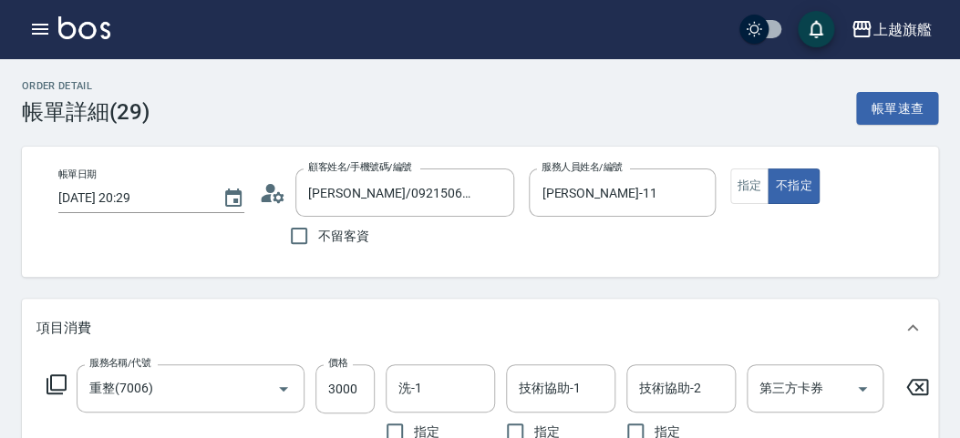
click at [725, 175] on div "帳單日期 [DATE] 20:29 顧客姓名/手機號碼/編號 [PERSON_NAME]/0921506275/ 顧客姓名/手機號碼/編號 不留客資 服務人員…" at bounding box center [480, 212] width 872 height 87
click at [744, 197] on button "指定" at bounding box center [749, 187] width 39 height 36
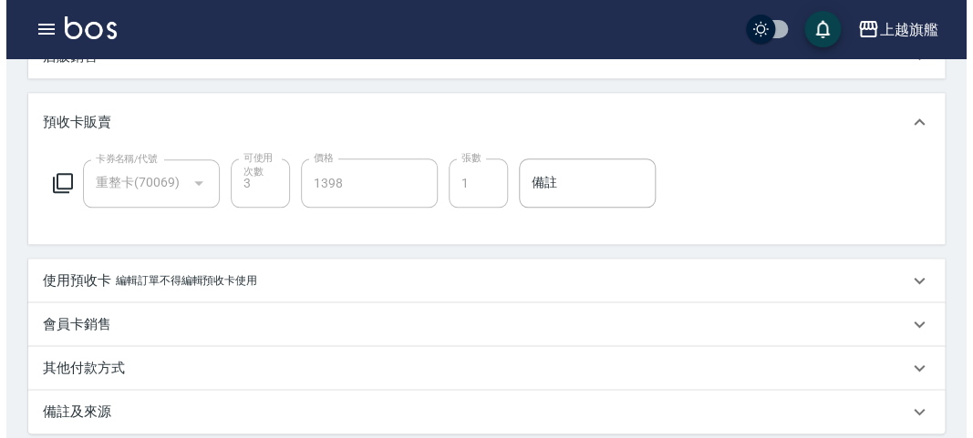
scroll to position [705, 0]
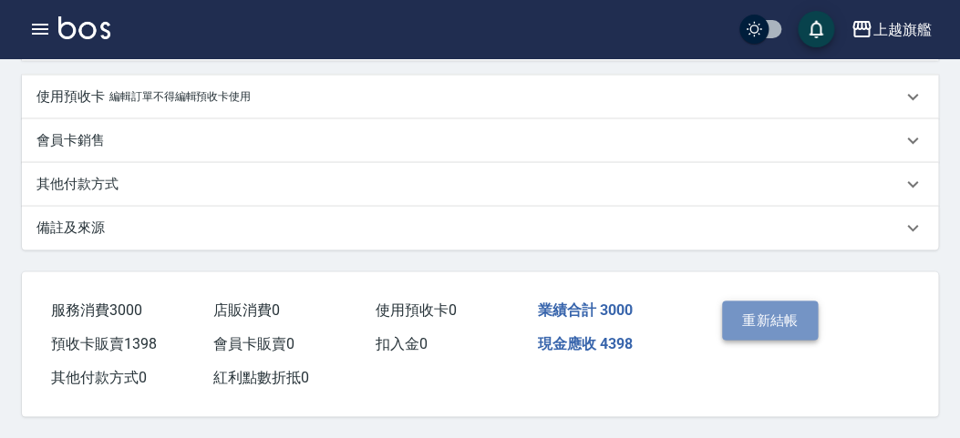
drag, startPoint x: 780, startPoint y: 299, endPoint x: 778, endPoint y: 308, distance: 9.3
click at [778, 308] on button "重新結帳" at bounding box center [770, 320] width 97 height 38
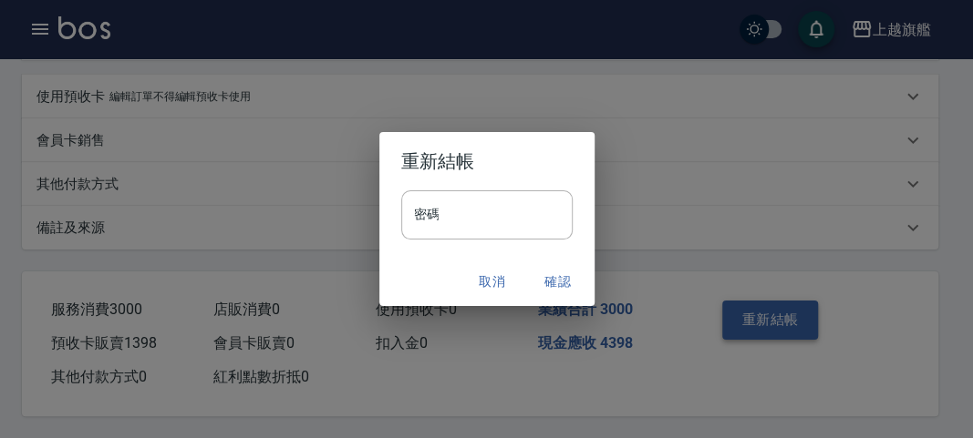
click at [778, 308] on div "重新結帳 密碼 密碼 取消 確認" at bounding box center [486, 219] width 973 height 438
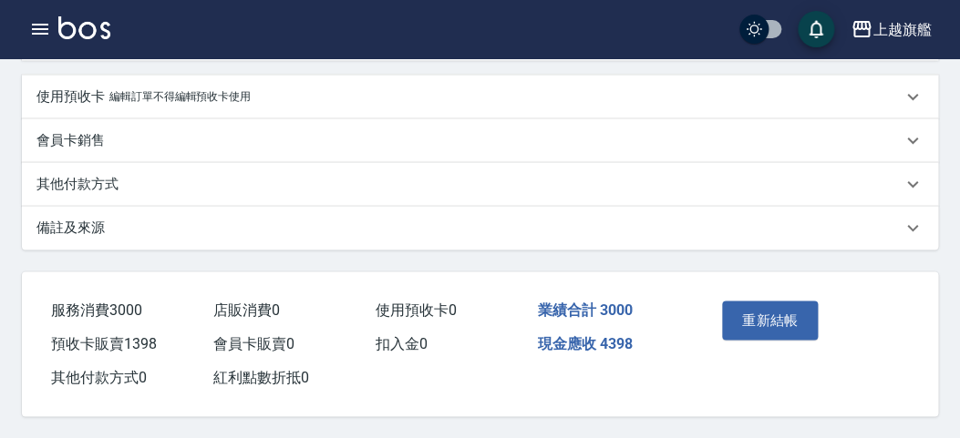
click at [759, 294] on div "重新結帳" at bounding box center [760, 333] width 90 height 79
click at [760, 320] on button "重新結帳" at bounding box center [770, 320] width 97 height 38
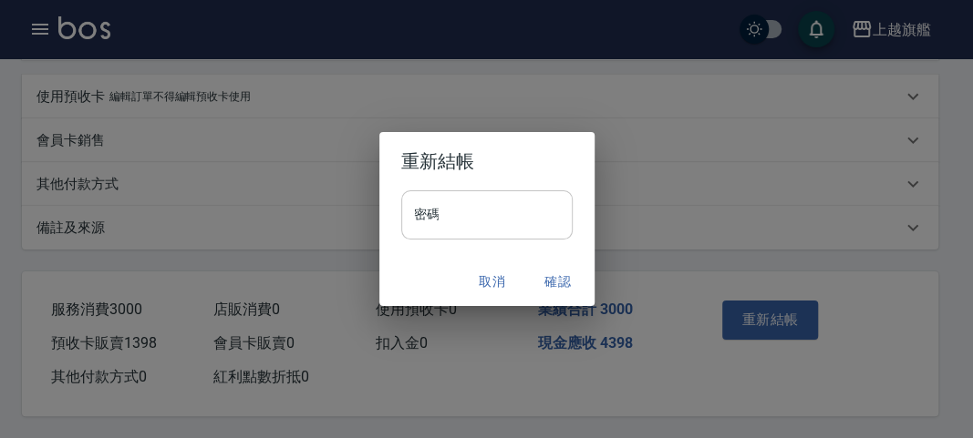
click at [461, 207] on input "密碼" at bounding box center [486, 215] width 171 height 49
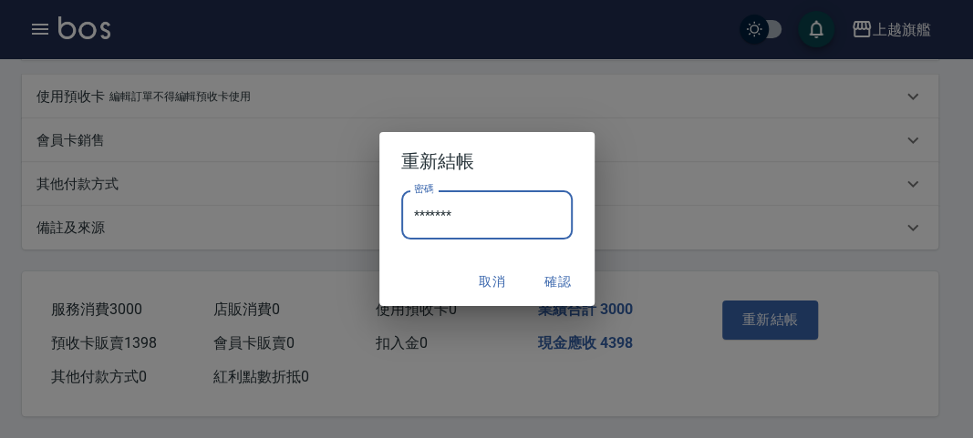
type input "*******"
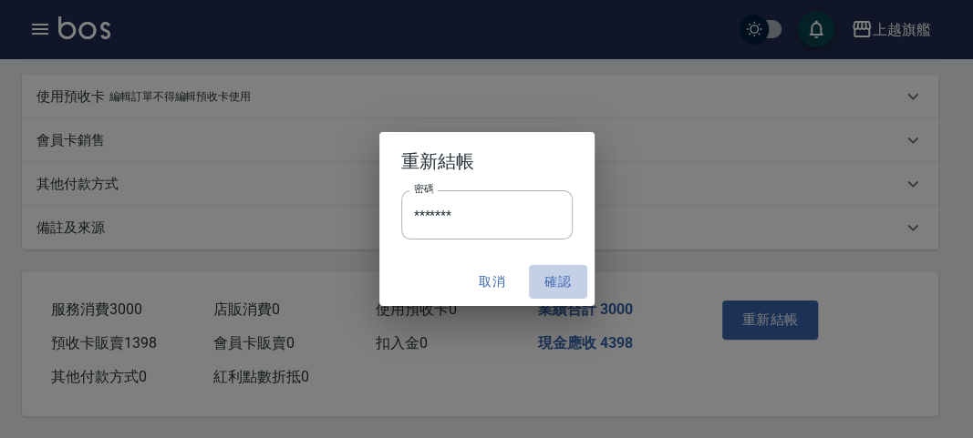
click at [554, 280] on button "確認" at bounding box center [558, 282] width 58 height 34
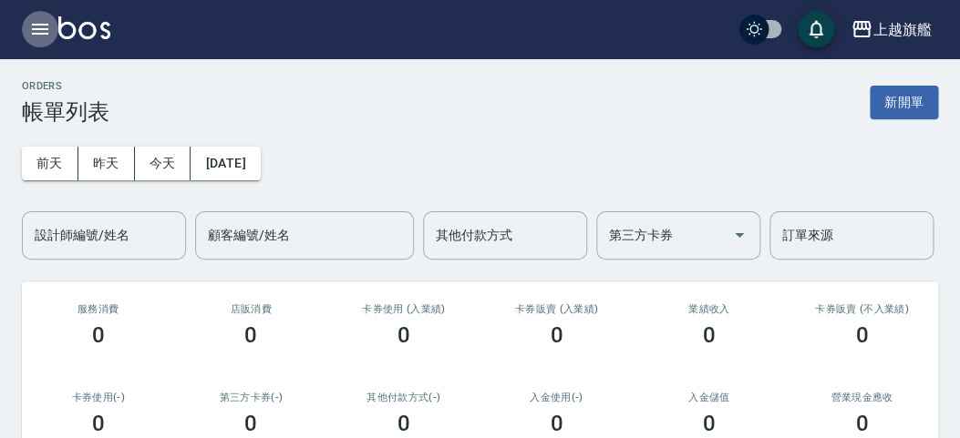
click at [38, 22] on icon "button" at bounding box center [40, 29] width 22 height 22
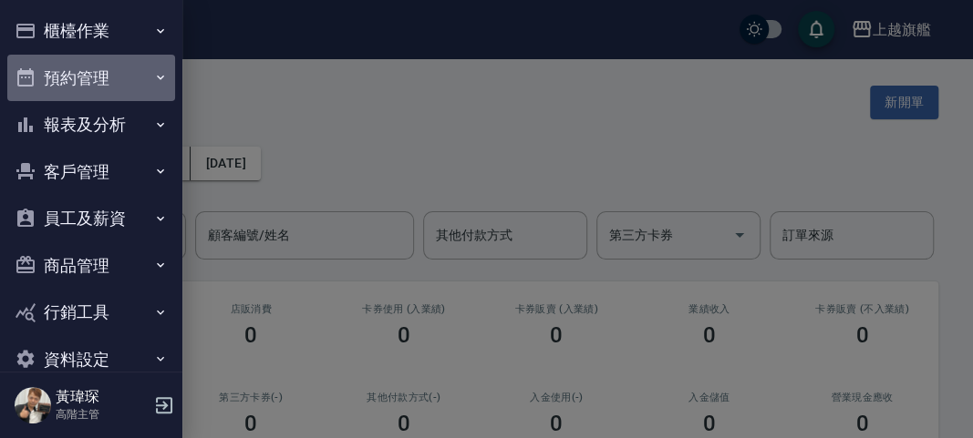
drag, startPoint x: 111, startPoint y: 94, endPoint x: 99, endPoint y: 117, distance: 25.7
click at [111, 98] on button "預約管理" at bounding box center [91, 78] width 168 height 47
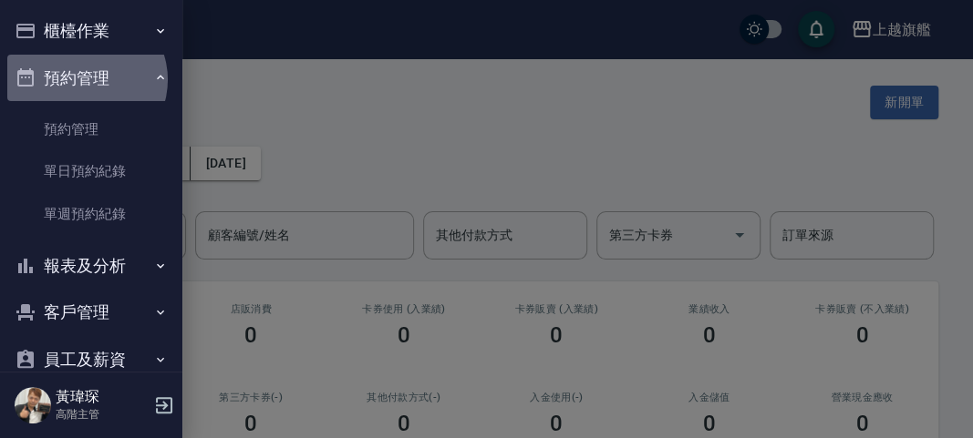
click at [84, 79] on button "預約管理" at bounding box center [91, 78] width 168 height 47
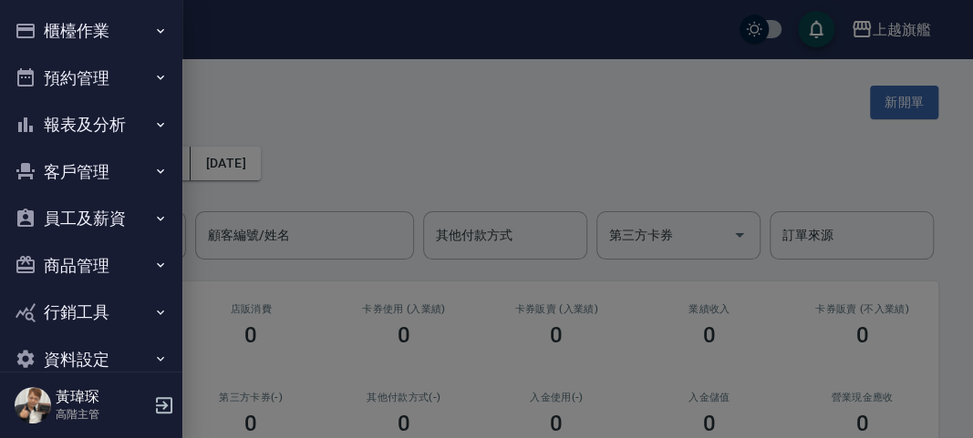
click at [78, 125] on button "報表及分析" at bounding box center [91, 124] width 168 height 47
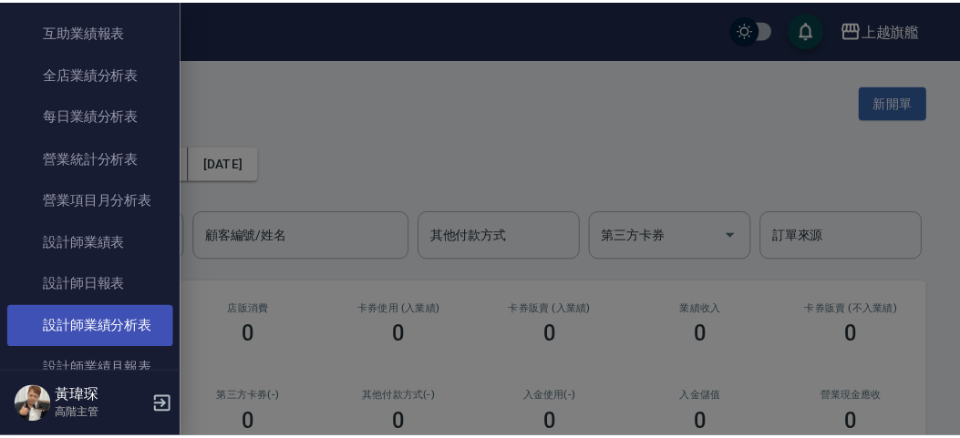
scroll to position [629, 0]
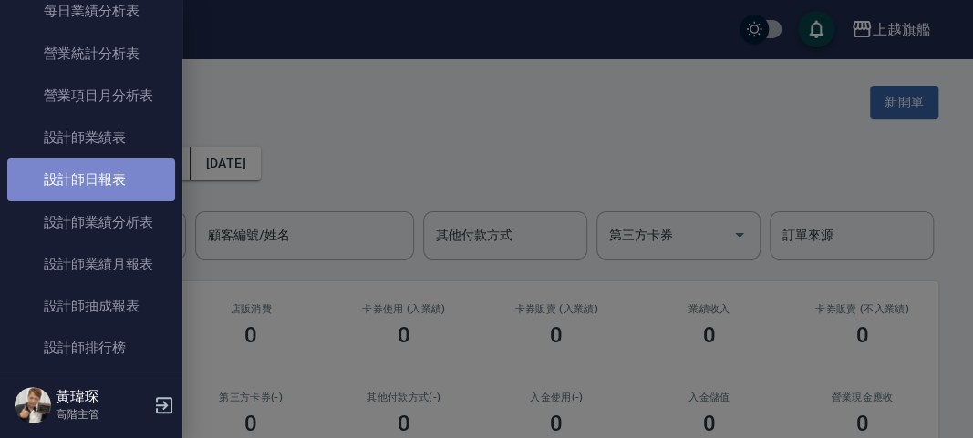
click at [102, 190] on link "設計師日報表" at bounding box center [91, 180] width 168 height 42
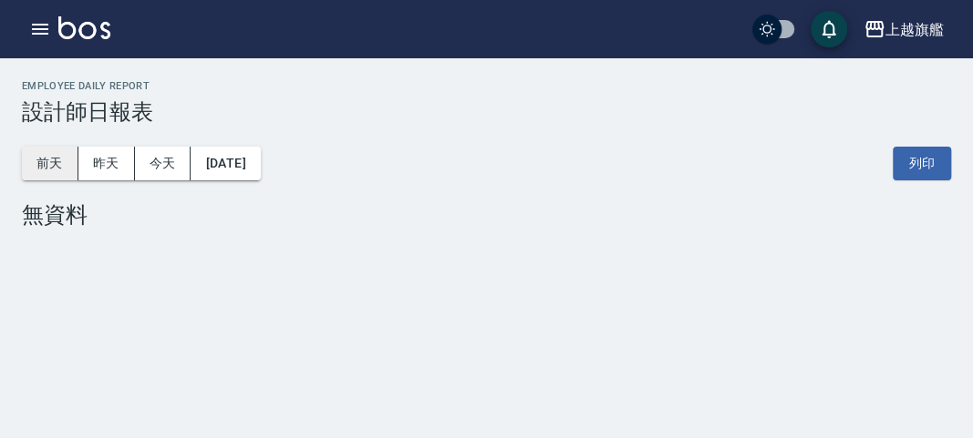
click at [57, 162] on button "前天" at bounding box center [50, 164] width 57 height 34
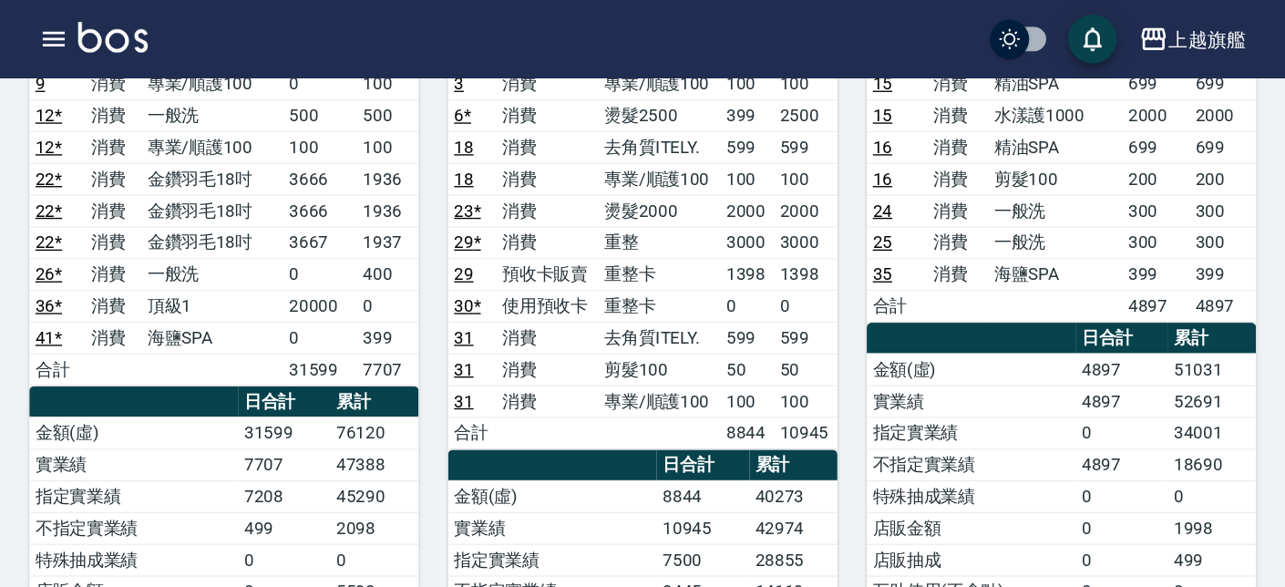
scroll to position [902, 0]
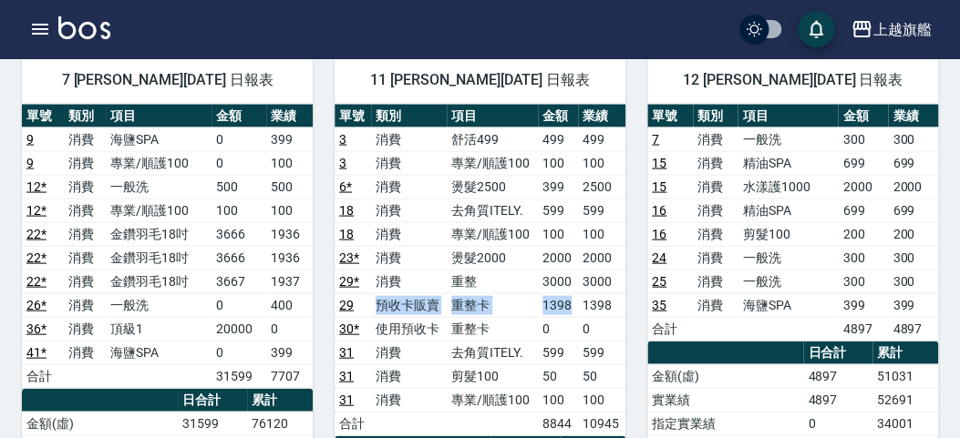
drag, startPoint x: 404, startPoint y: 299, endPoint x: 575, endPoint y: 292, distance: 171.5
click at [575, 293] on tr "29 預收卡販賣 重整卡 1398 1398" at bounding box center [480, 305] width 291 height 24
click at [388, 293] on td "預收卡販賣" at bounding box center [409, 305] width 76 height 24
click at [343, 300] on link "29" at bounding box center [346, 304] width 15 height 15
click at [349, 323] on link "30 *" at bounding box center [349, 328] width 20 height 15
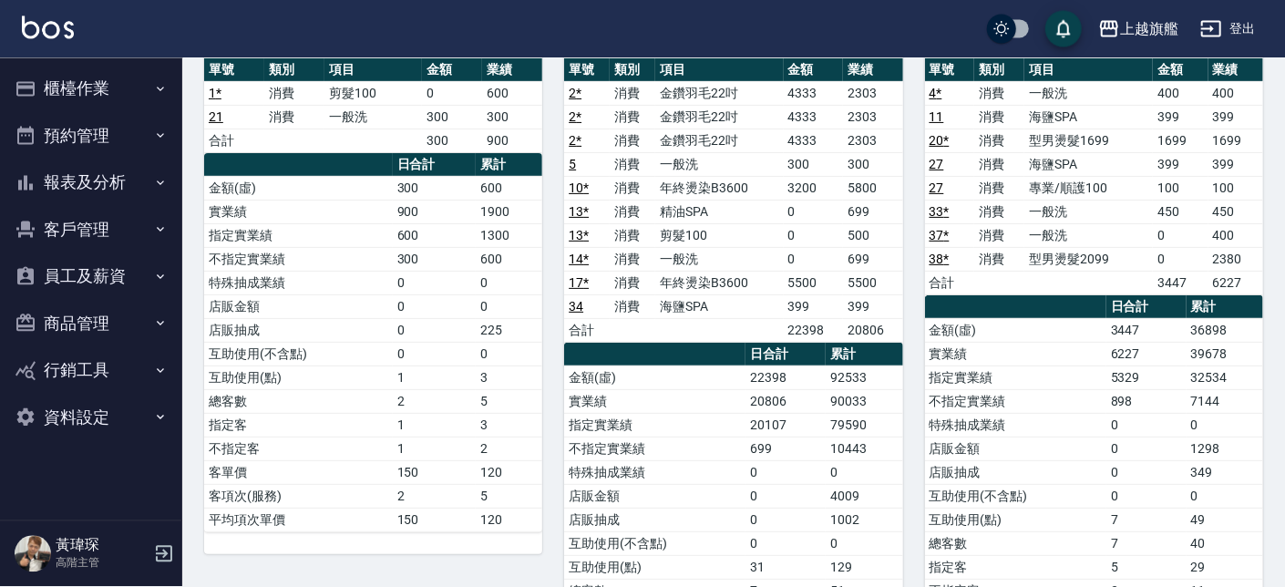
scroll to position [311, 0]
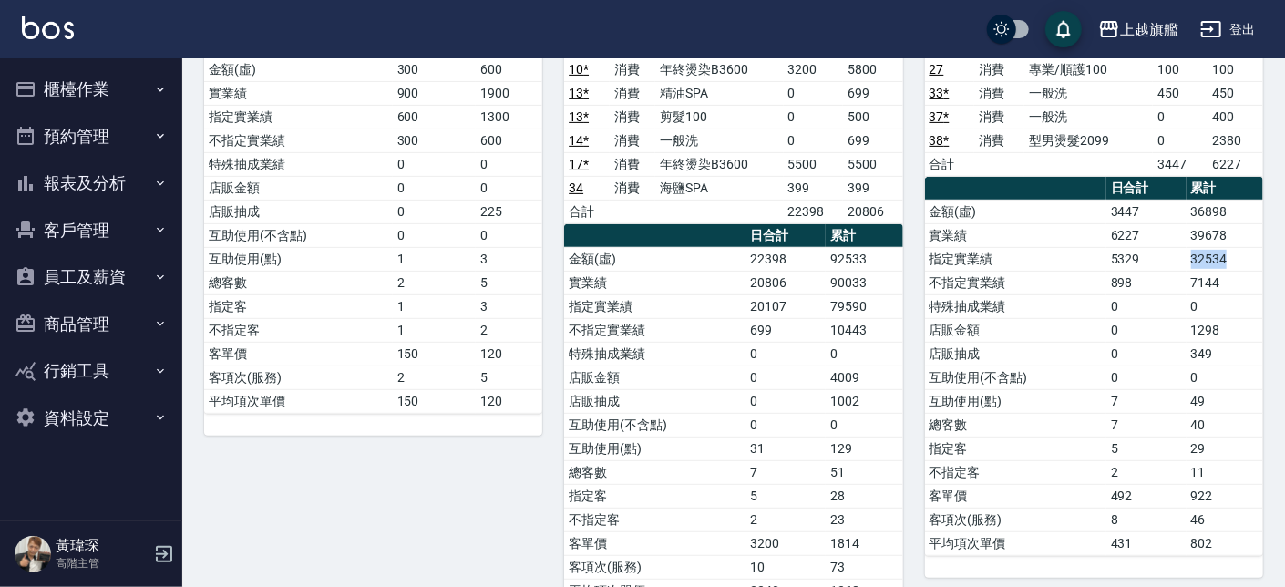
drag, startPoint x: 1169, startPoint y: 253, endPoint x: 1235, endPoint y: 253, distance: 66.6
click at [959, 253] on tr "指定實業績 5329 32534" at bounding box center [1094, 259] width 338 height 24
click at [959, 305] on td "0" at bounding box center [1225, 306] width 77 height 24
drag, startPoint x: 1164, startPoint y: 280, endPoint x: 1237, endPoint y: 275, distance: 73.1
click at [959, 275] on tr "不指定實業績 898 7144" at bounding box center [1094, 283] width 338 height 24
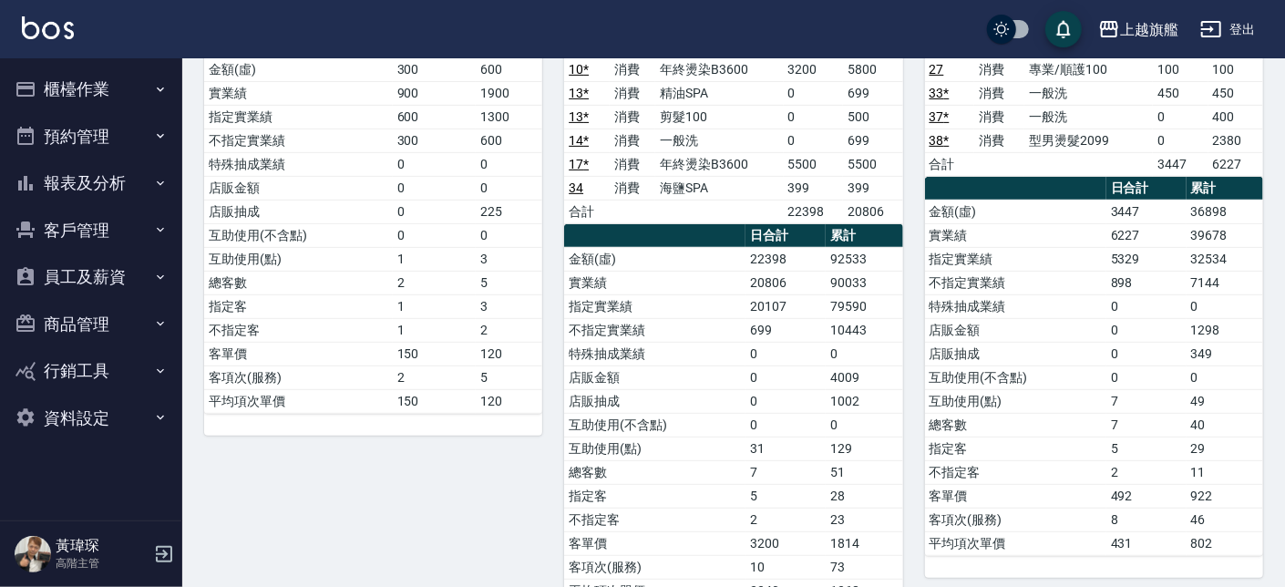
click at [959, 338] on td "0" at bounding box center [1147, 330] width 80 height 24
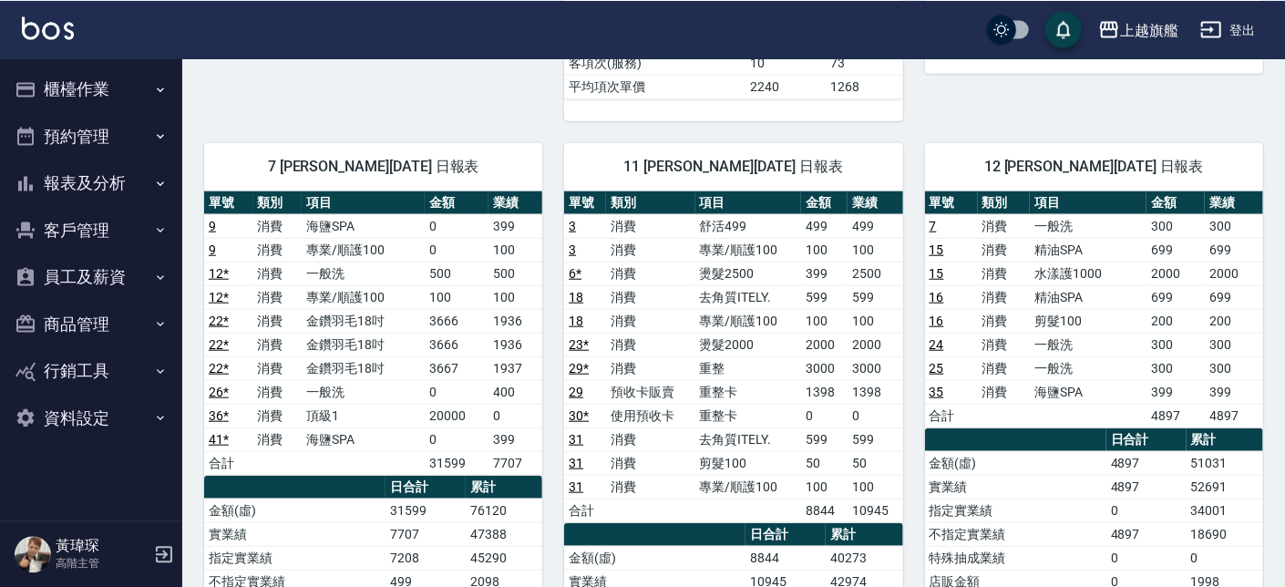
scroll to position [830, 0]
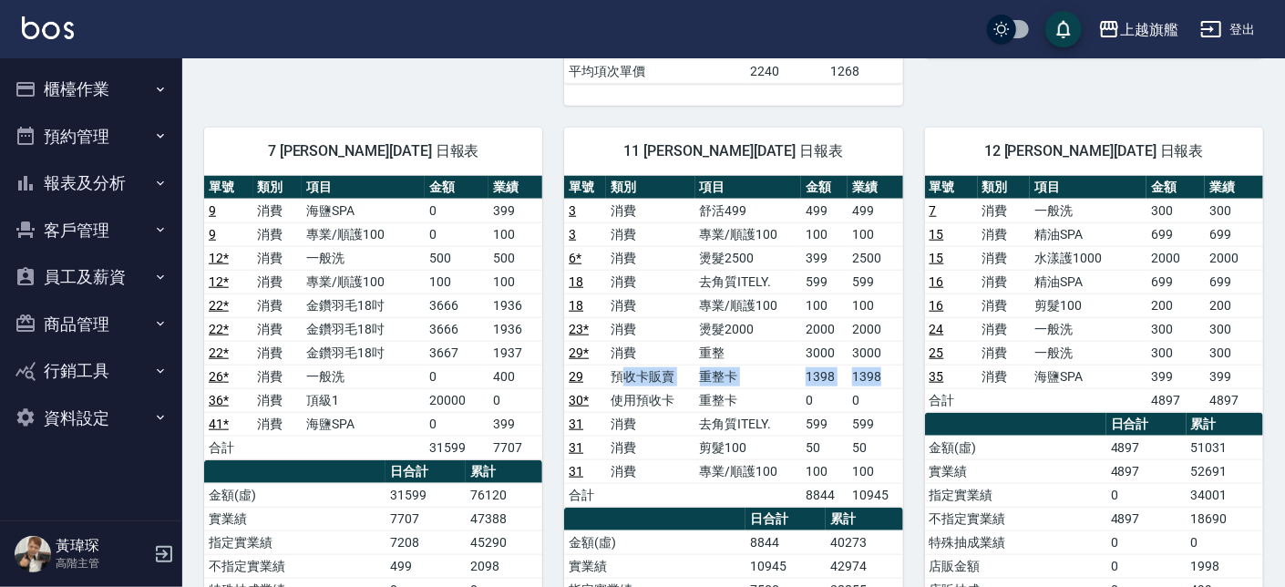
drag, startPoint x: 634, startPoint y: 385, endPoint x: 892, endPoint y: 381, distance: 258.0
click at [892, 381] on tr "29 預收卡販賣 重整卡 1398 1398" at bounding box center [733, 377] width 338 height 24
click at [729, 421] on td "去角質ITELY." at bounding box center [749, 424] width 106 height 24
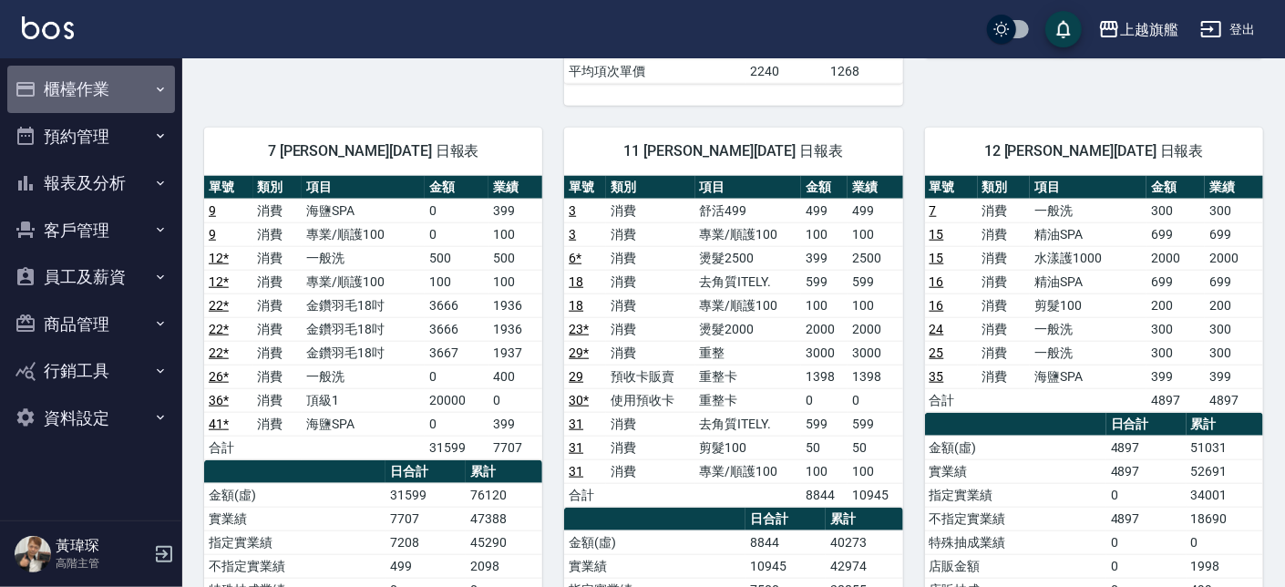
click at [68, 88] on button "櫃檯作業" at bounding box center [91, 89] width 168 height 47
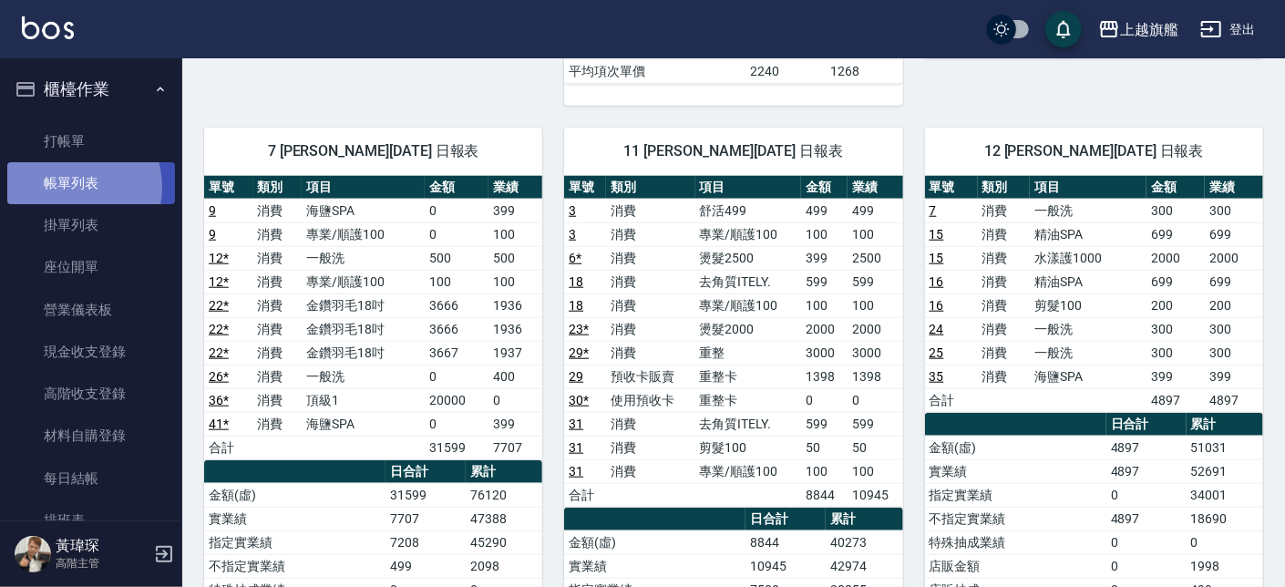
click at [68, 187] on link "帳單列表" at bounding box center [91, 183] width 168 height 42
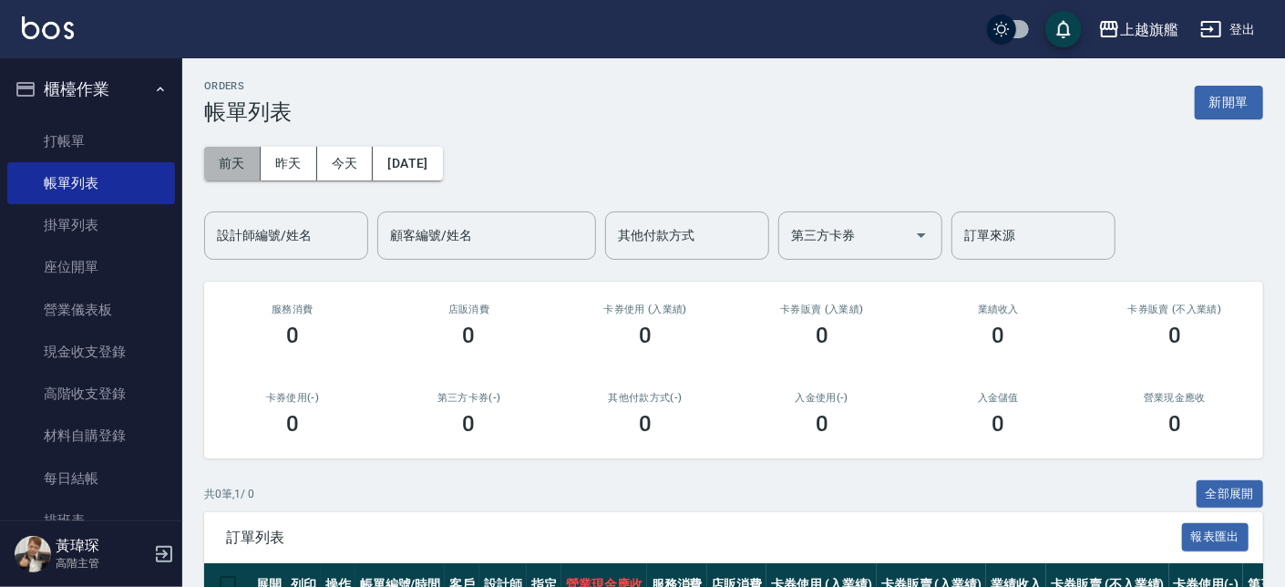
click at [228, 158] on button "前天" at bounding box center [232, 164] width 57 height 34
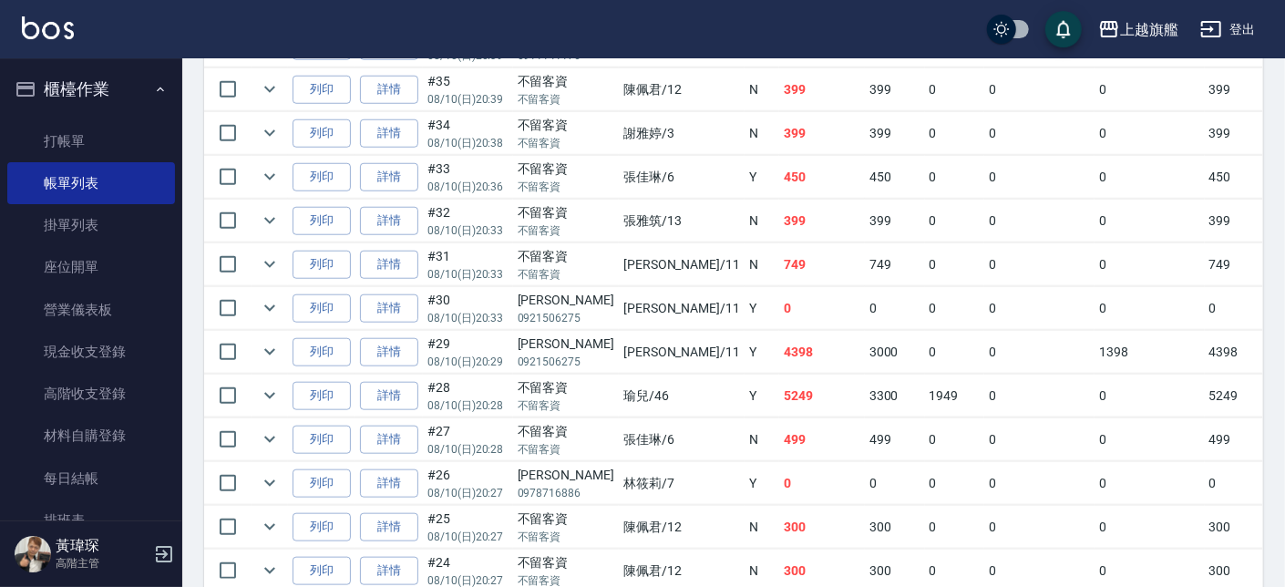
scroll to position [830, 0]
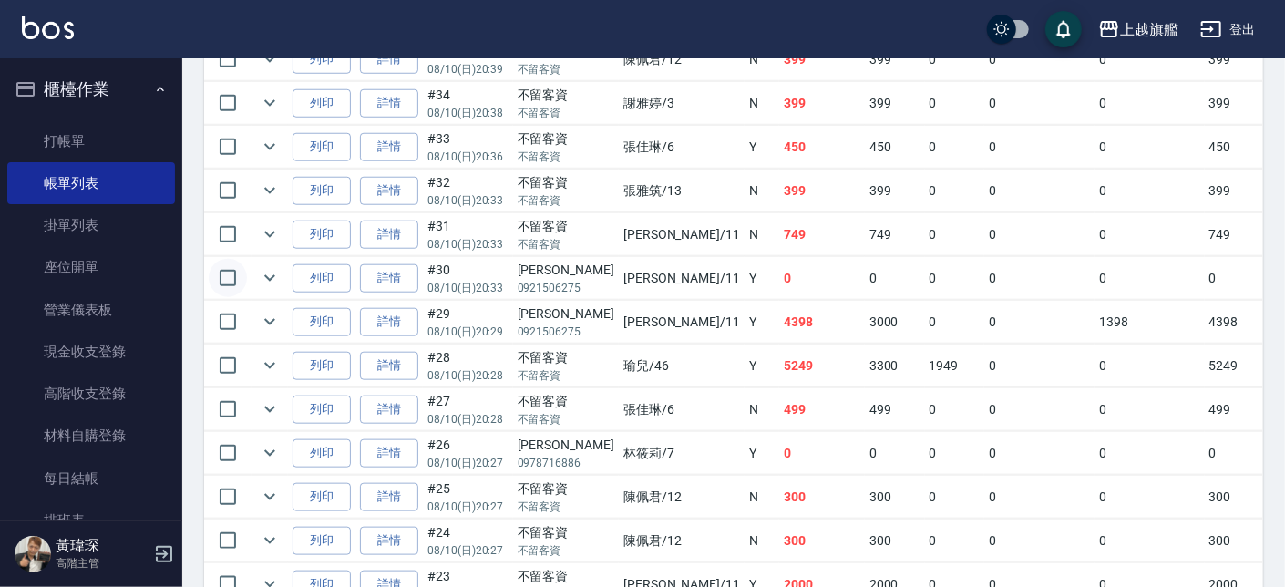
click at [234, 277] on input "checkbox" at bounding box center [228, 278] width 38 height 38
checkbox input "true"
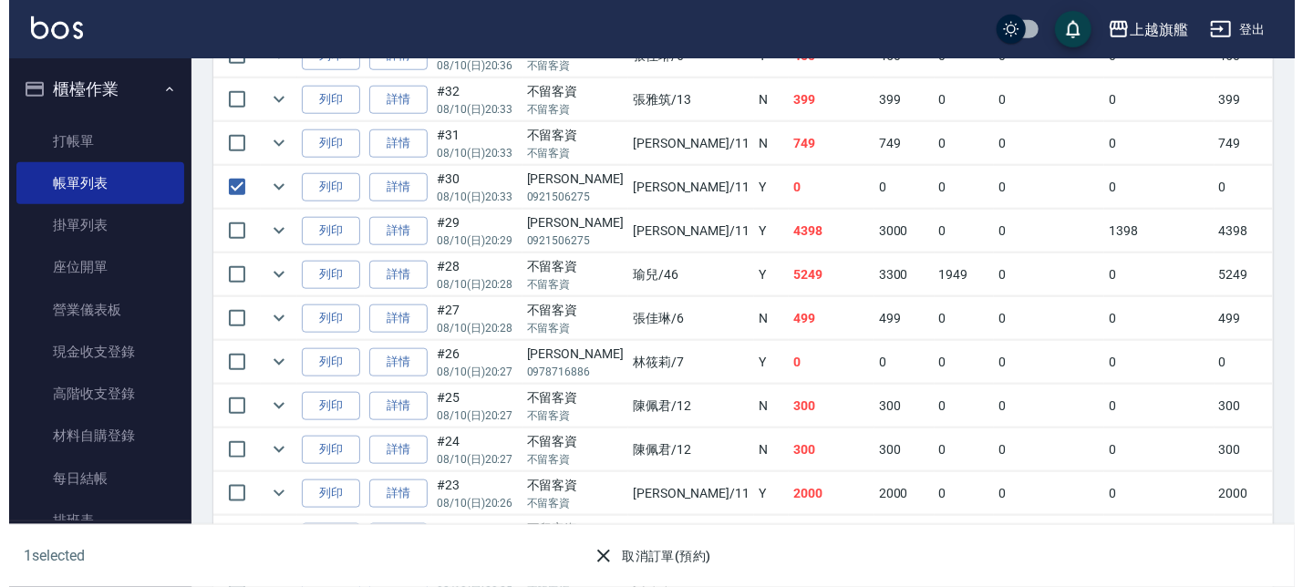
scroll to position [1038, 0]
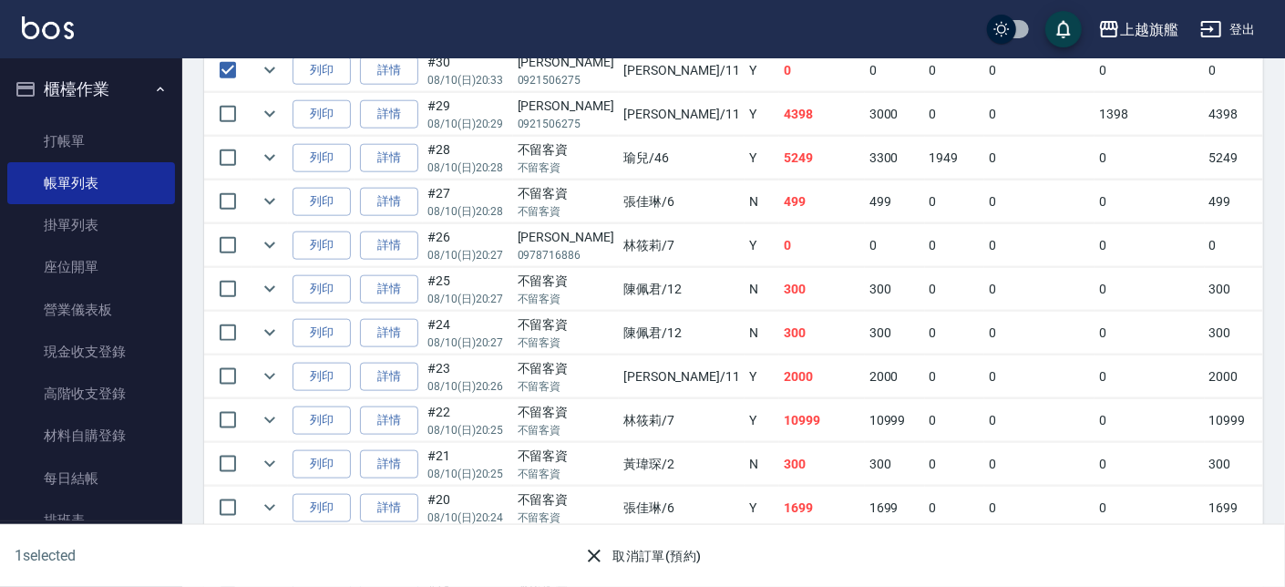
click at [634, 438] on button "取消訂單(預約)" at bounding box center [642, 557] width 132 height 34
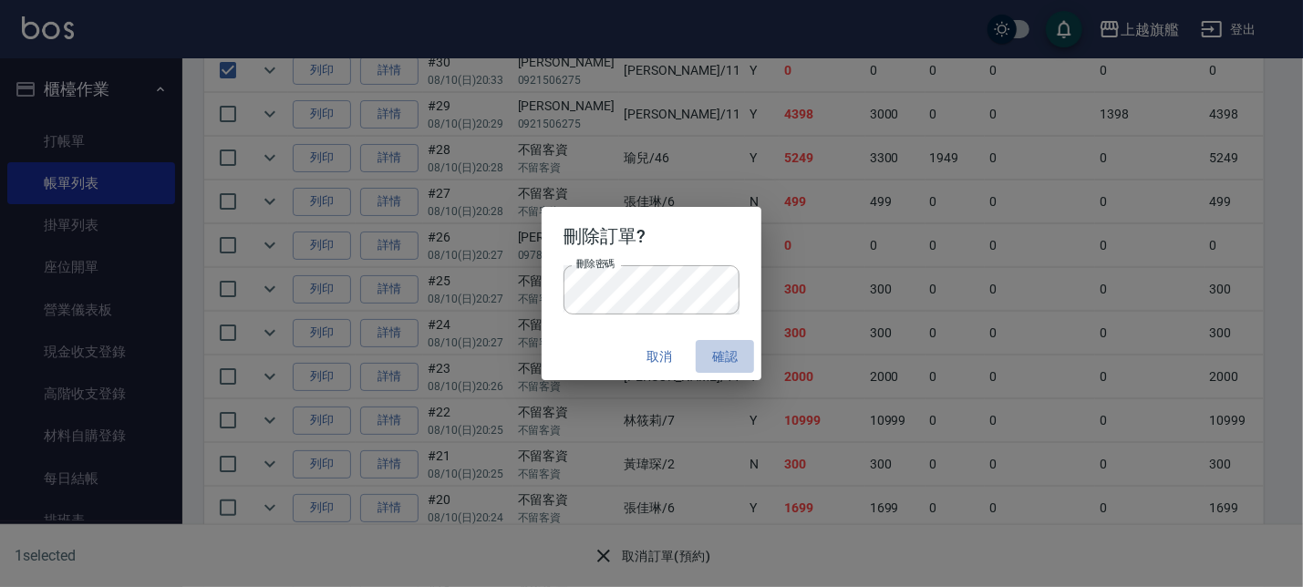
drag, startPoint x: 717, startPoint y: 355, endPoint x: 695, endPoint y: 336, distance: 29.2
click at [703, 345] on button "確認" at bounding box center [725, 357] width 58 height 34
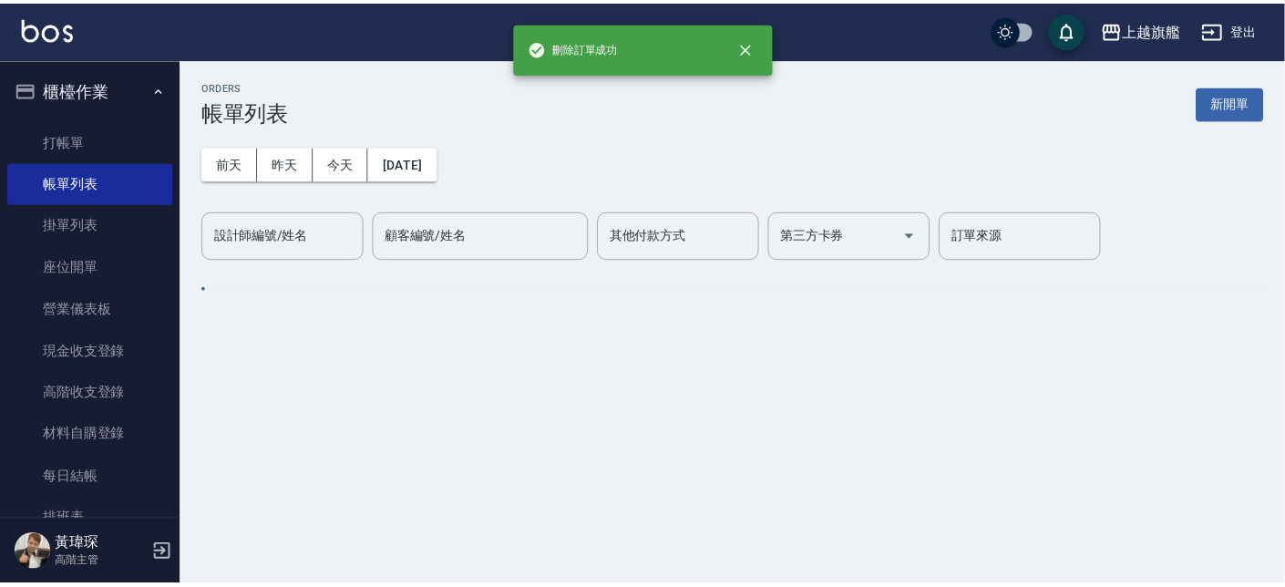
scroll to position [0, 0]
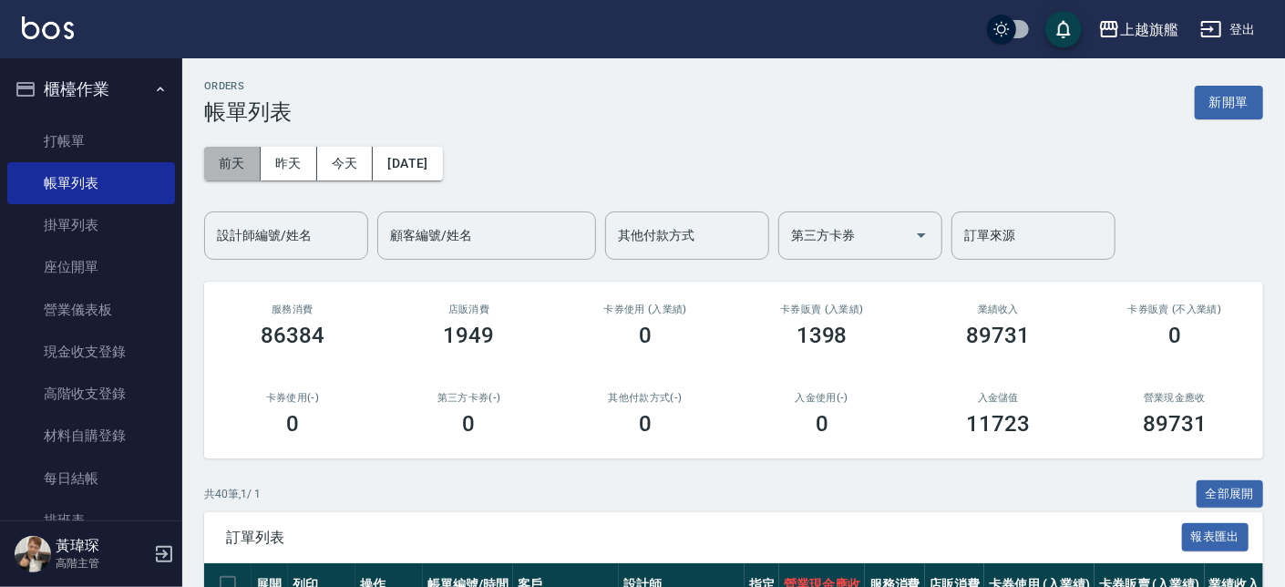
click at [232, 163] on button "前天" at bounding box center [232, 164] width 57 height 34
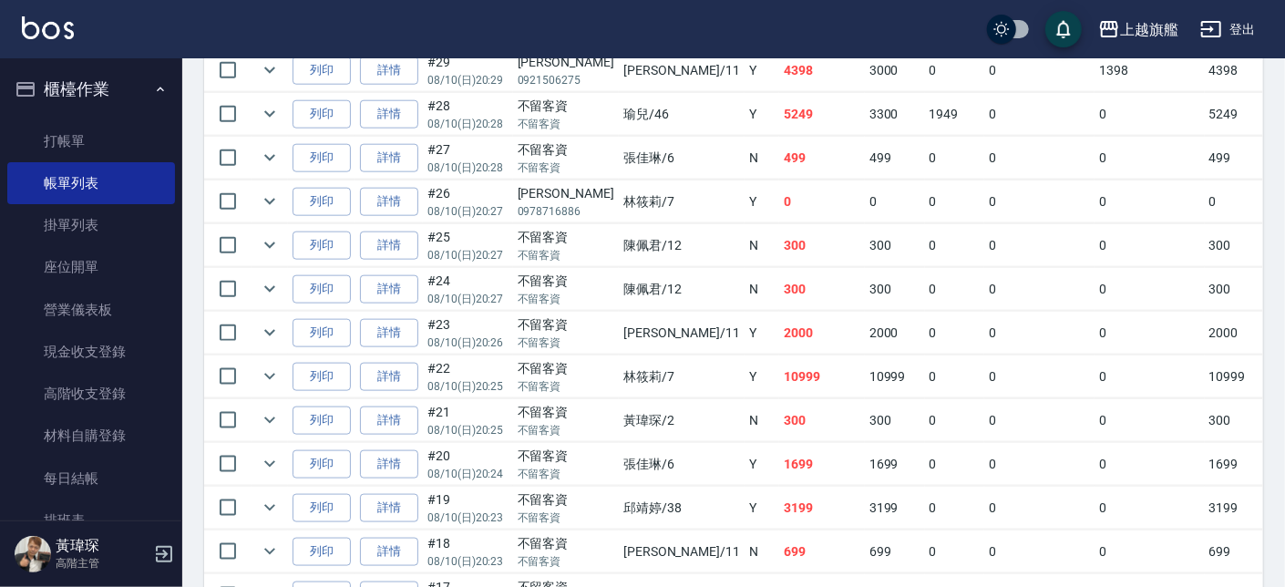
scroll to position [934, 0]
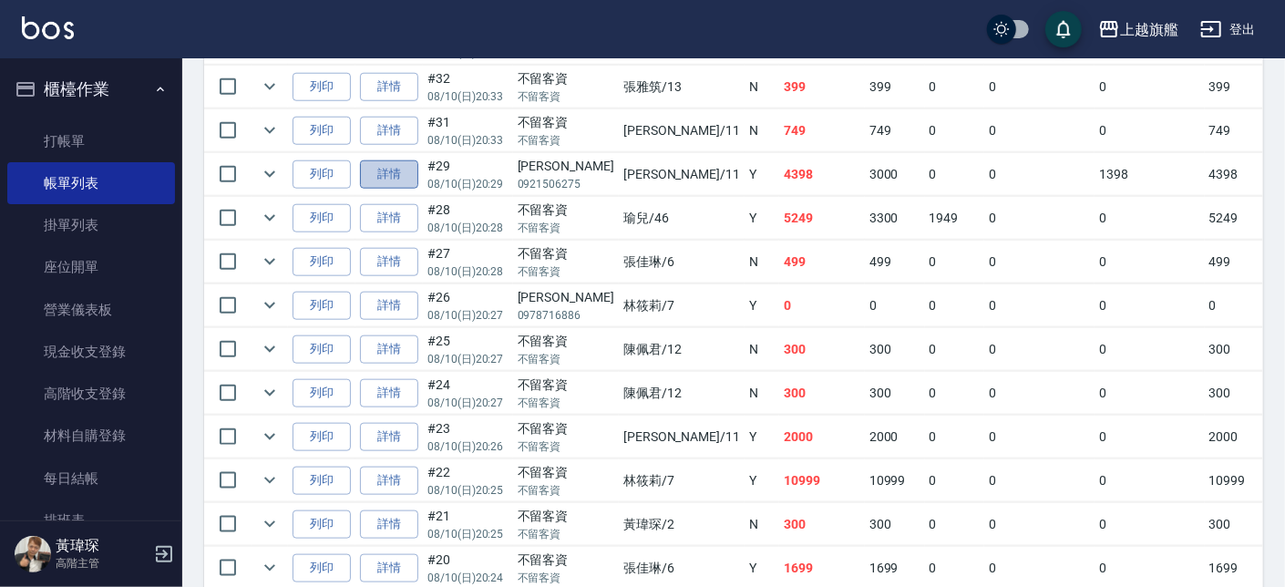
click at [403, 168] on link "詳情" at bounding box center [389, 174] width 58 height 28
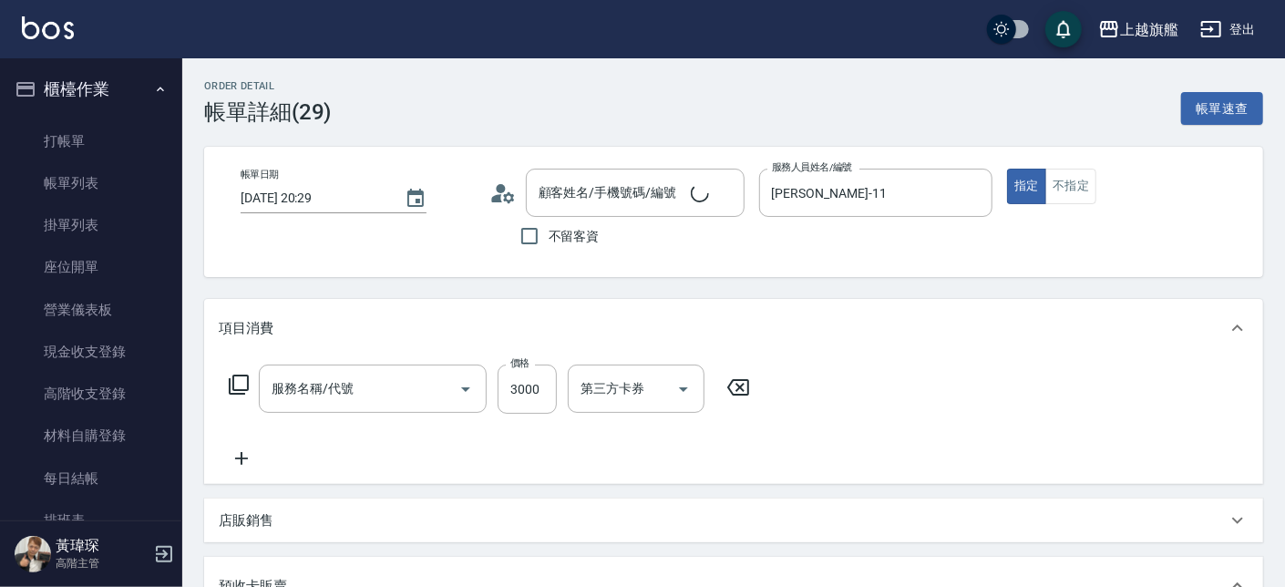
type input "2025/08/10 20:29"
type input "[PERSON_NAME]-11"
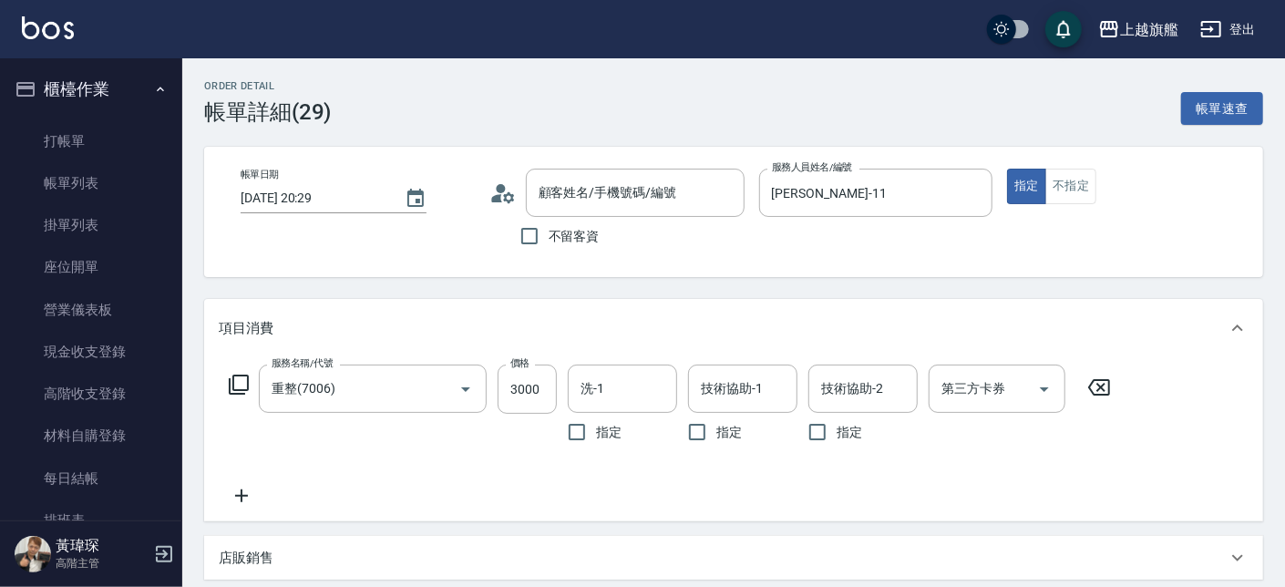
type input "[PERSON_NAME]/0921506275/"
type input "重整(7006)"
type input "重整卡(70069)"
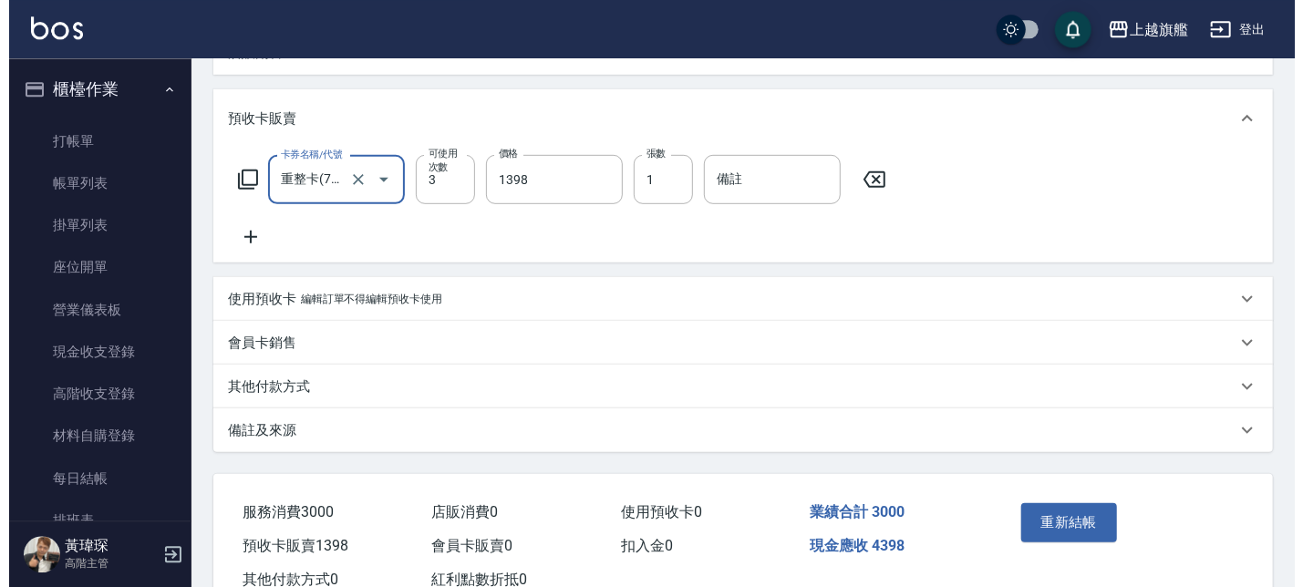
scroll to position [565, 0]
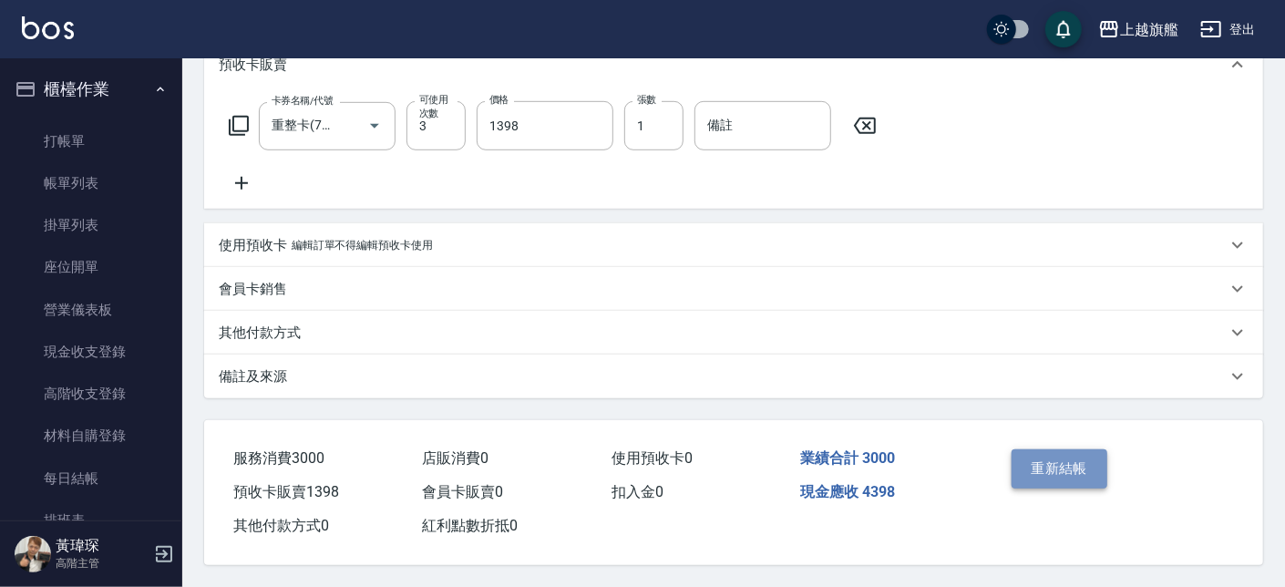
click at [959, 438] on button "重新結帳" at bounding box center [1060, 468] width 97 height 38
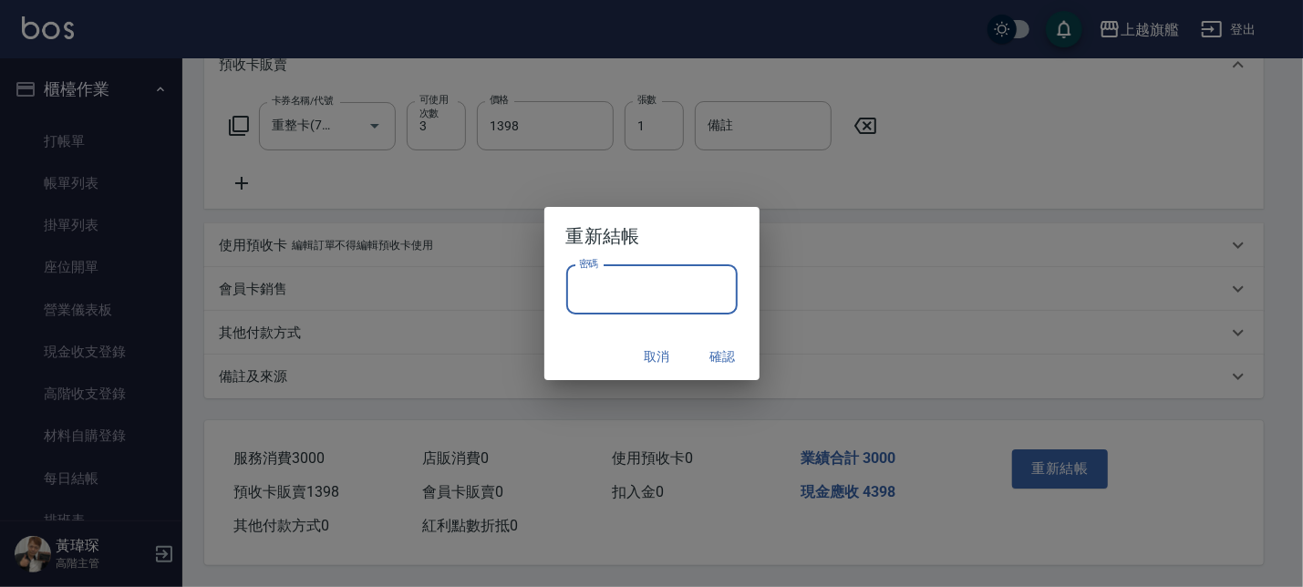
click at [654, 307] on input "密碼" at bounding box center [651, 289] width 171 height 49
type input "*******"
click at [716, 351] on button "確認" at bounding box center [723, 357] width 58 height 34
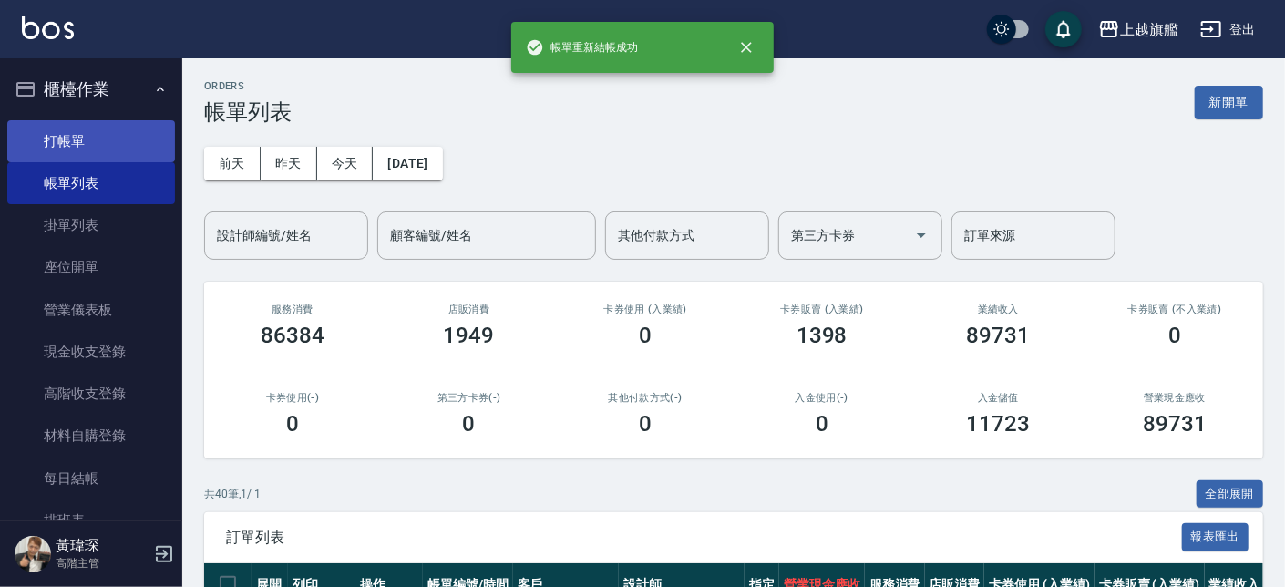
click at [77, 143] on link "打帳單" at bounding box center [91, 141] width 168 height 42
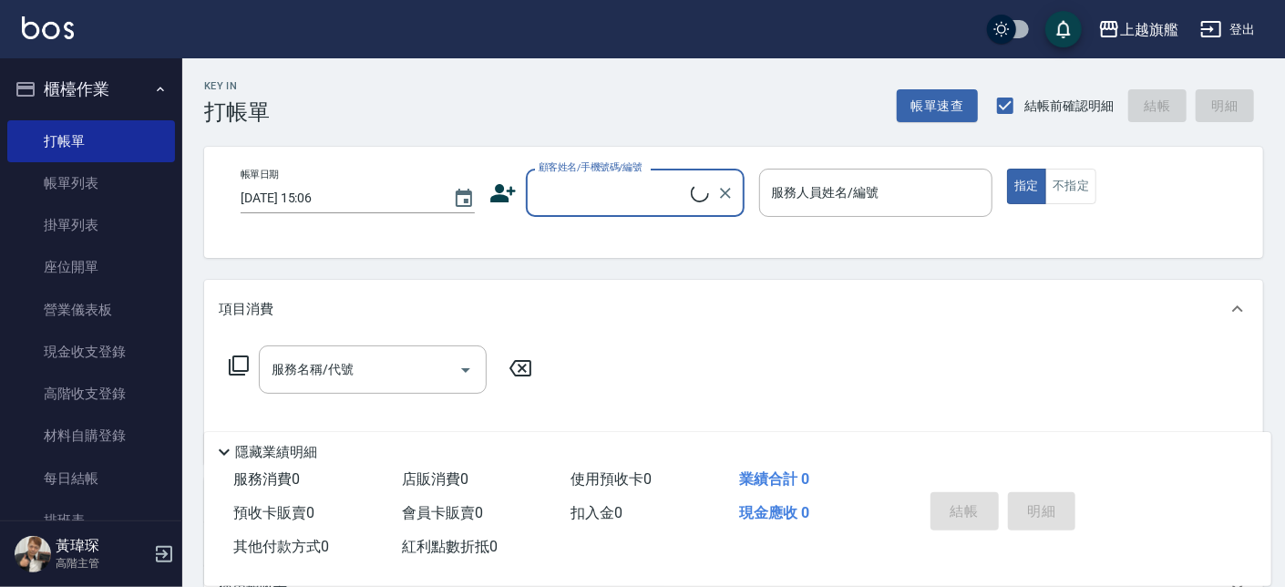
scroll to position [22, 0]
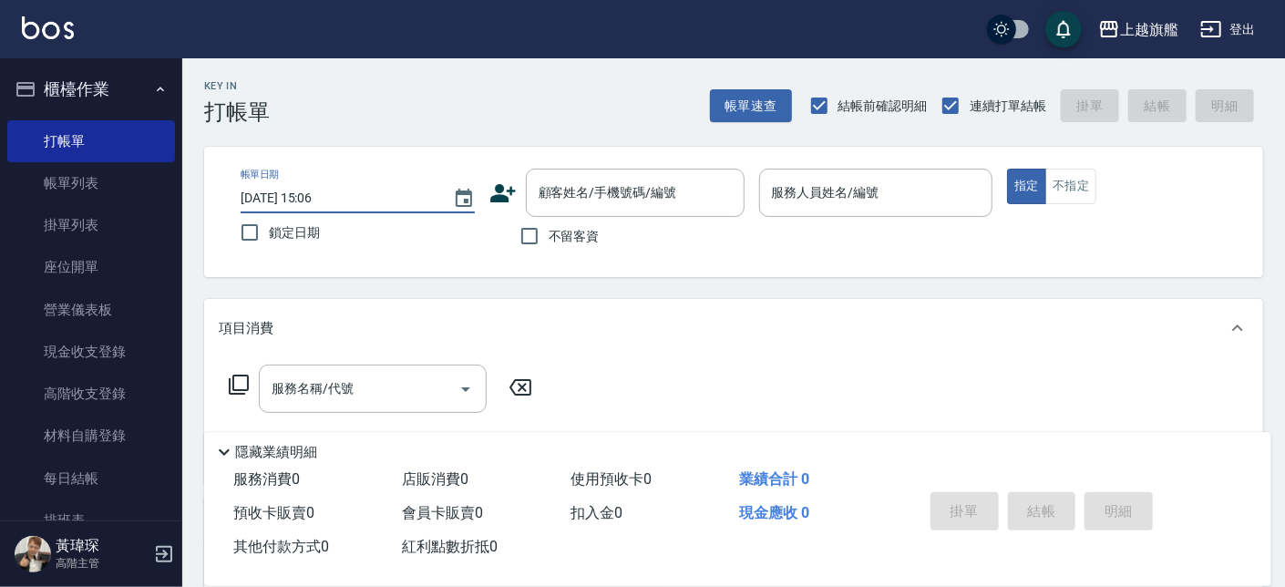
click at [377, 197] on input "2025/08/12 15:06" at bounding box center [338, 198] width 194 height 30
click at [457, 203] on icon "Choose date, selected date is 2025-08-12" at bounding box center [464, 198] width 16 height 18
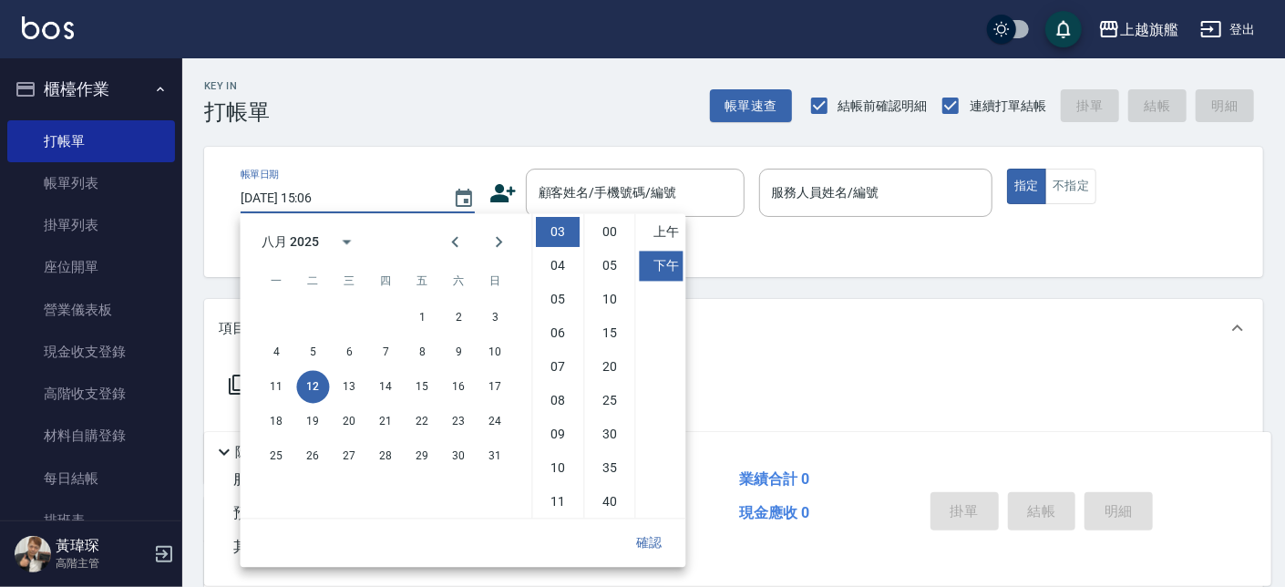
scroll to position [101, 0]
click at [503, 350] on button "10" at bounding box center [495, 352] width 33 height 33
type input "2025/08/10 15:06"
click at [578, 180] on input "顧客姓名/手機號碼/編號" at bounding box center [621, 193] width 175 height 32
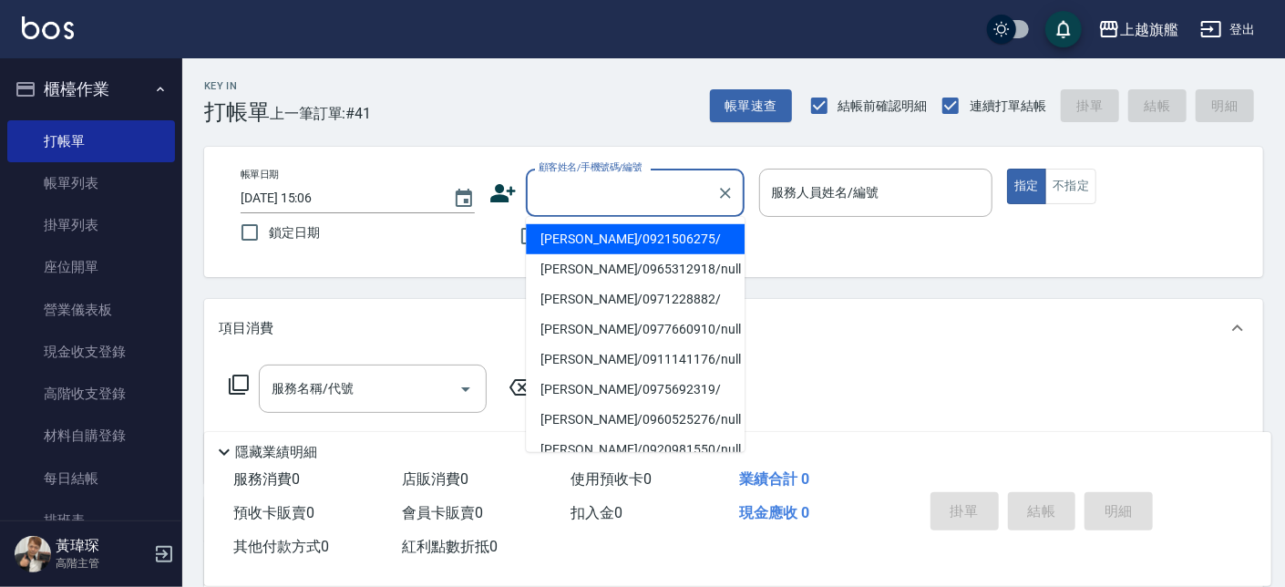
click at [585, 186] on input "顧客姓名/手機號碼/編號" at bounding box center [621, 193] width 175 height 32
click at [547, 236] on li "[PERSON_NAME]/0921506275/" at bounding box center [635, 239] width 219 height 30
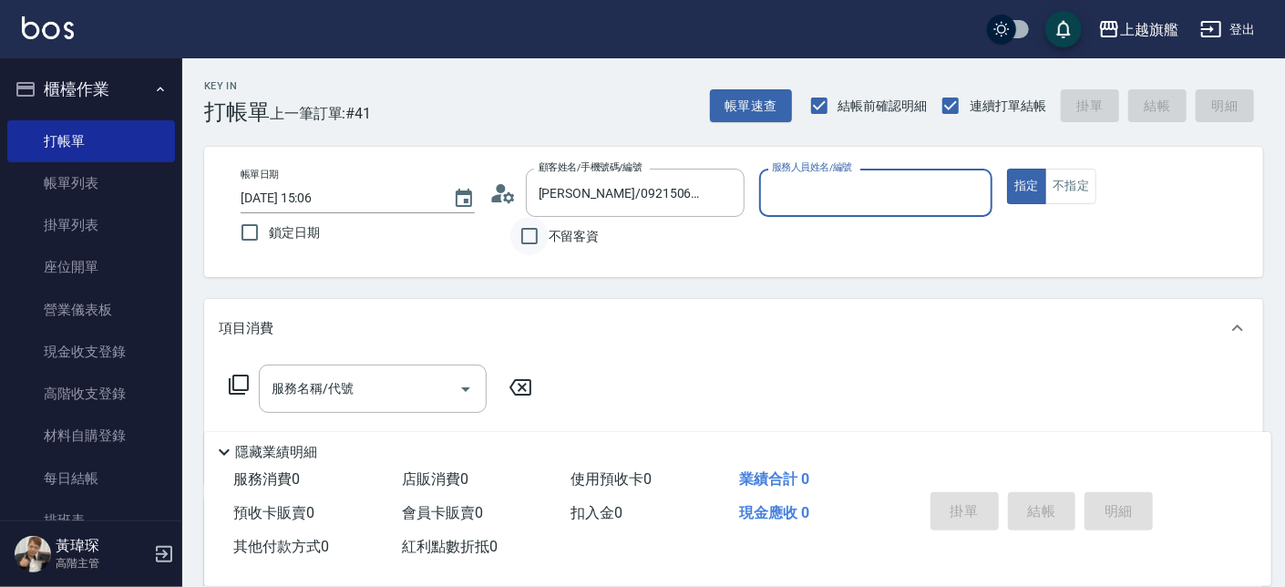
type input "[PERSON_NAME]/0921506275/"
type input "[PERSON_NAME]-11"
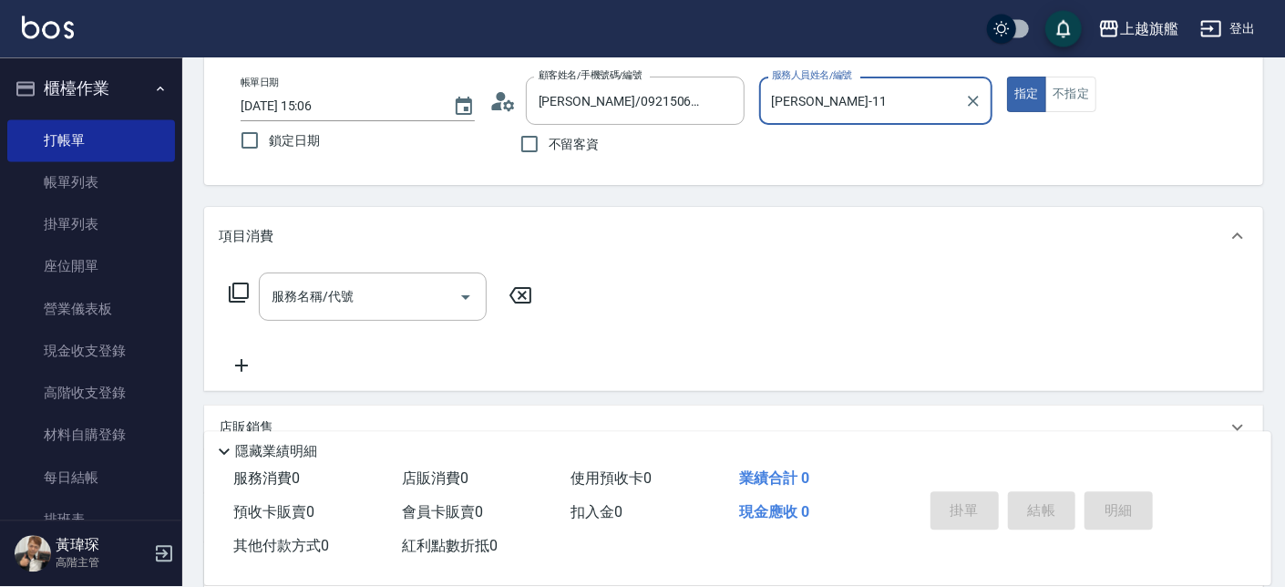
scroll to position [307, 0]
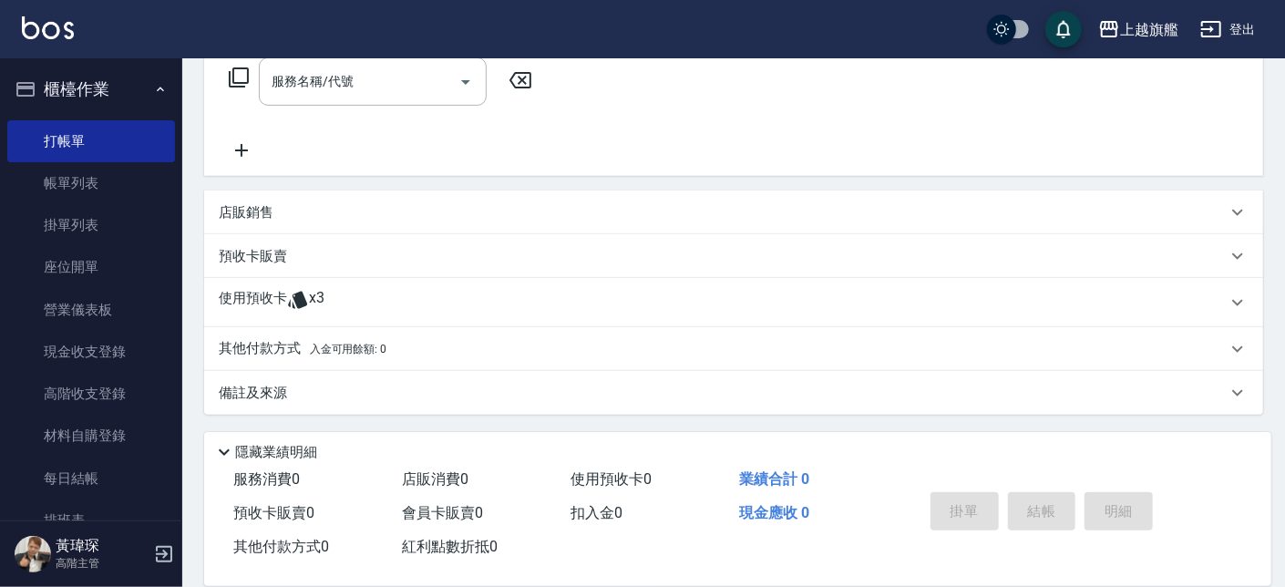
click at [355, 312] on div "使用預收卡 x3" at bounding box center [723, 302] width 1008 height 27
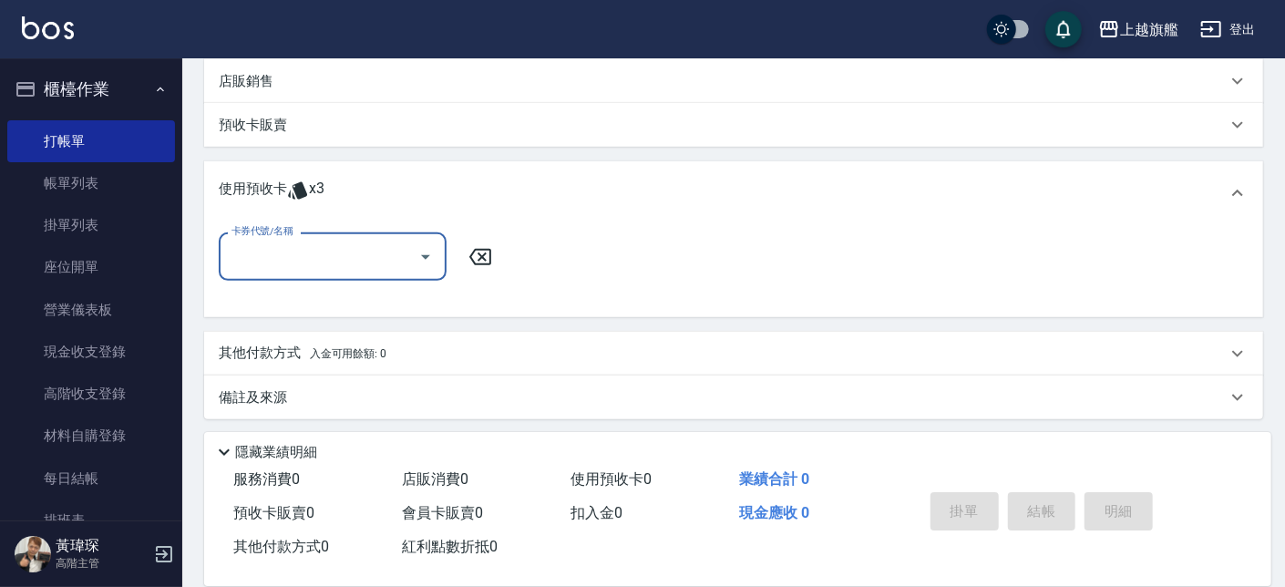
scroll to position [443, 0]
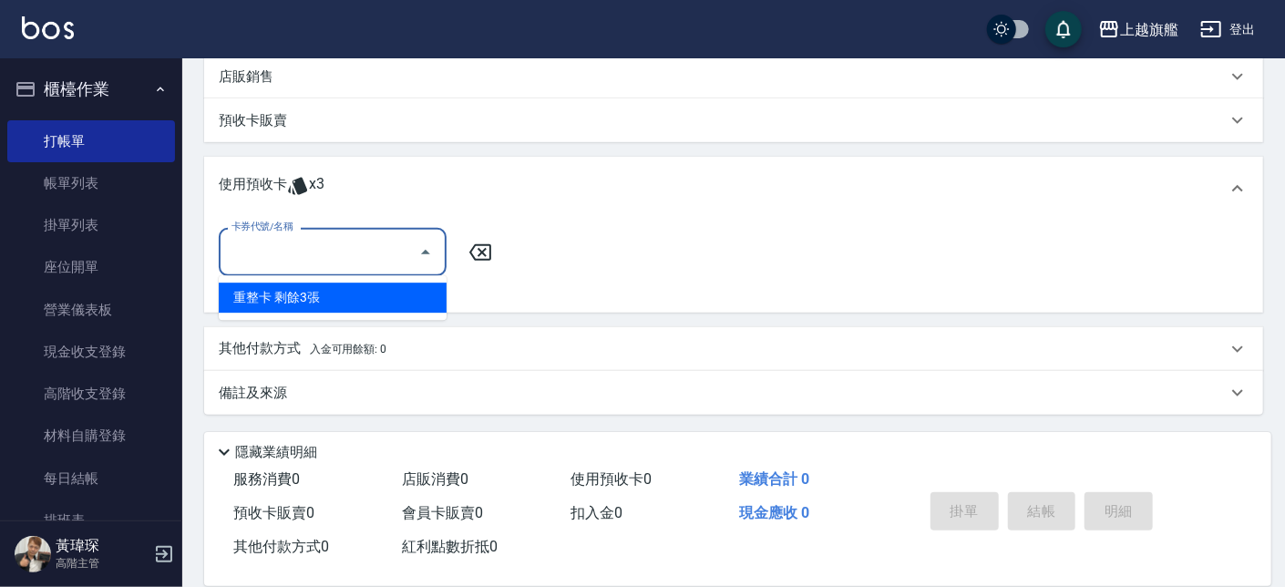
click at [299, 262] on input "卡券代號/名稱" at bounding box center [319, 252] width 184 height 32
click at [278, 294] on div "重整卡 剩餘3張" at bounding box center [333, 298] width 228 height 30
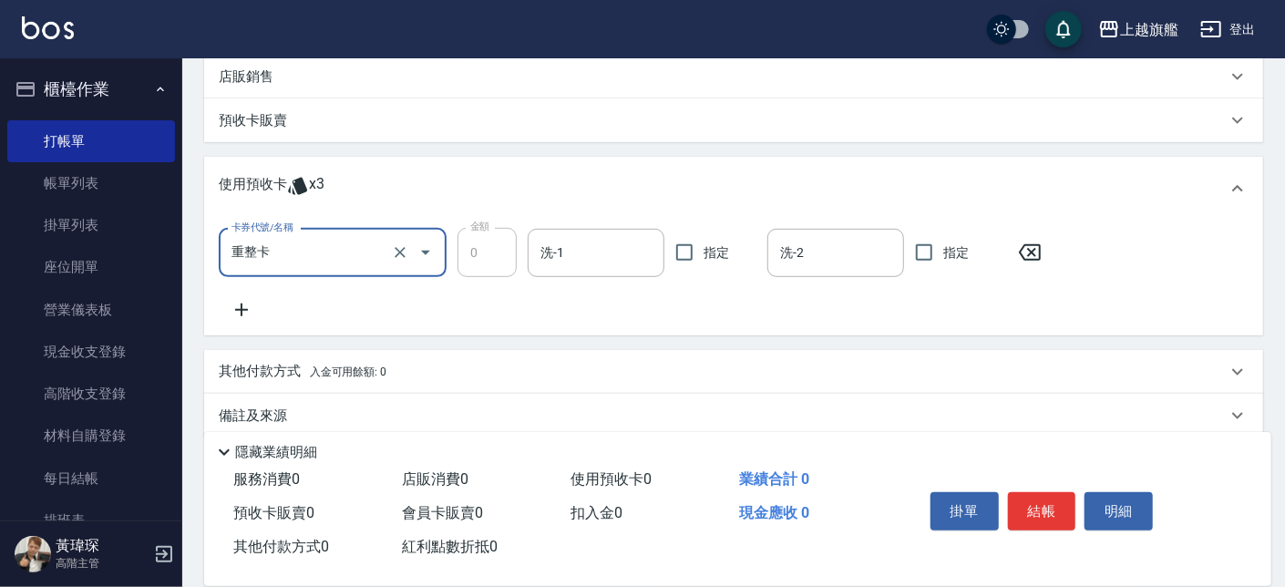
type input "重整卡"
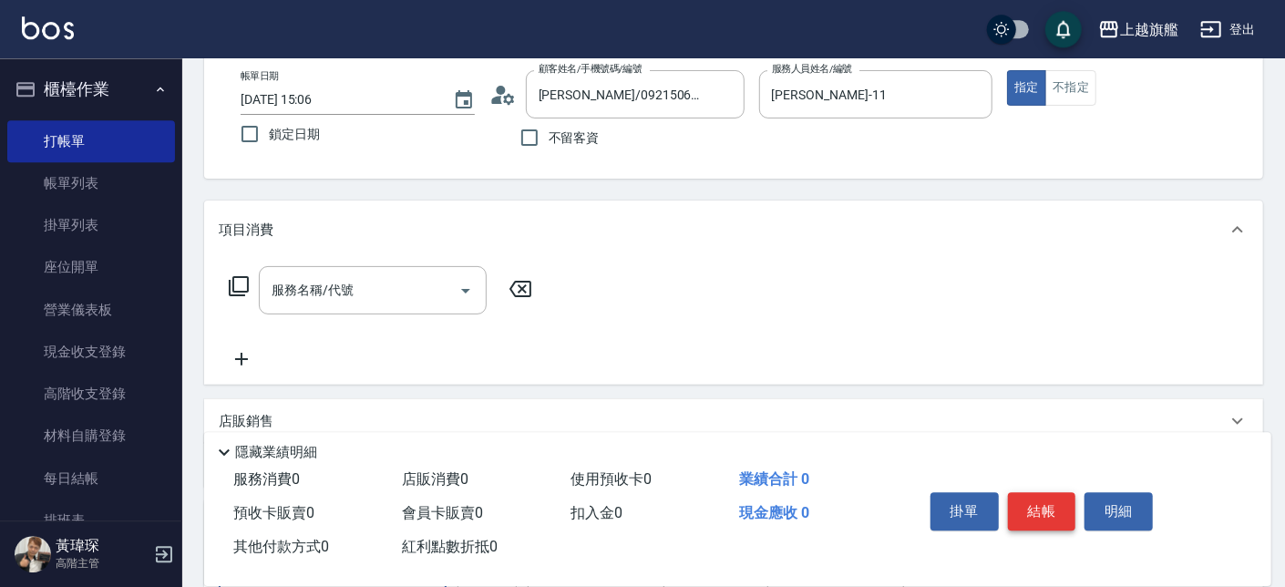
scroll to position [103, 0]
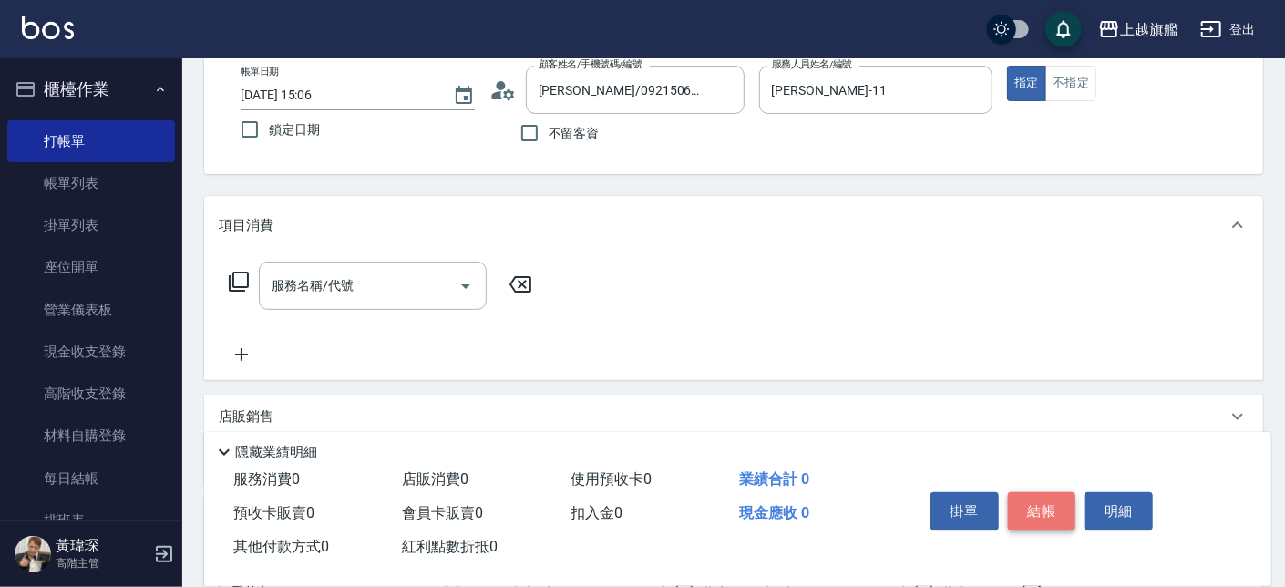
click at [959, 438] on button "結帳" at bounding box center [1042, 511] width 68 height 38
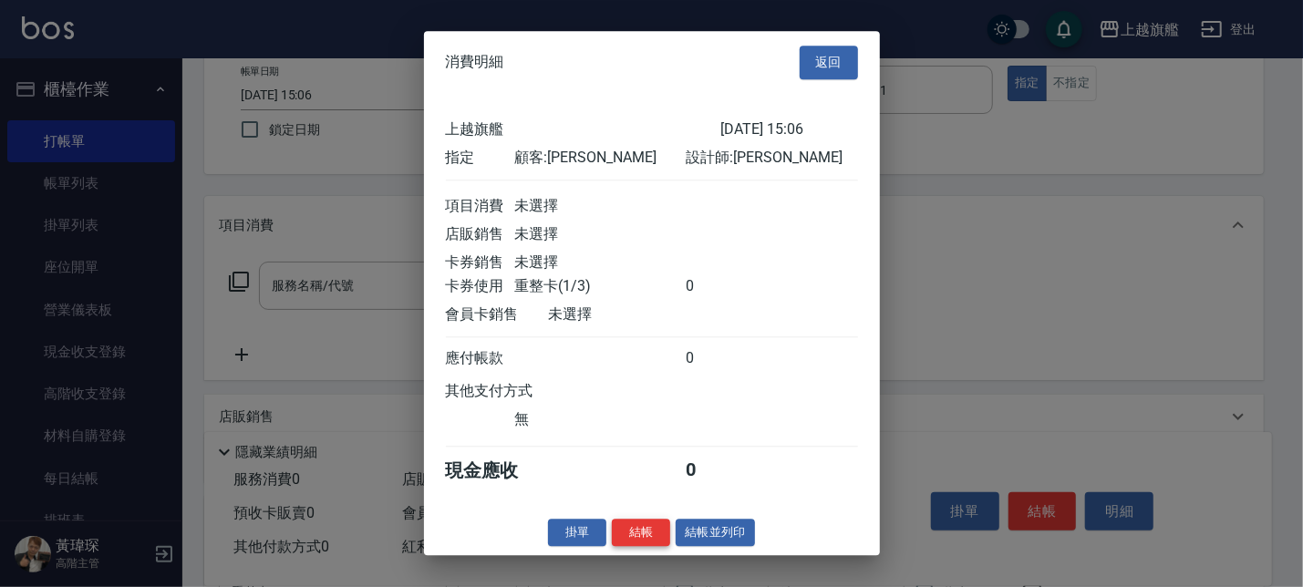
click at [653, 438] on button "結帳" at bounding box center [641, 533] width 58 height 28
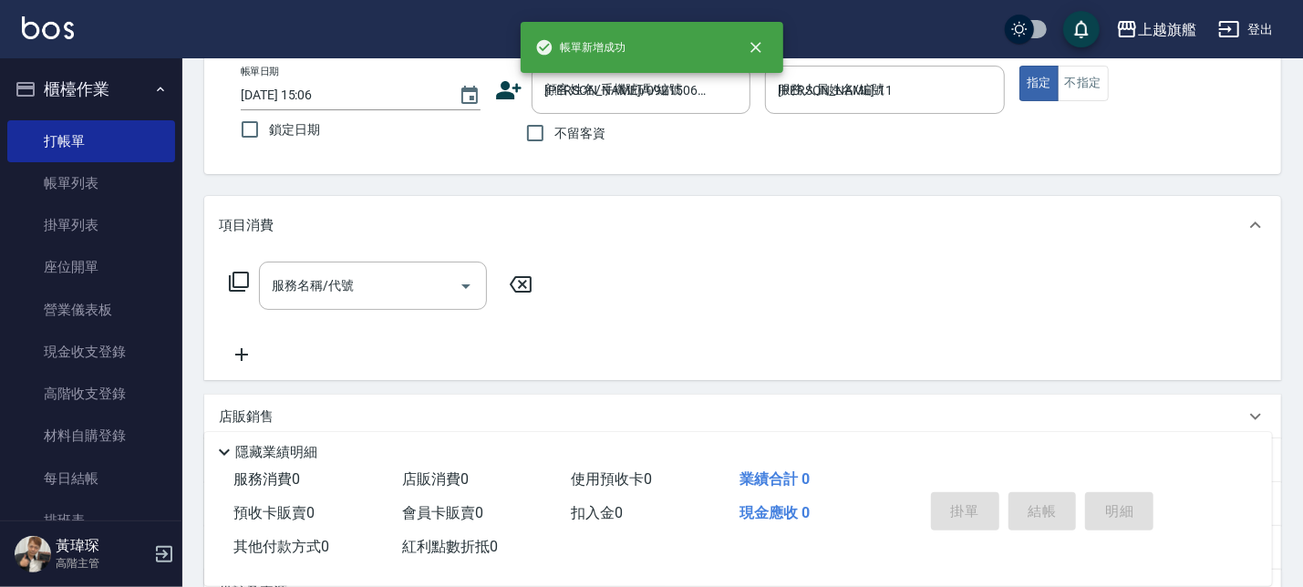
type input "2025/08/12 15:06"
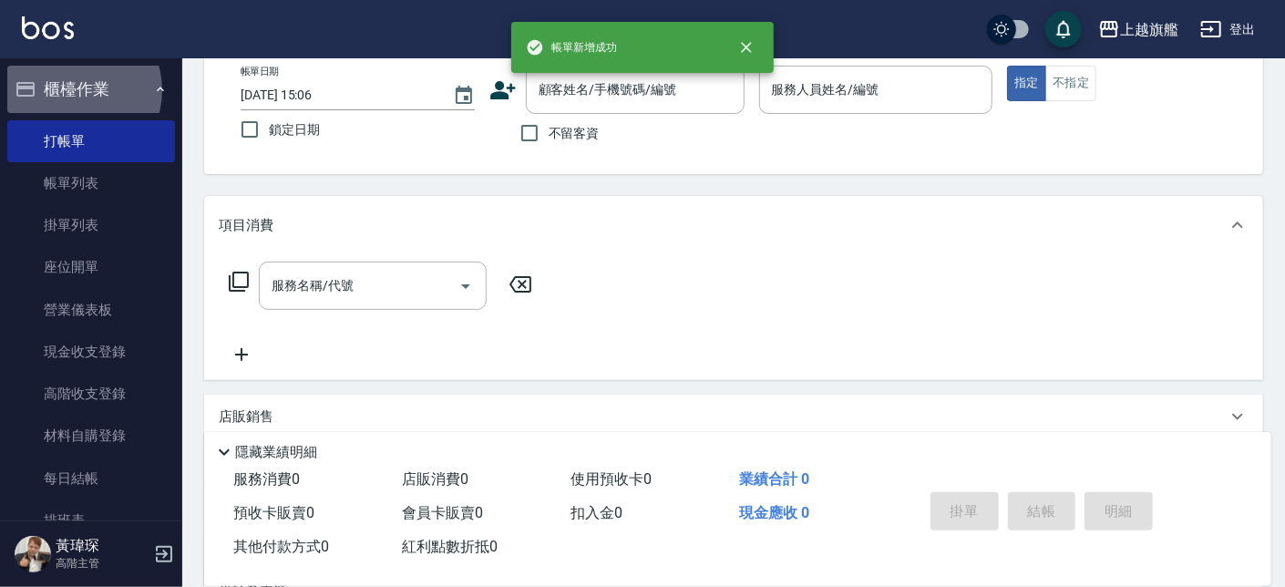
click at [71, 90] on button "櫃檯作業" at bounding box center [91, 89] width 168 height 47
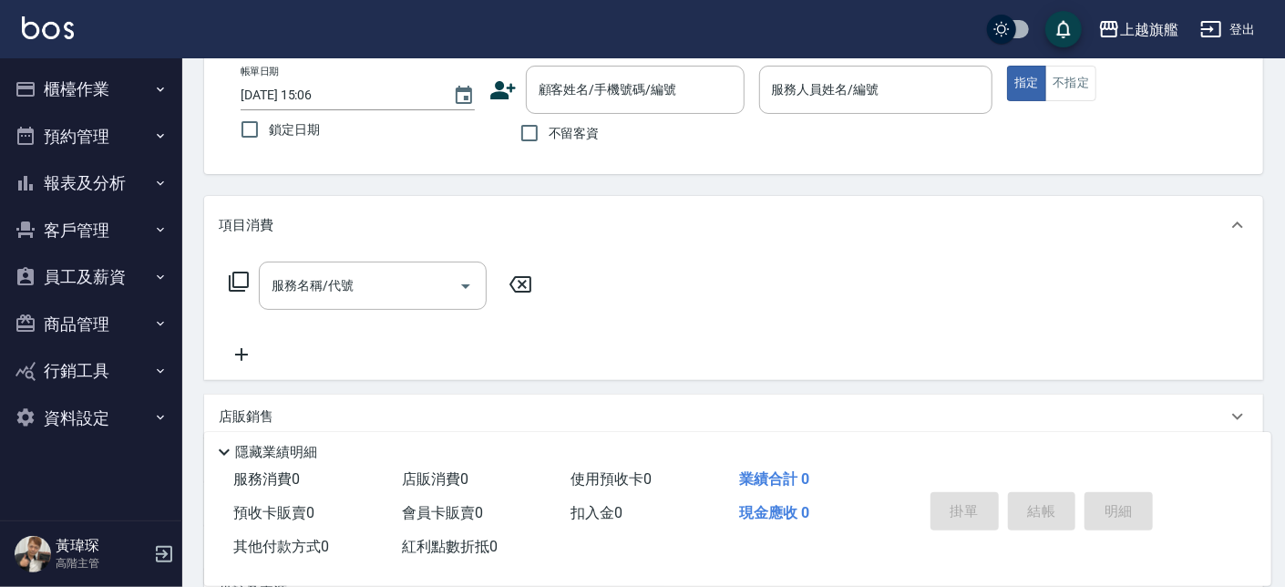
click at [65, 169] on button "報表及分析" at bounding box center [91, 183] width 168 height 47
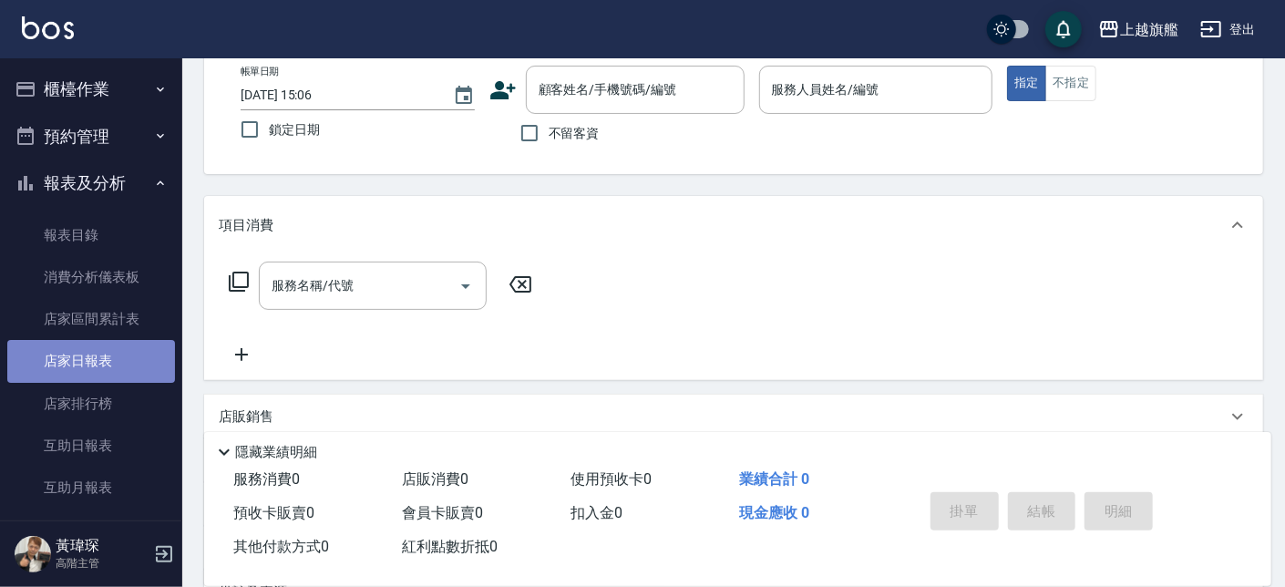
click at [98, 355] on link "店家日報表" at bounding box center [91, 361] width 168 height 42
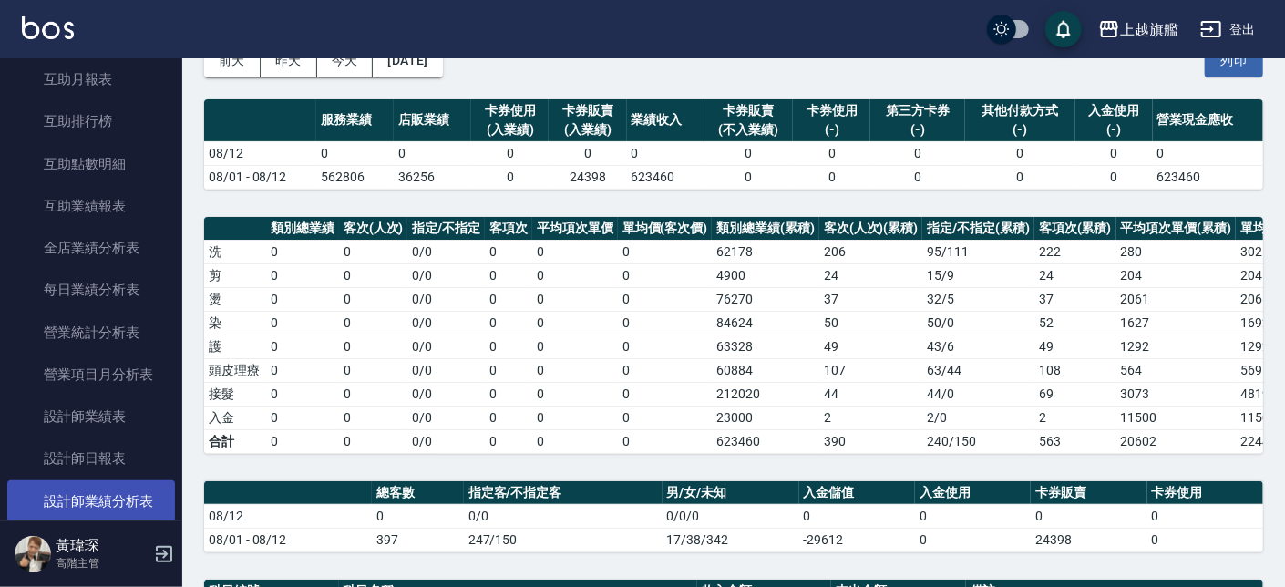
scroll to position [439, 0]
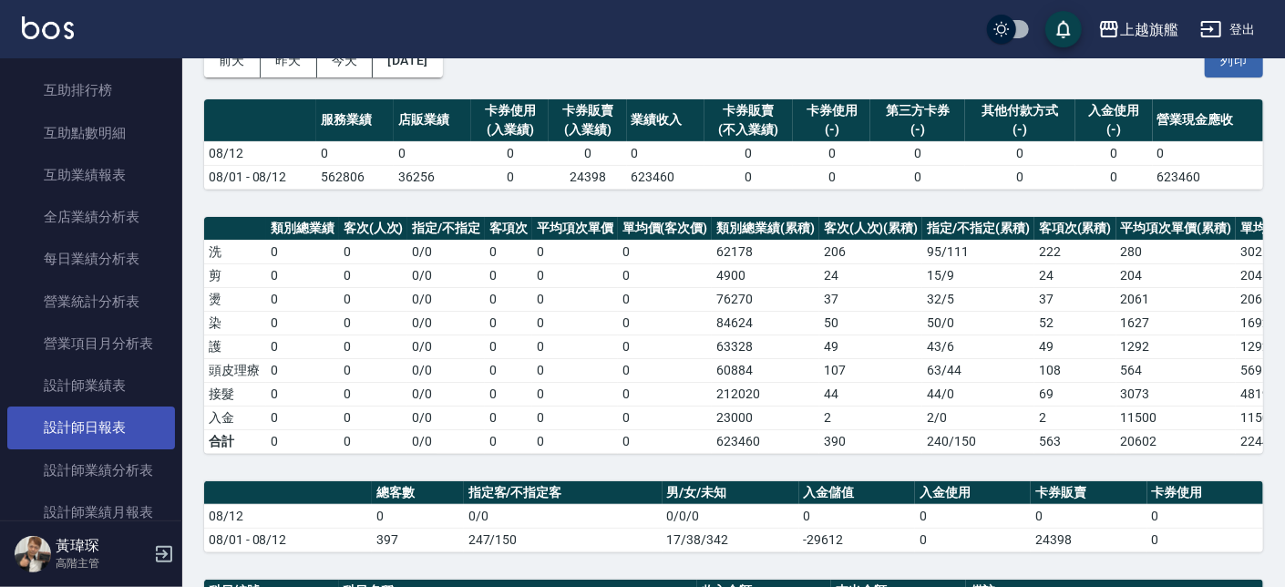
click at [126, 428] on link "設計師日報表" at bounding box center [91, 428] width 168 height 42
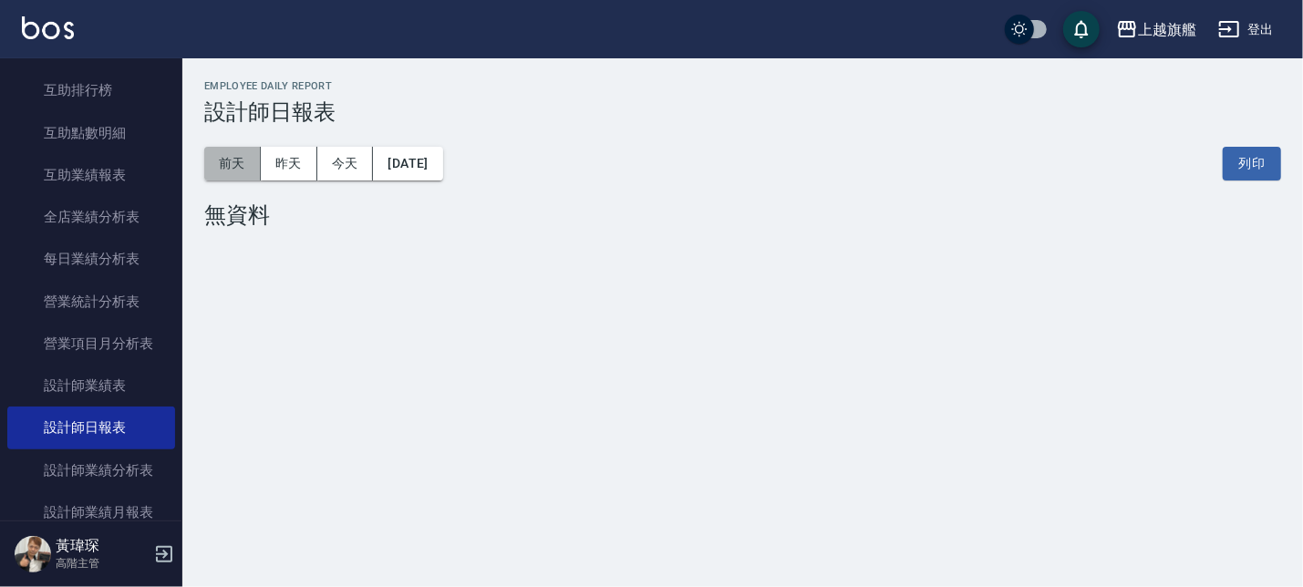
click at [211, 172] on button "前天" at bounding box center [232, 164] width 57 height 34
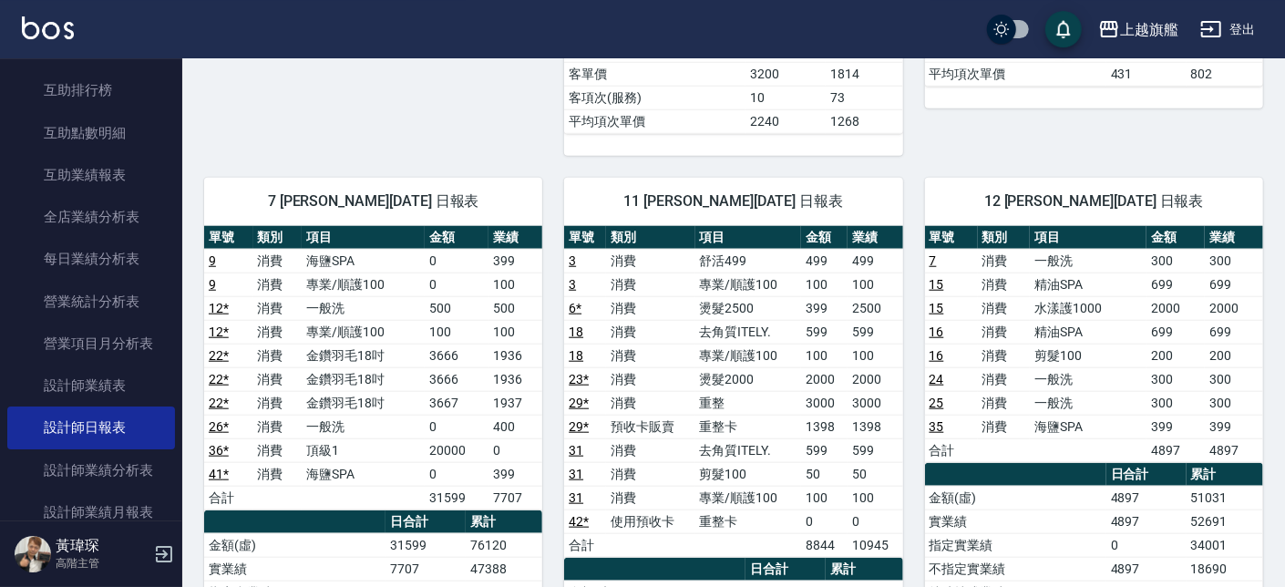
scroll to position [830, 0]
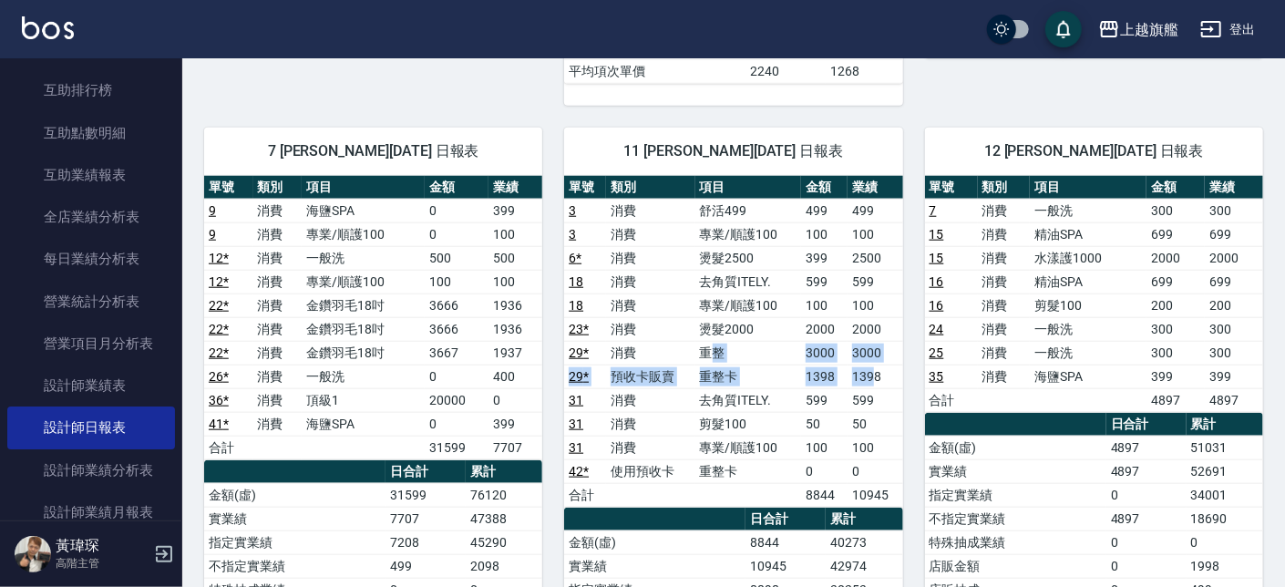
drag, startPoint x: 709, startPoint y: 349, endPoint x: 873, endPoint y: 369, distance: 165.3
click at [873, 369] on tbody "3 消費 舒活499 499 499 3 消費 專業/順護100 100 100 6 * 消費 燙髮2500 399 2500 18 消費 去角質ITELY.…" at bounding box center [733, 353] width 338 height 308
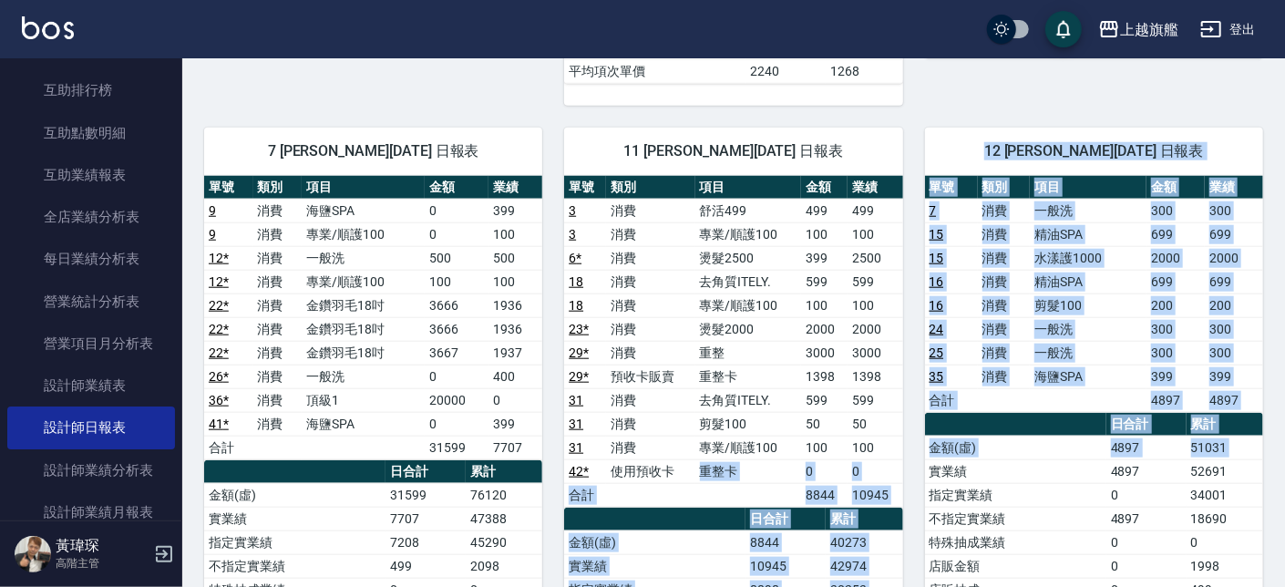
drag, startPoint x: 701, startPoint y: 479, endPoint x: 879, endPoint y: 473, distance: 177.9
click at [902, 438] on div "11 蔡美秀 08/10/2025 日報表 單號 類別 項目 金額 業績 3 消費 舒活499 499 499 3 消費 專業/順護100 100 100 6…" at bounding box center [733, 518] width 338 height 781
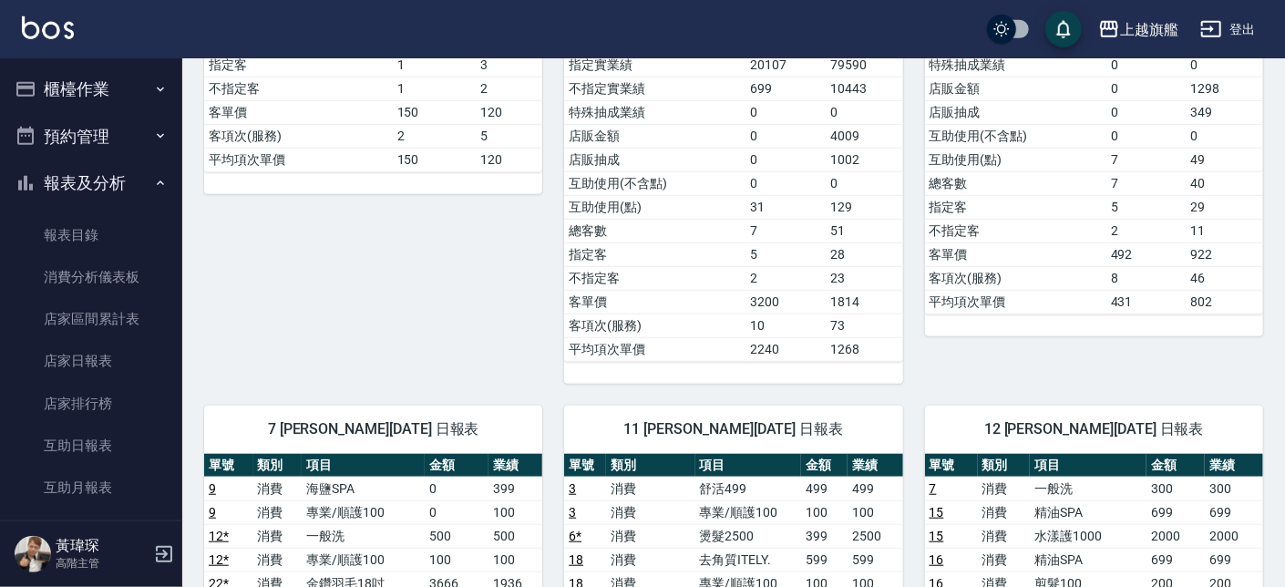
scroll to position [519, 0]
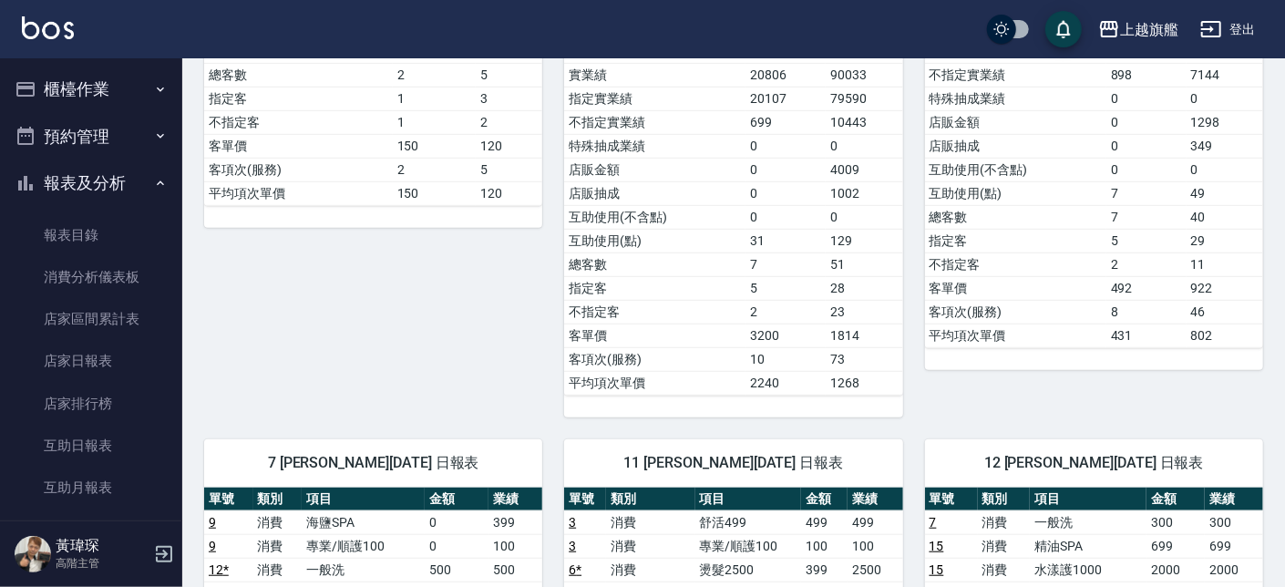
click at [104, 180] on button "報表及分析" at bounding box center [91, 183] width 168 height 47
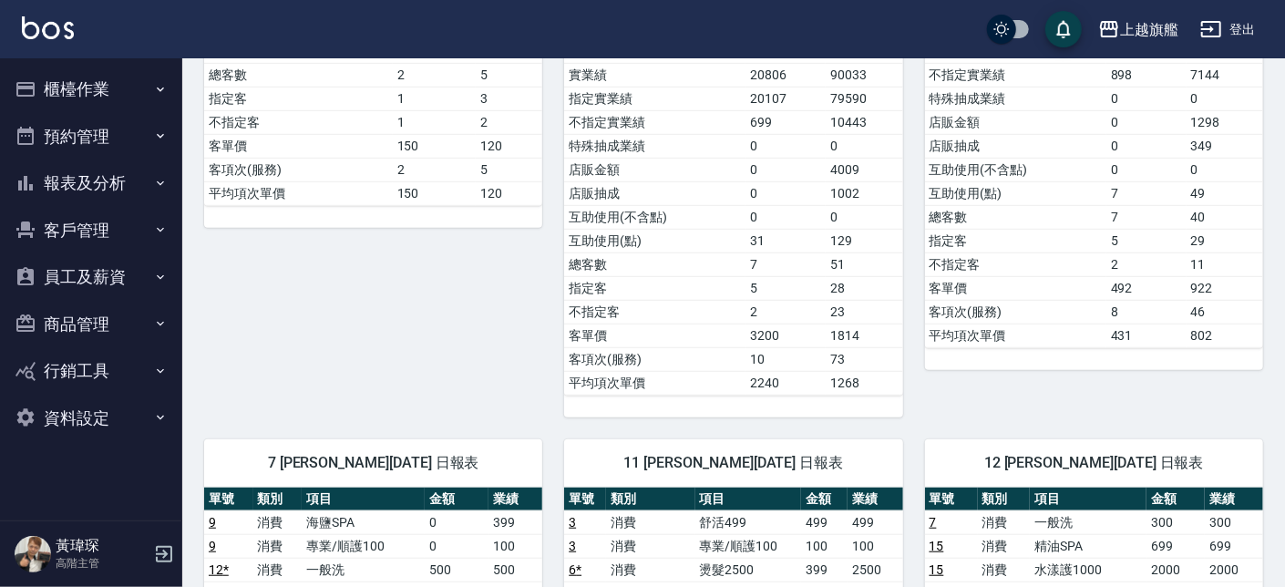
click at [103, 89] on button "櫃檯作業" at bounding box center [91, 89] width 168 height 47
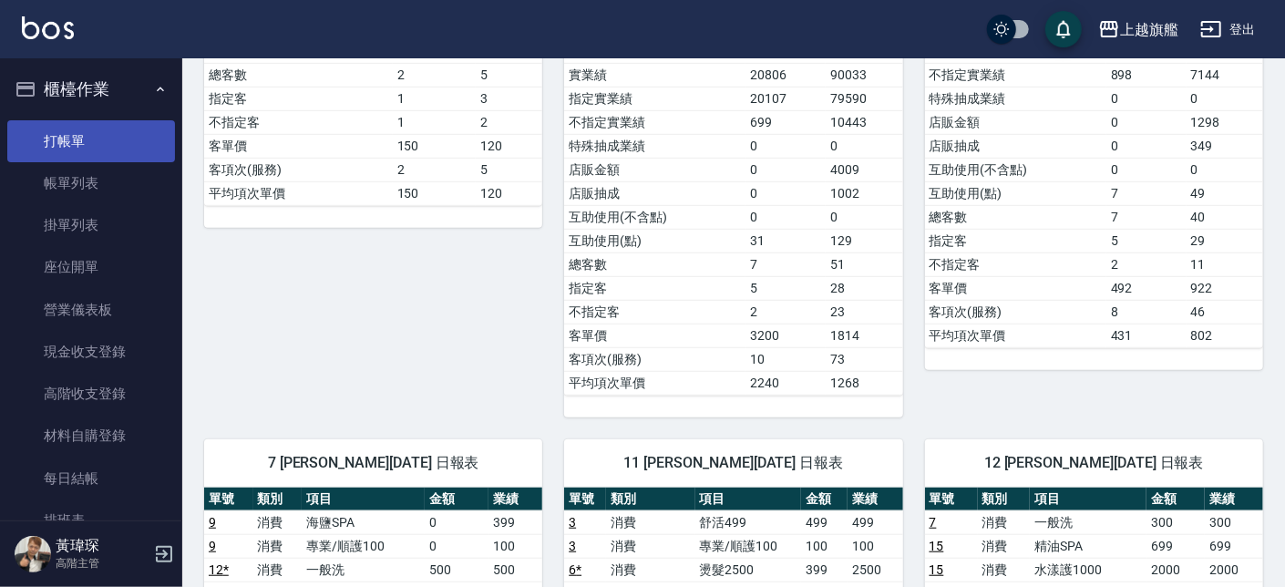
click at [78, 126] on link "打帳單" at bounding box center [91, 141] width 168 height 42
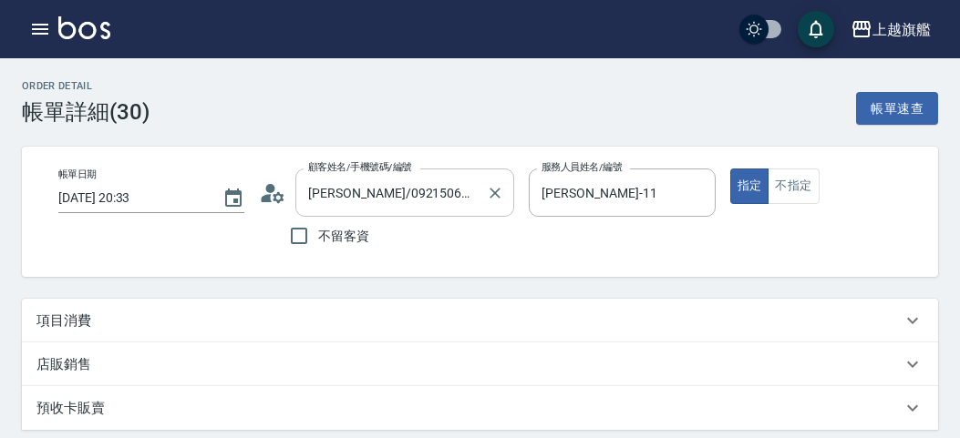
type input "重整卡(1/1)"
